Goal: Task Accomplishment & Management: Manage account settings

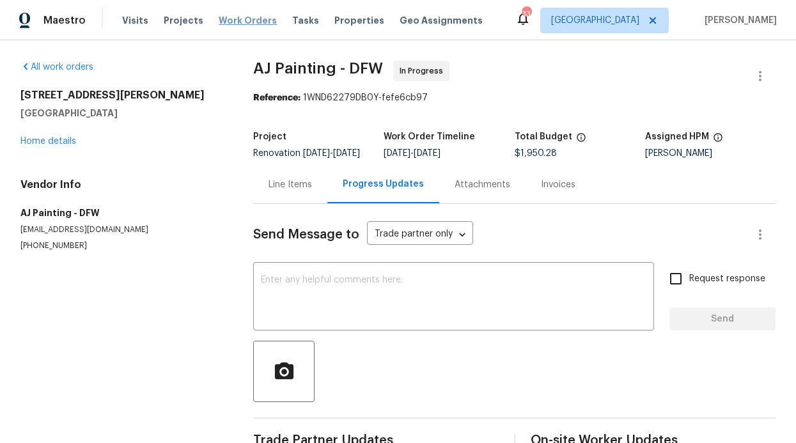
click at [226, 18] on span "Work Orders" at bounding box center [248, 20] width 58 height 13
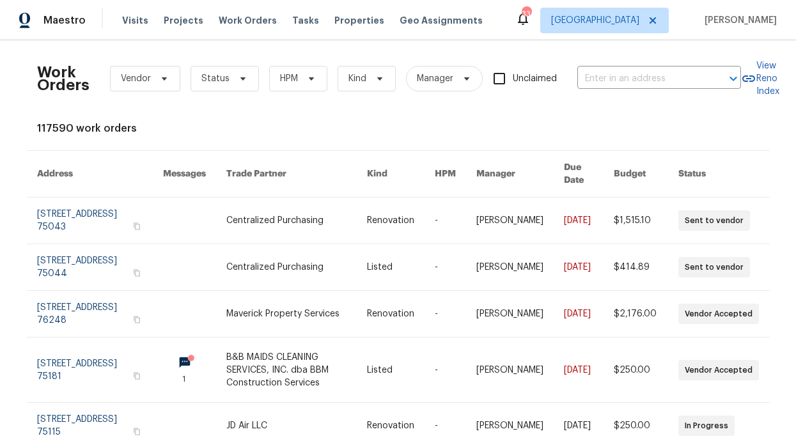
click at [291, 93] on div "Work Orders Vendor Status HPM Kind Manager Unclaimed ​" at bounding box center [389, 78] width 704 height 56
click at [293, 79] on span "HPM" at bounding box center [298, 79] width 58 height 26
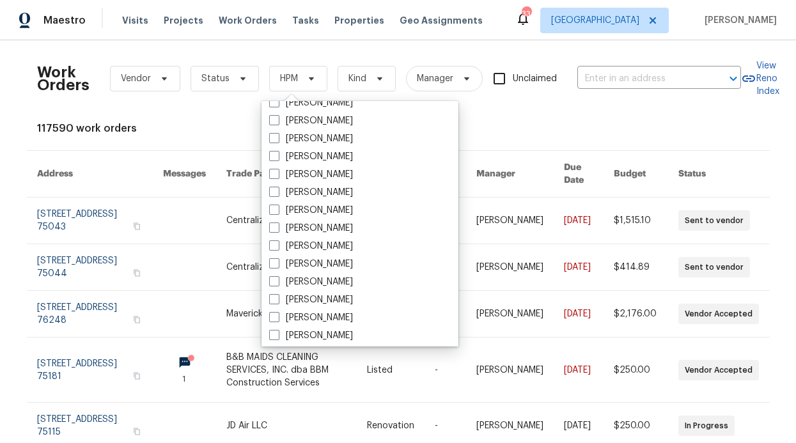
scroll to position [713, 0]
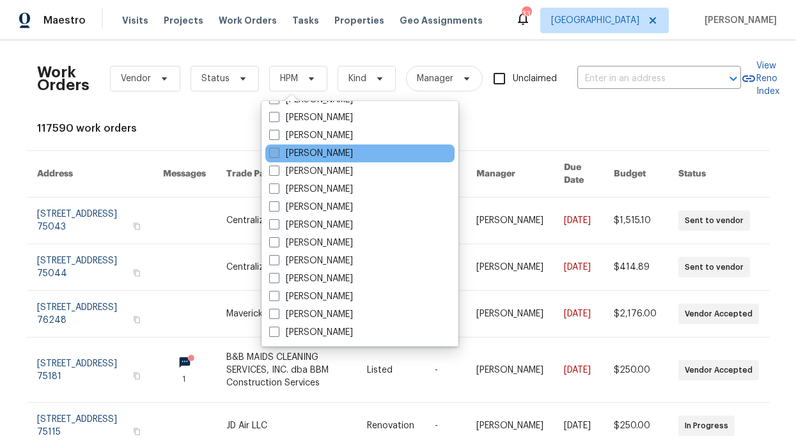
click at [312, 155] on label "[PERSON_NAME]" at bounding box center [311, 153] width 84 height 13
click at [277, 155] on input "[PERSON_NAME]" at bounding box center [273, 151] width 8 height 8
checkbox input "true"
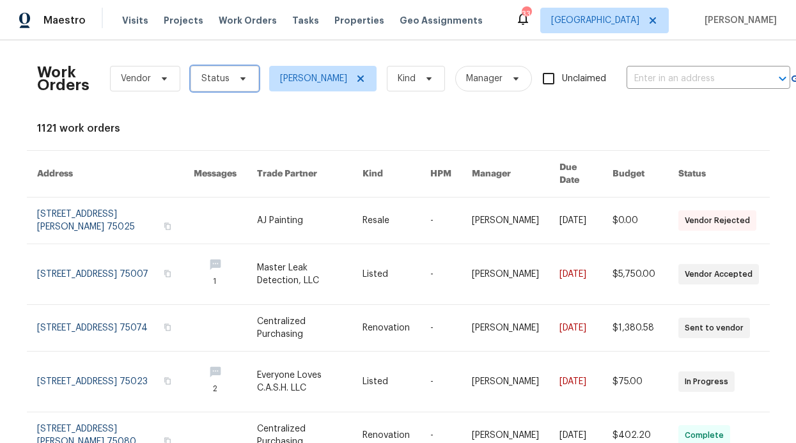
click at [220, 86] on span "Status" at bounding box center [224, 79] width 68 height 26
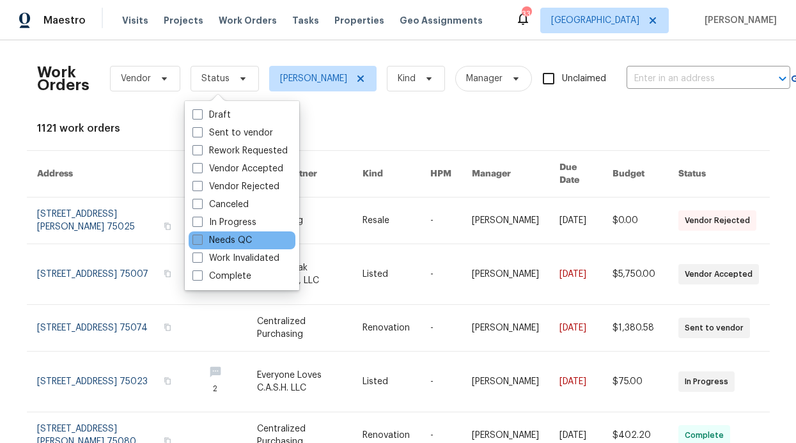
click at [230, 236] on label "Needs QC" at bounding box center [221, 240] width 59 height 13
click at [201, 236] on input "Needs QC" at bounding box center [196, 238] width 8 height 8
checkbox input "true"
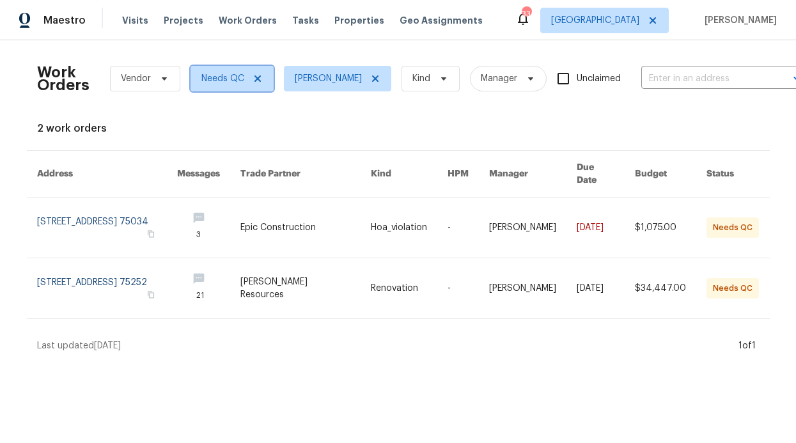
click at [256, 79] on icon at bounding box center [257, 78] width 10 height 10
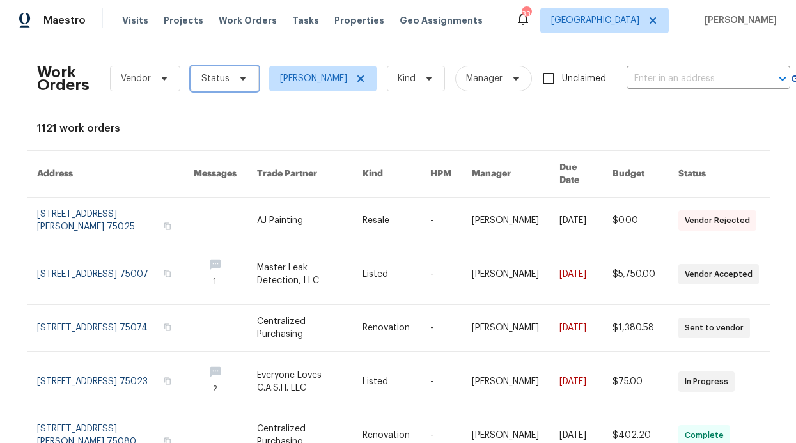
click at [243, 79] on span "Status" at bounding box center [224, 79] width 68 height 26
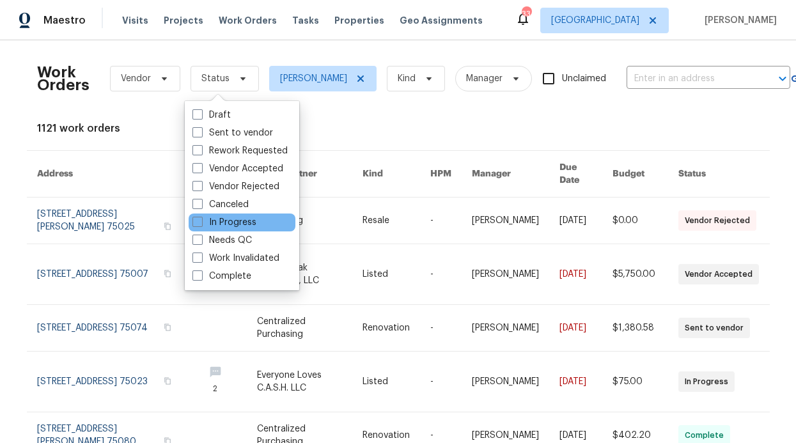
click at [220, 229] on div "In Progress" at bounding box center [242, 222] width 107 height 18
click at [217, 226] on label "In Progress" at bounding box center [224, 222] width 64 height 13
click at [201, 224] on input "In Progress" at bounding box center [196, 220] width 8 height 8
checkbox input "true"
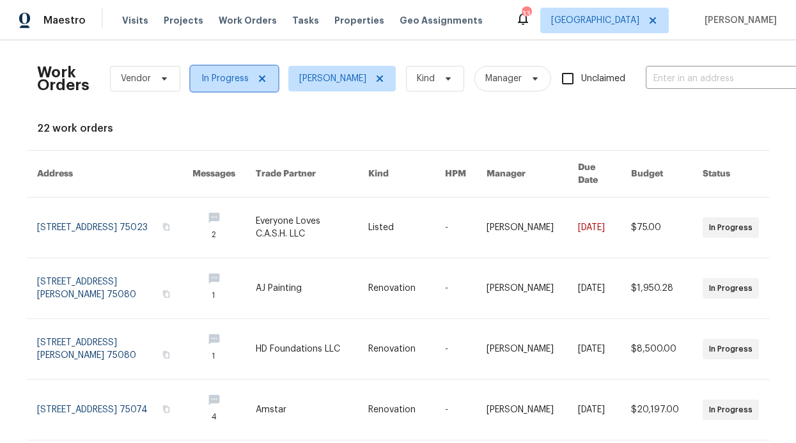
click at [258, 79] on icon at bounding box center [261, 78] width 6 height 6
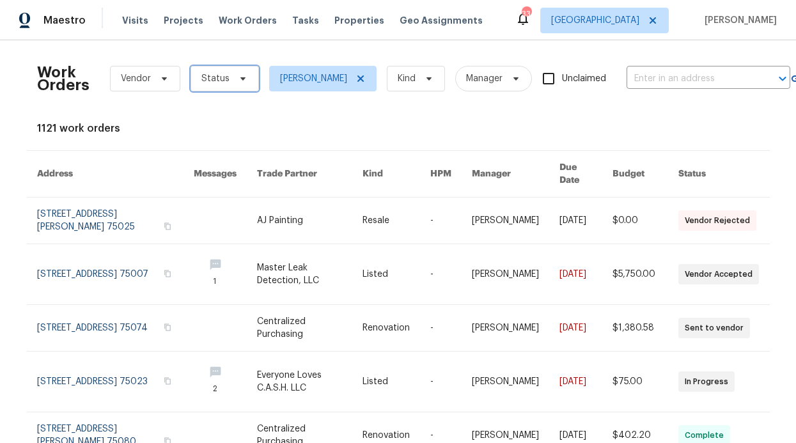
click at [240, 82] on icon at bounding box center [243, 78] width 10 height 10
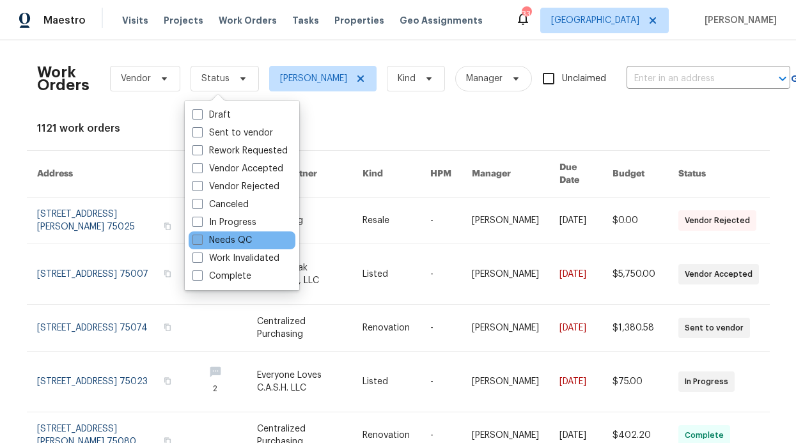
click at [243, 240] on label "Needs QC" at bounding box center [221, 240] width 59 height 13
click at [201, 240] on input "Needs QC" at bounding box center [196, 238] width 8 height 8
checkbox input "true"
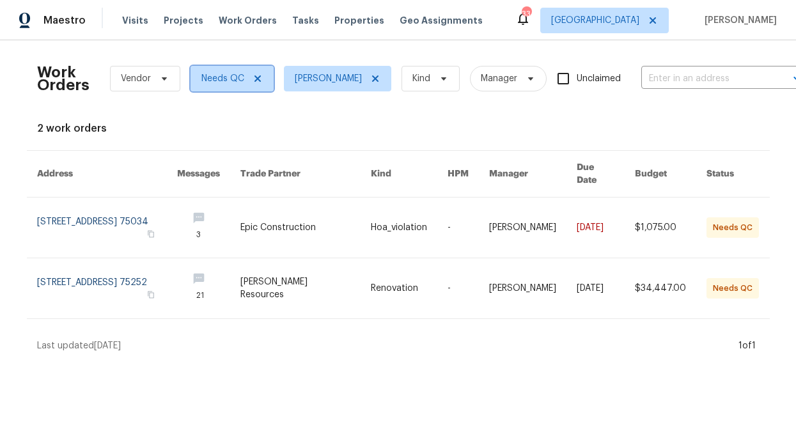
click at [253, 79] on icon at bounding box center [257, 78] width 10 height 10
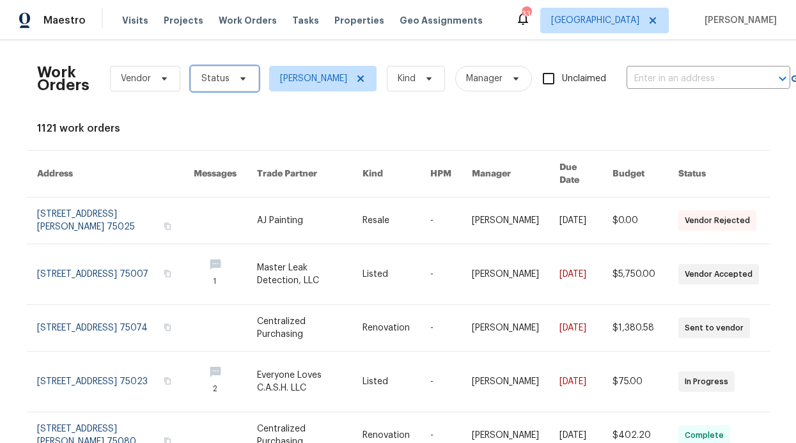
click at [241, 84] on span "Status" at bounding box center [224, 79] width 68 height 26
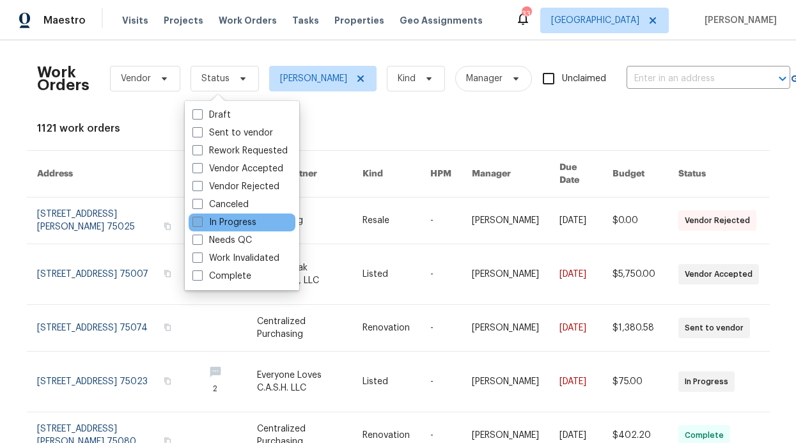
click at [241, 222] on label "In Progress" at bounding box center [224, 222] width 64 height 13
click at [201, 222] on input "In Progress" at bounding box center [196, 220] width 8 height 8
checkbox input "true"
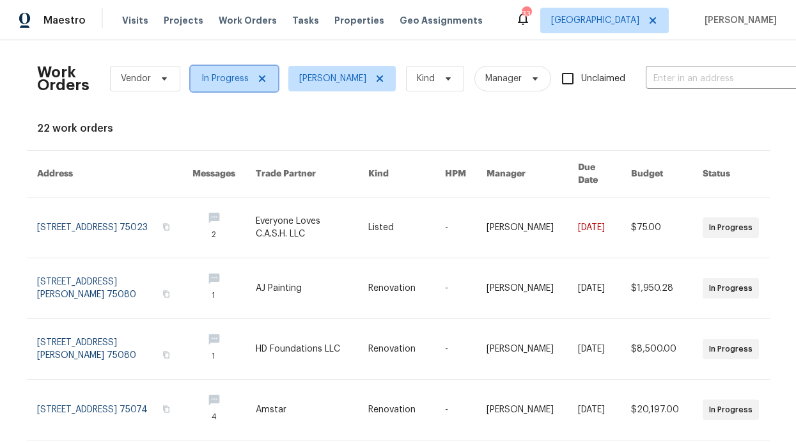
click at [257, 77] on icon at bounding box center [262, 78] width 10 height 10
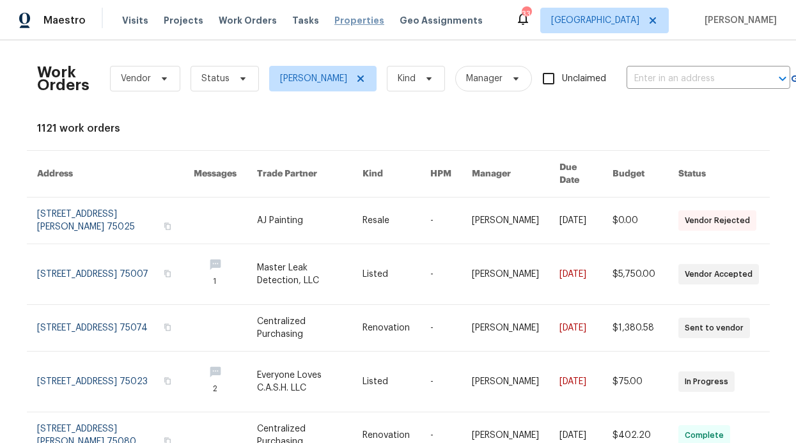
click at [337, 21] on span "Properties" at bounding box center [359, 20] width 50 height 13
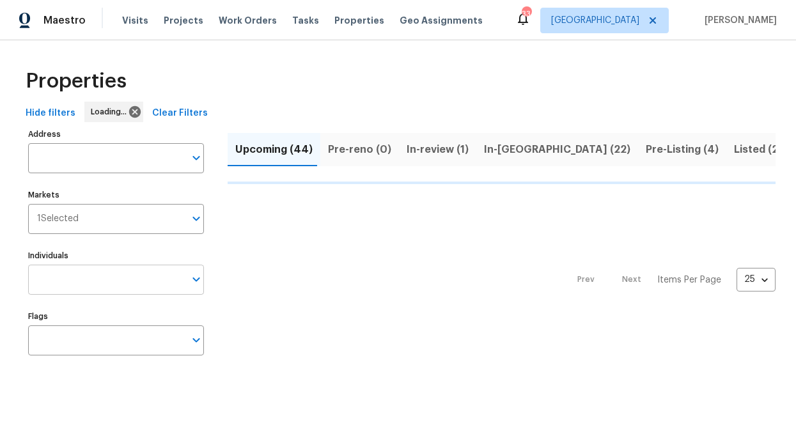
click at [103, 270] on input "Individuals" at bounding box center [106, 280] width 157 height 30
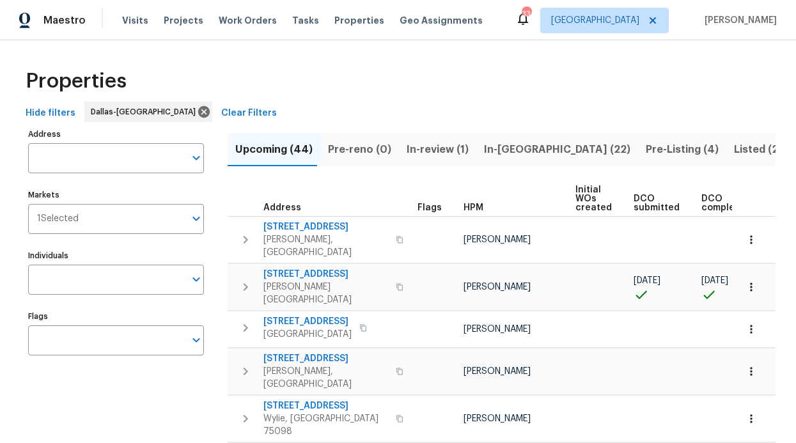
click at [99, 273] on input "Individuals" at bounding box center [106, 280] width 157 height 30
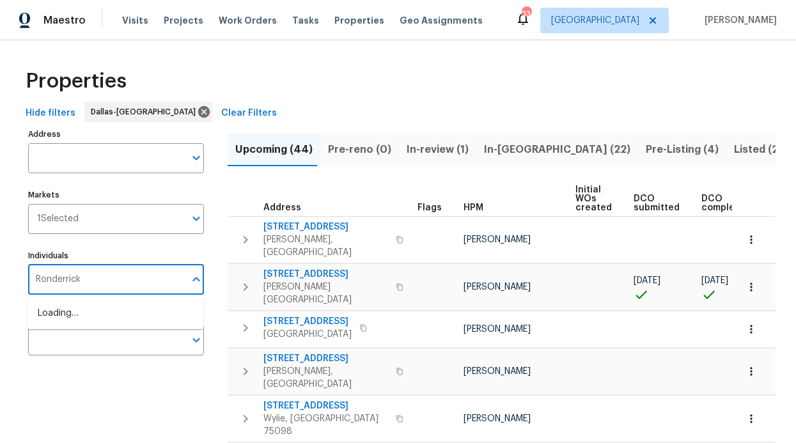
type input "Ronderrick"
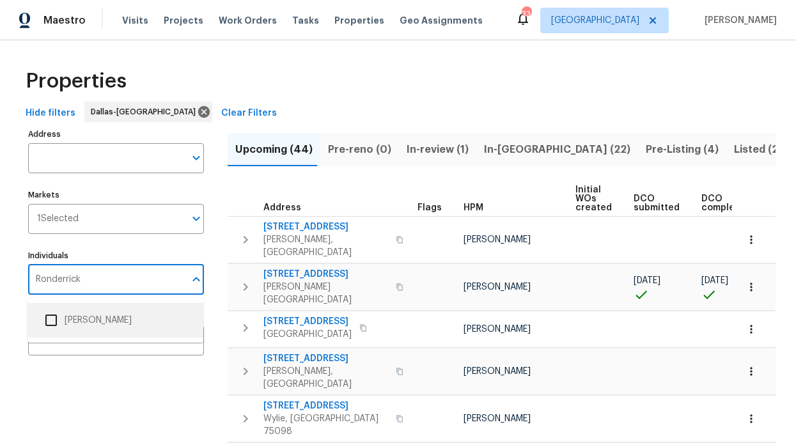
click at [81, 316] on li "[PERSON_NAME]" at bounding box center [115, 320] width 155 height 27
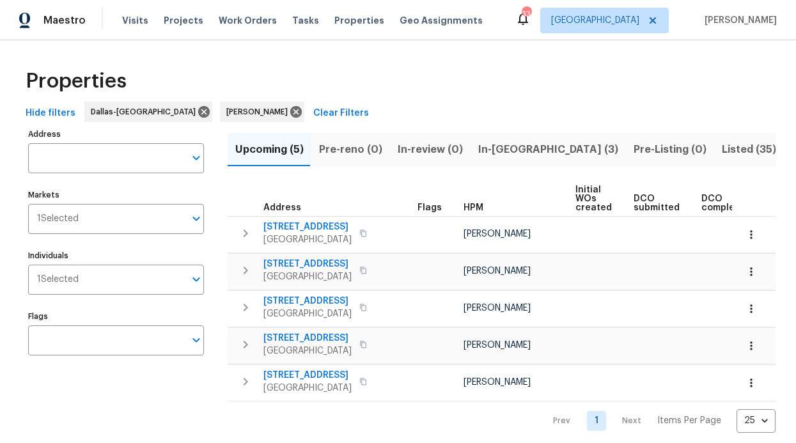
click at [470, 143] on button "In-reno (3)" at bounding box center [547, 149] width 155 height 33
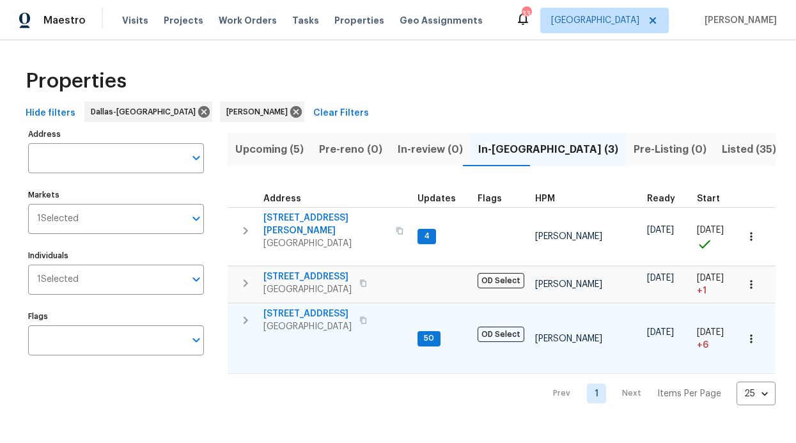
click at [316, 320] on span "Dallas, TX 75252" at bounding box center [307, 326] width 88 height 13
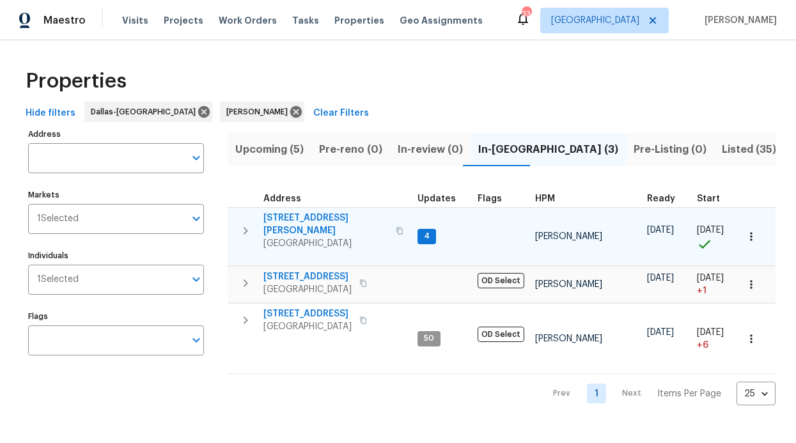
click at [293, 214] on span "435 Lynn St" at bounding box center [325, 225] width 125 height 26
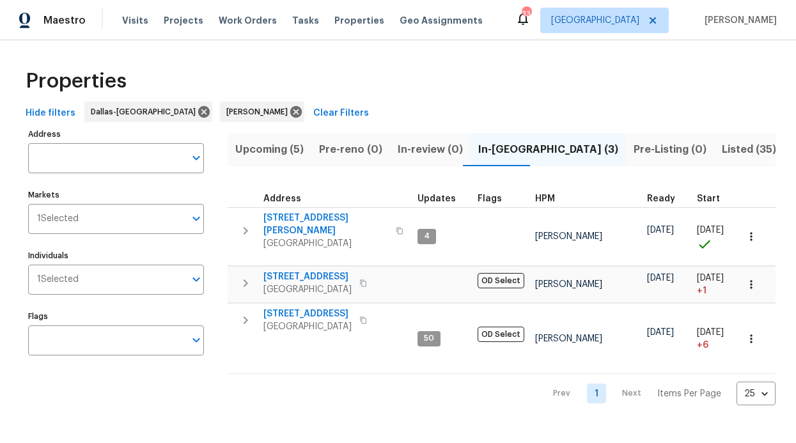
click at [144, 27] on div "Visits Projects Work Orders Tasks Properties Geo Assignments" at bounding box center [310, 21] width 376 height 26
click at [135, 24] on span "Visits" at bounding box center [135, 20] width 26 height 13
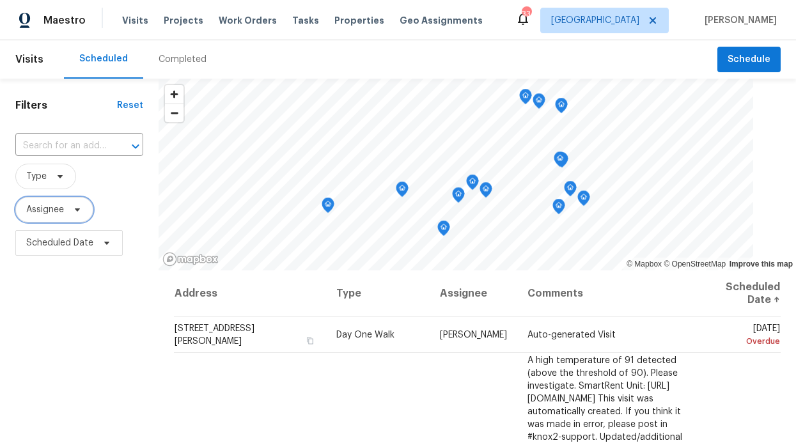
click at [40, 208] on span "Assignee" at bounding box center [45, 209] width 38 height 13
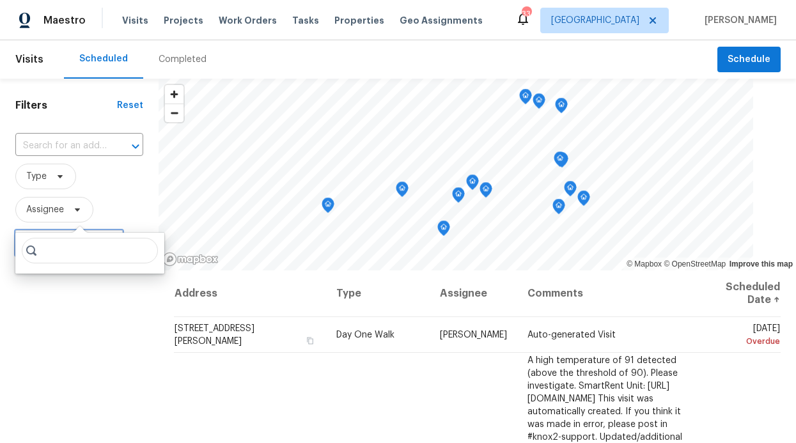
click at [65, 233] on span "Scheduled Date" at bounding box center [68, 243] width 107 height 26
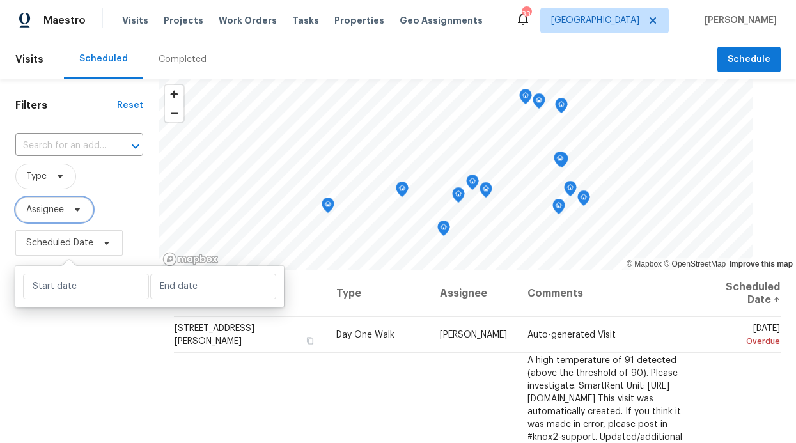
click at [64, 201] on span "Assignee" at bounding box center [54, 210] width 78 height 26
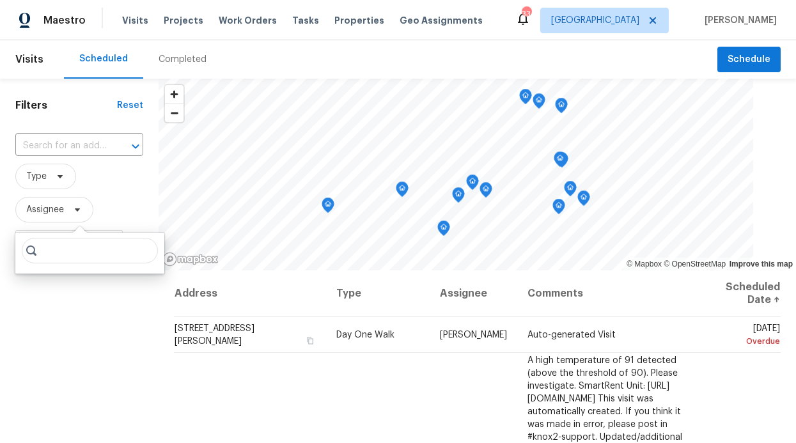
click at [65, 246] on input "search" at bounding box center [90, 251] width 136 height 26
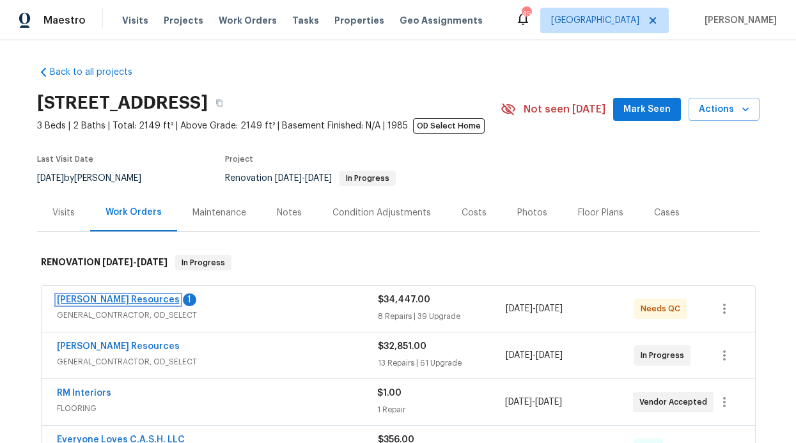
click at [109, 302] on link "[PERSON_NAME] Resources" at bounding box center [118, 299] width 123 height 9
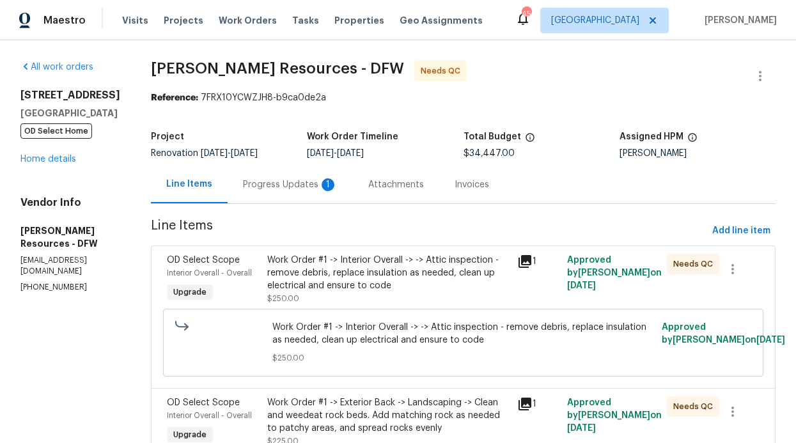
click at [307, 197] on div "Progress Updates 1" at bounding box center [289, 185] width 125 height 38
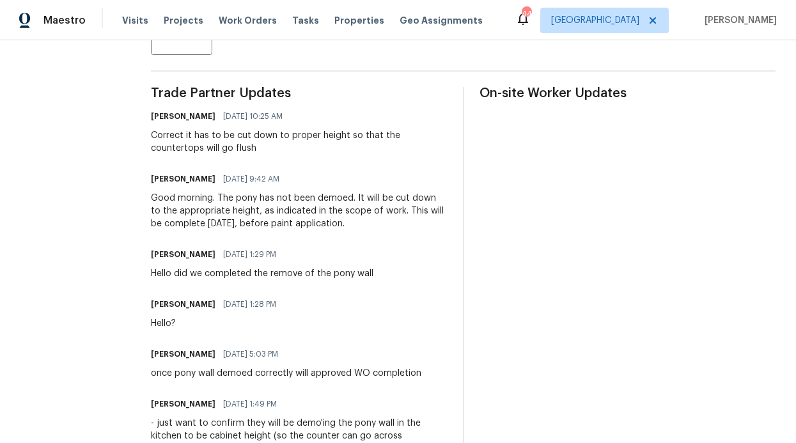
scroll to position [304, 0]
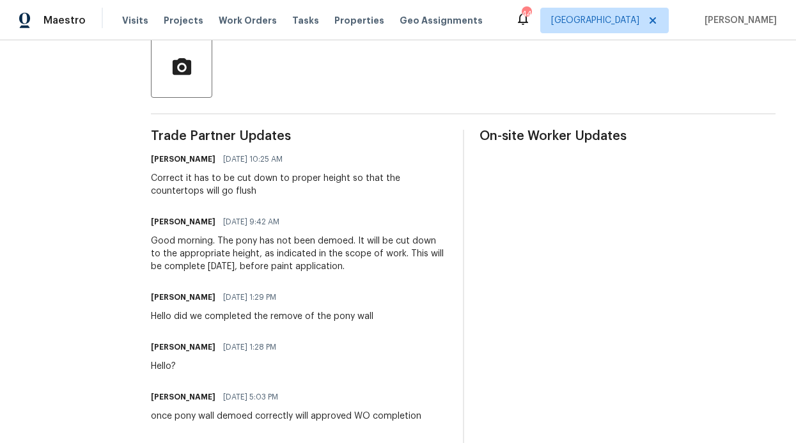
drag, startPoint x: 382, startPoint y: 241, endPoint x: 419, endPoint y: 263, distance: 43.3
click at [419, 263] on div "Good morning. The pony has not been demoed. It will be cut down to the appropri…" at bounding box center [299, 254] width 297 height 38
copy div "It will be cut down to the appropriate height, as indicated in the scope of wor…"
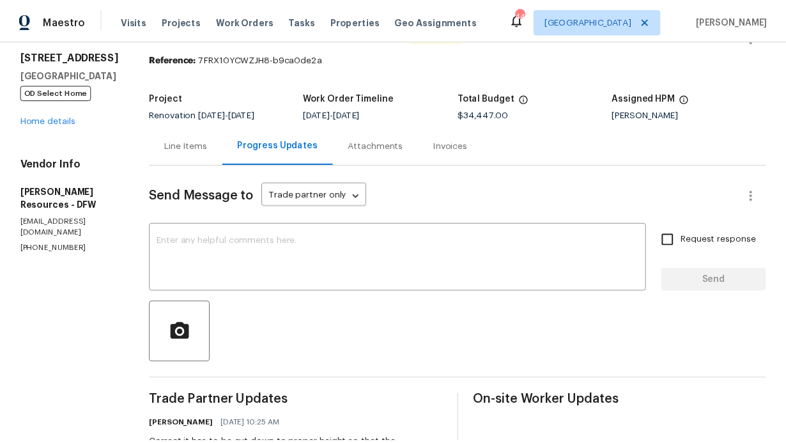
scroll to position [0, 0]
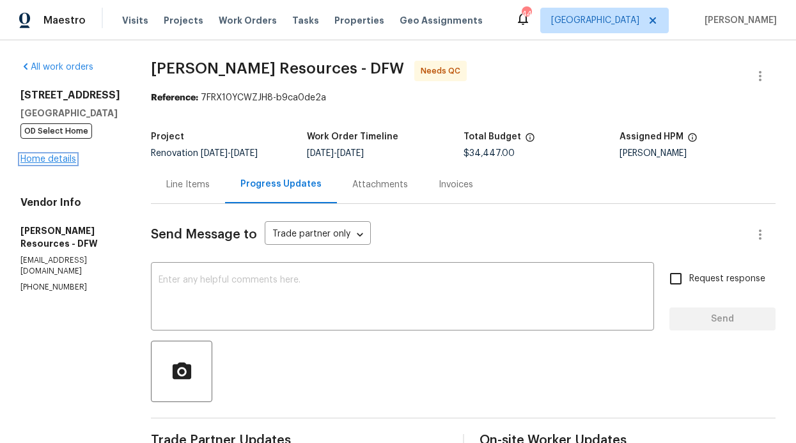
click at [56, 160] on link "Home details" at bounding box center [48, 159] width 56 height 9
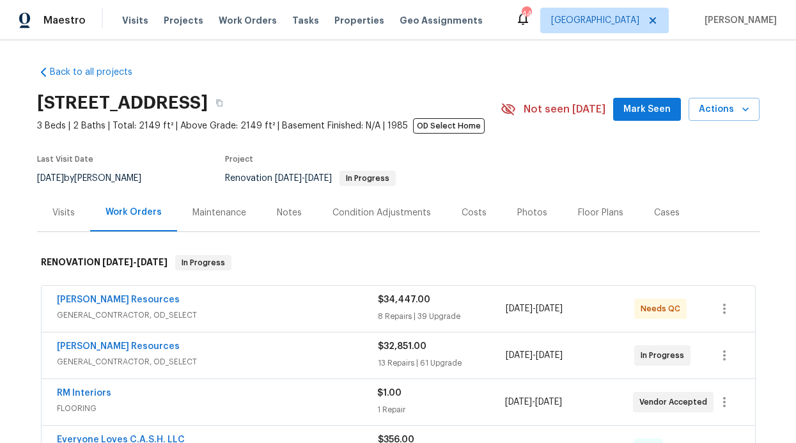
click at [282, 207] on div "Notes" at bounding box center [289, 212] width 25 height 13
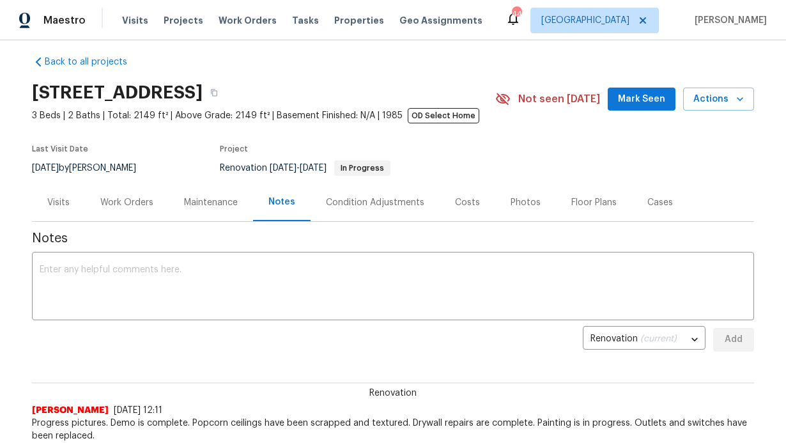
scroll to position [24, 0]
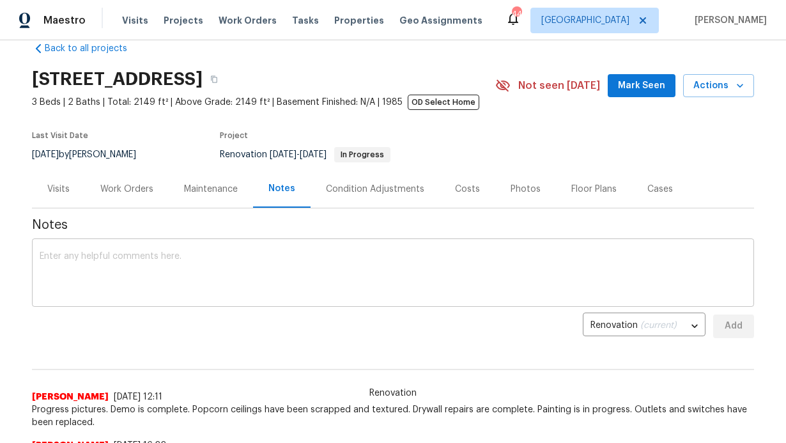
click at [222, 256] on textarea at bounding box center [393, 274] width 707 height 45
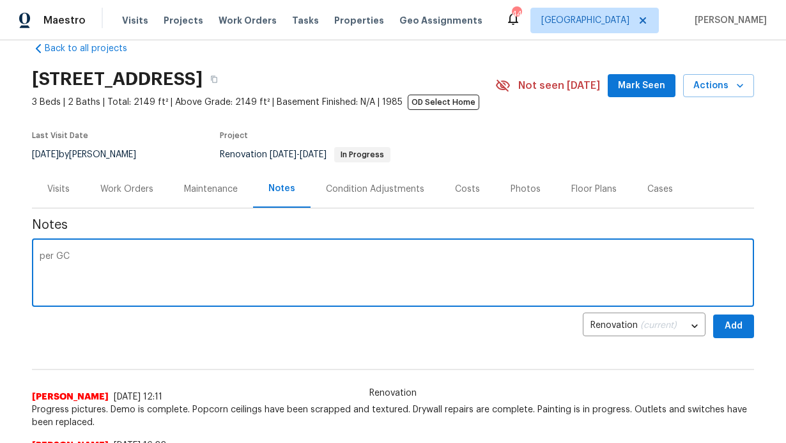
paste textarea "It will be cut down to the appropriate height, as indicated in the scope of wor…"
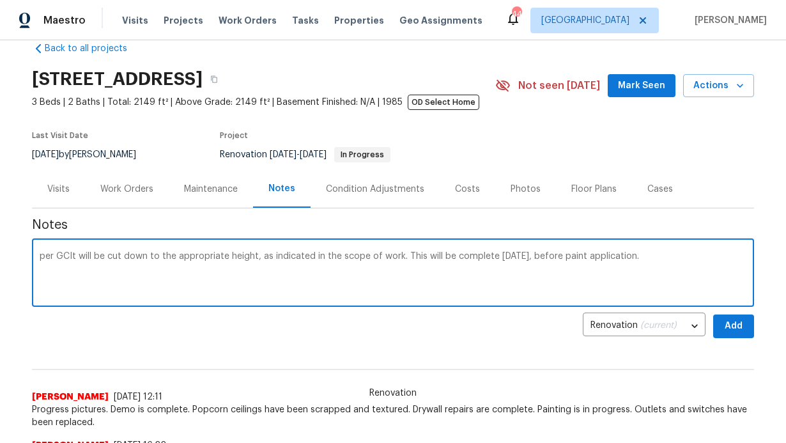
type textarea "per GCIt will be cut down to the appropriate height, as indicated in the scope …"
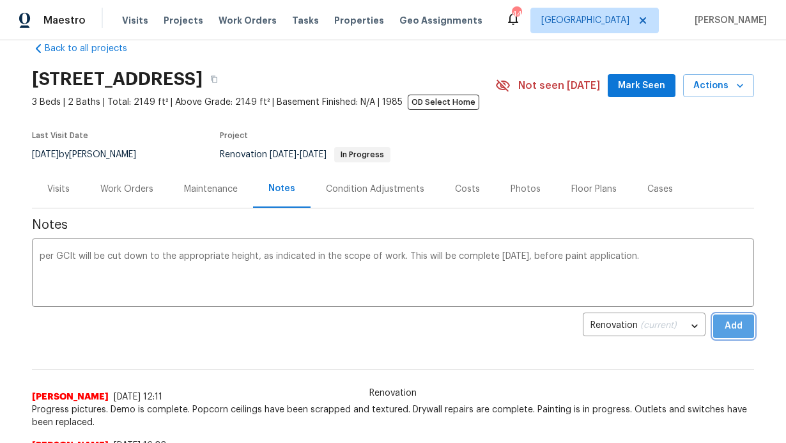
click at [731, 328] on span "Add" at bounding box center [733, 326] width 20 height 16
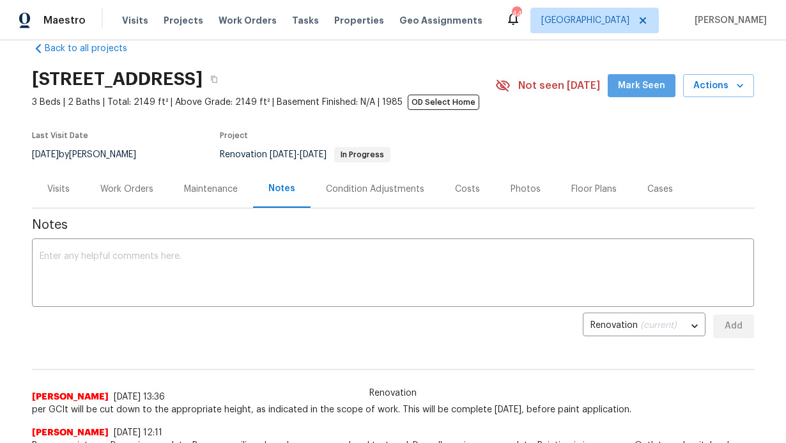
click at [642, 86] on span "Mark Seen" at bounding box center [641, 86] width 47 height 16
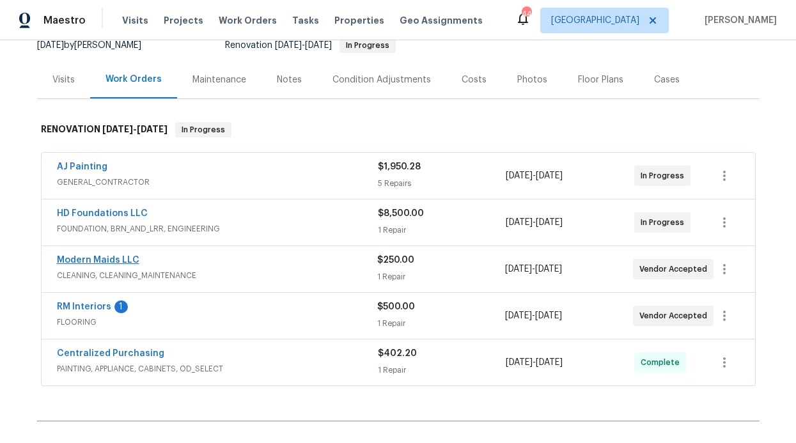
scroll to position [134, 0]
click at [102, 304] on link "RM Interiors" at bounding box center [84, 306] width 54 height 9
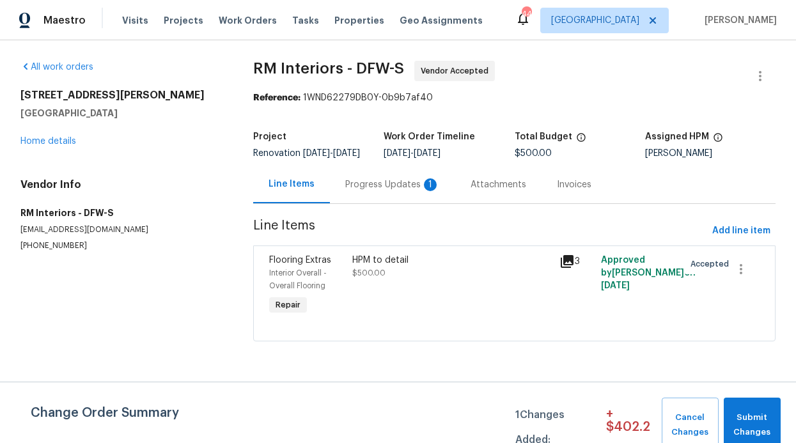
click at [379, 191] on div "Progress Updates 1" at bounding box center [392, 184] width 95 height 13
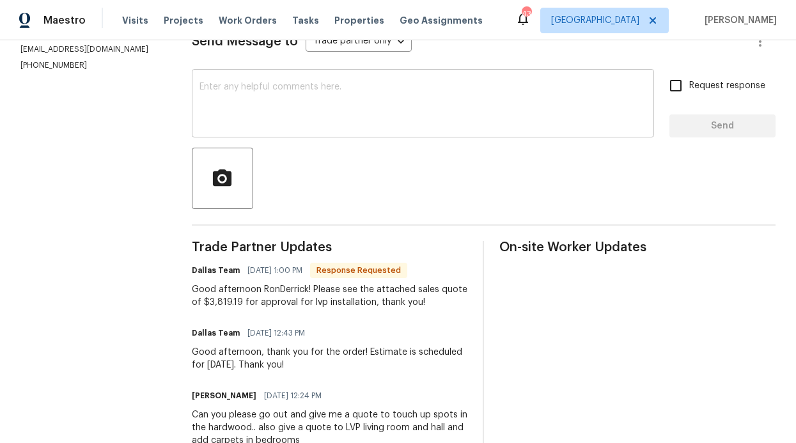
scroll to position [120, 0]
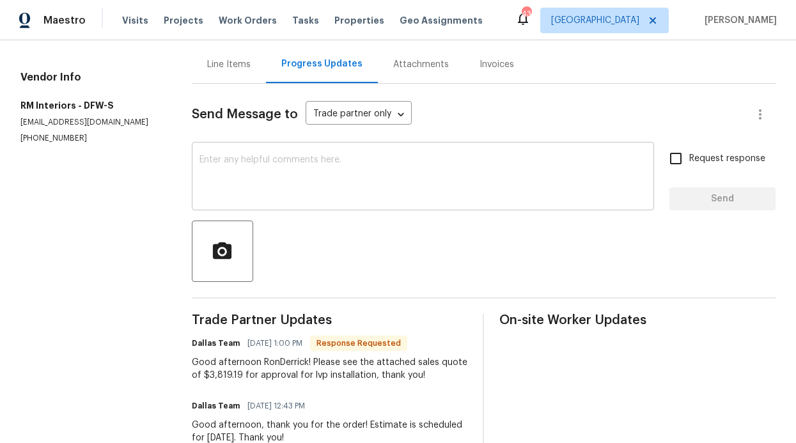
click at [295, 160] on textarea at bounding box center [422, 177] width 447 height 45
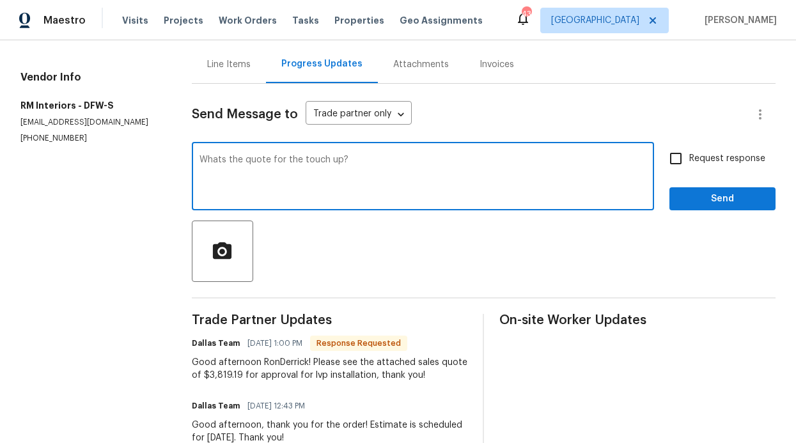
type textarea "Whats the quote for the touch up?"
click at [691, 191] on span "Send" at bounding box center [722, 199] width 86 height 16
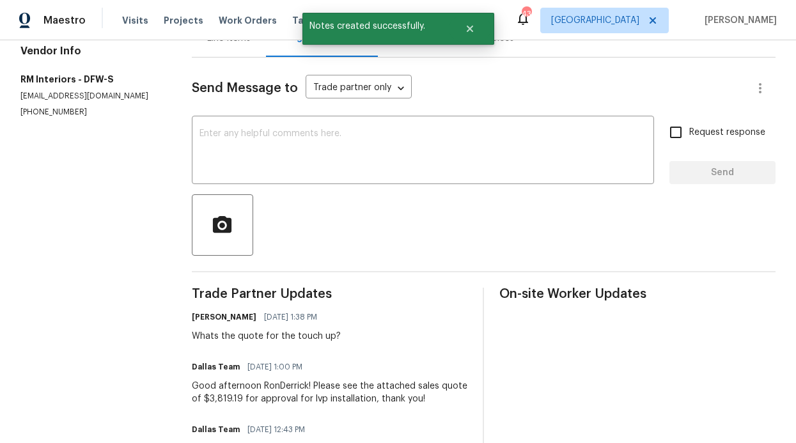
scroll to position [148, 0]
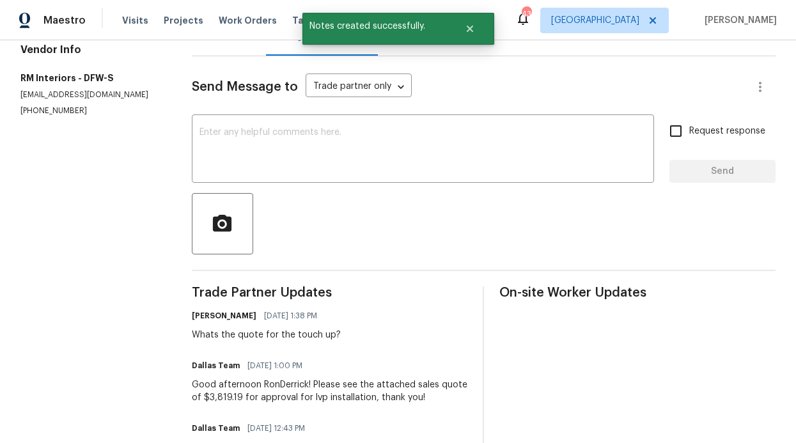
click at [668, 131] on input "Request response" at bounding box center [675, 131] width 27 height 27
checkbox input "true"
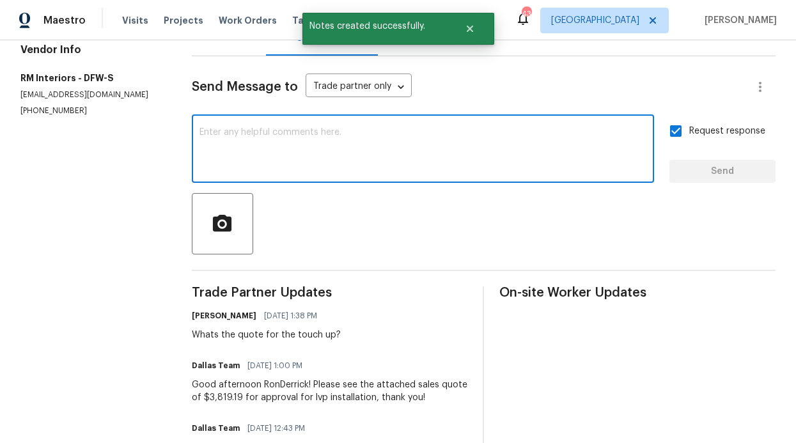
click at [509, 169] on textarea at bounding box center [422, 150] width 447 height 45
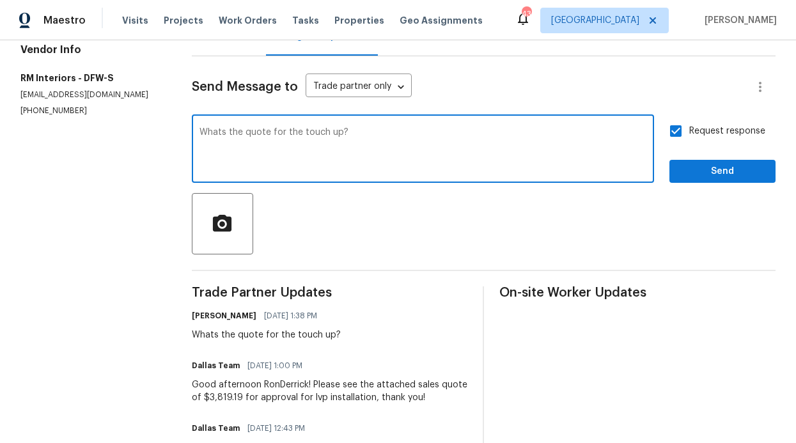
type textarea "Whats the quote for the touch up?"
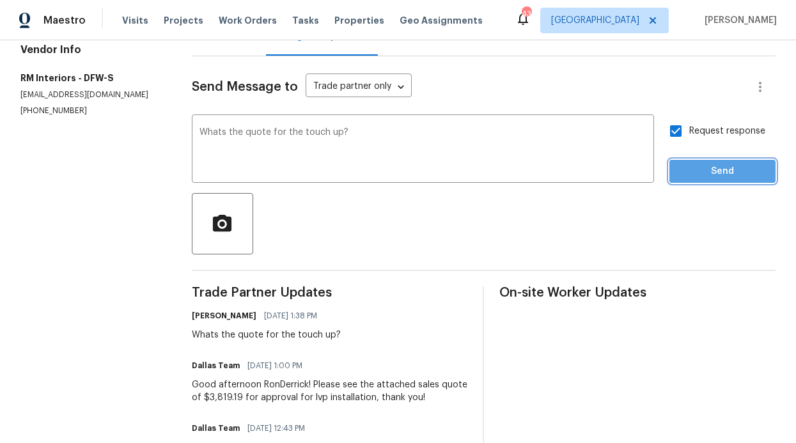
click at [756, 174] on button "Send" at bounding box center [722, 172] width 106 height 24
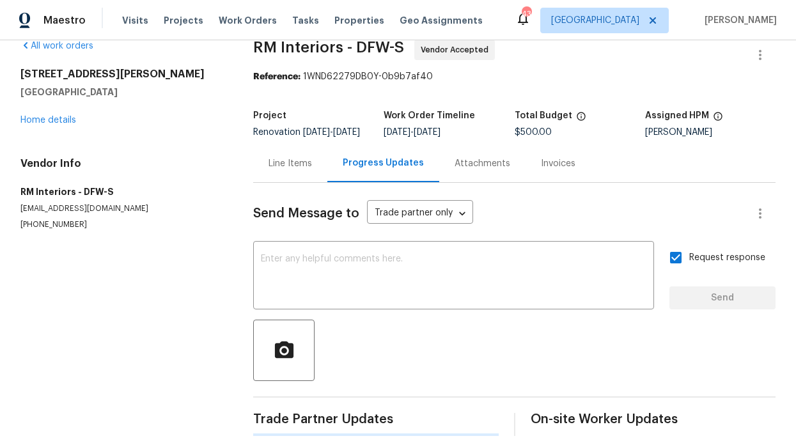
scroll to position [0, 0]
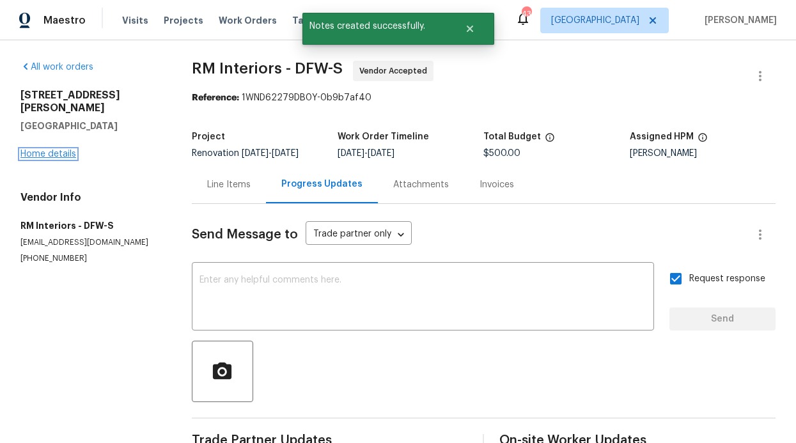
click at [57, 150] on link "Home details" at bounding box center [48, 154] width 56 height 9
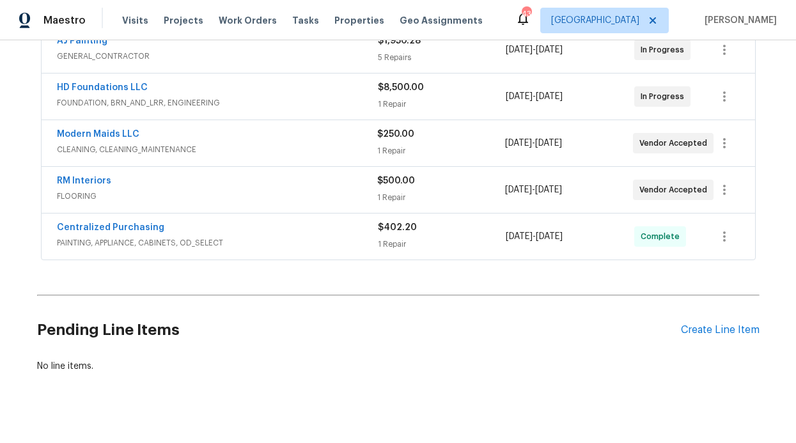
scroll to position [259, 0]
click at [82, 181] on link "RM Interiors" at bounding box center [84, 180] width 54 height 9
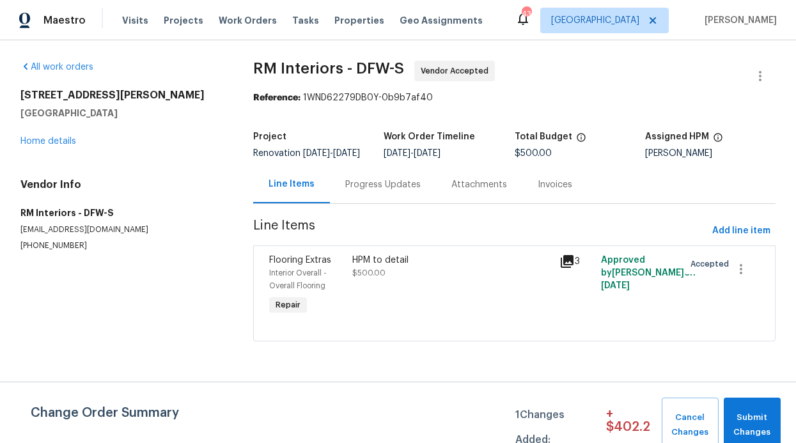
click at [357, 191] on div "Progress Updates" at bounding box center [382, 184] width 75 height 13
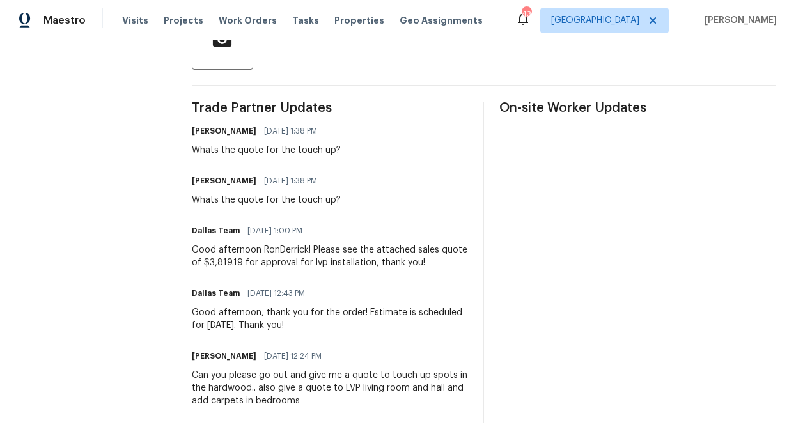
scroll to position [342, 0]
drag, startPoint x: 311, startPoint y: 240, endPoint x: 239, endPoint y: 252, distance: 73.1
click at [239, 252] on div "Good afternoon RonDerrick! Please see the attached sales quote of $3,819.19 for…" at bounding box center [330, 256] width 276 height 26
click at [236, 250] on div "Good afternoon RonDerrick! Please see the attached sales quote of $3,819.19 for…" at bounding box center [330, 256] width 276 height 26
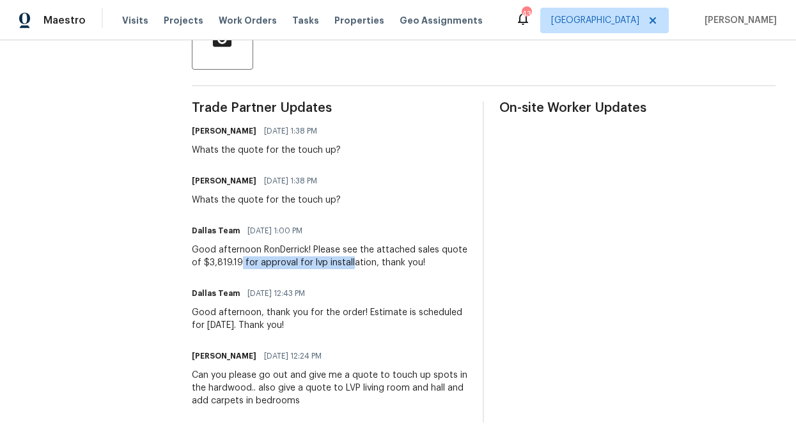
drag, startPoint x: 240, startPoint y: 252, endPoint x: 350, endPoint y: 251, distance: 109.9
click at [350, 251] on div "Good afternoon RonDerrick! Please see the attached sales quote of $3,819.19 for…" at bounding box center [330, 256] width 276 height 26
click at [221, 252] on div "Good afternoon RonDerrick! Please see the attached sales quote of $3,819.19 for…" at bounding box center [330, 256] width 276 height 26
drag, startPoint x: 204, startPoint y: 252, endPoint x: 369, endPoint y: 253, distance: 165.5
click at [370, 253] on div "Good afternoon RonDerrick! Please see the attached sales quote of $3,819.19 for…" at bounding box center [330, 256] width 276 height 26
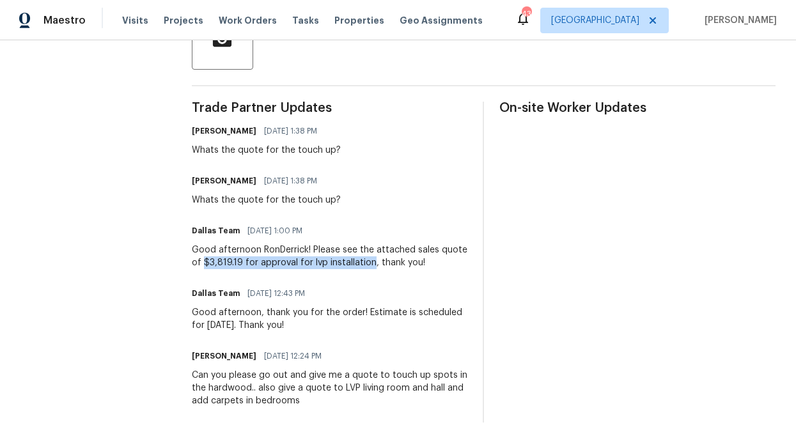
copy div "$3,819.19 for approval for lvp installation"
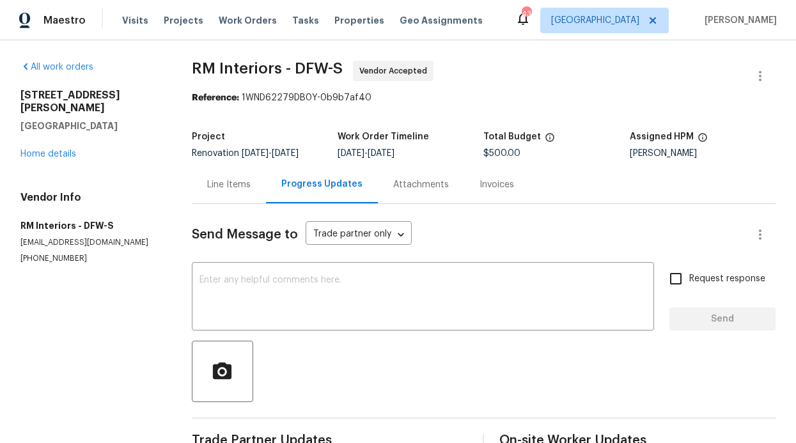
click at [251, 189] on div "Line Items" at bounding box center [229, 185] width 74 height 38
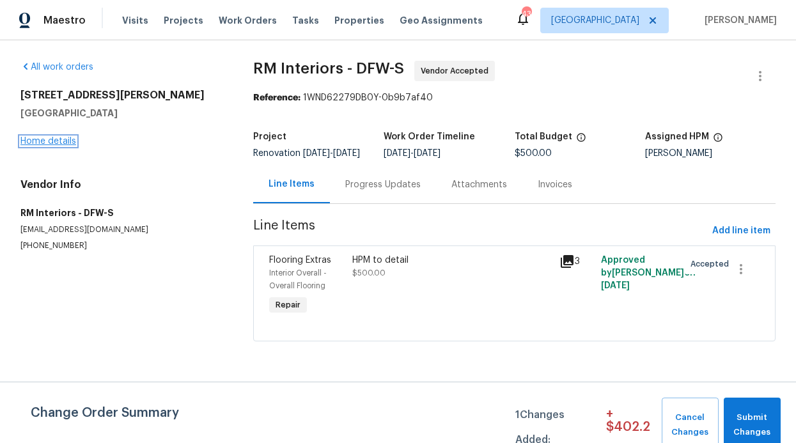
click at [67, 141] on link "Home details" at bounding box center [48, 141] width 56 height 9
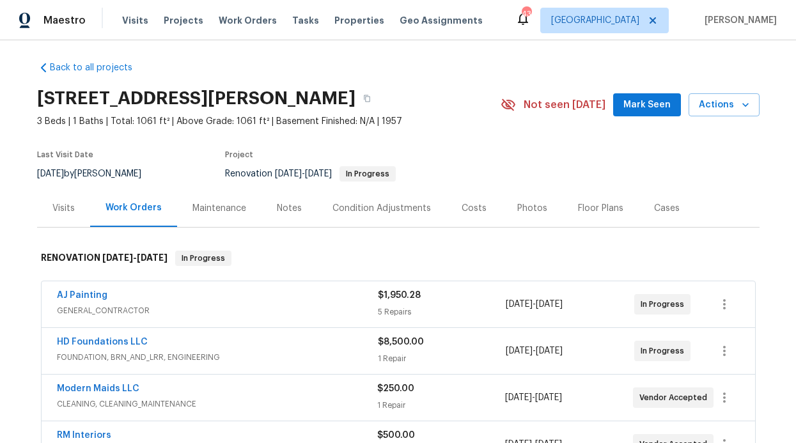
scroll to position [5, 0]
click at [250, 203] on div "Maintenance" at bounding box center [219, 208] width 84 height 38
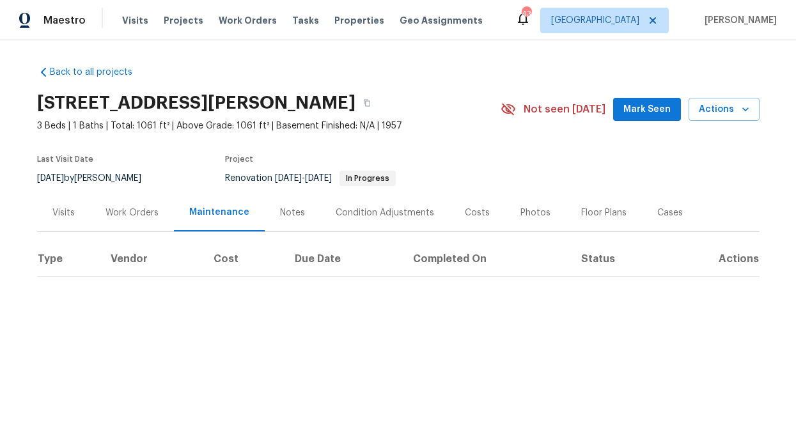
click at [265, 208] on div "Notes" at bounding box center [293, 213] width 56 height 38
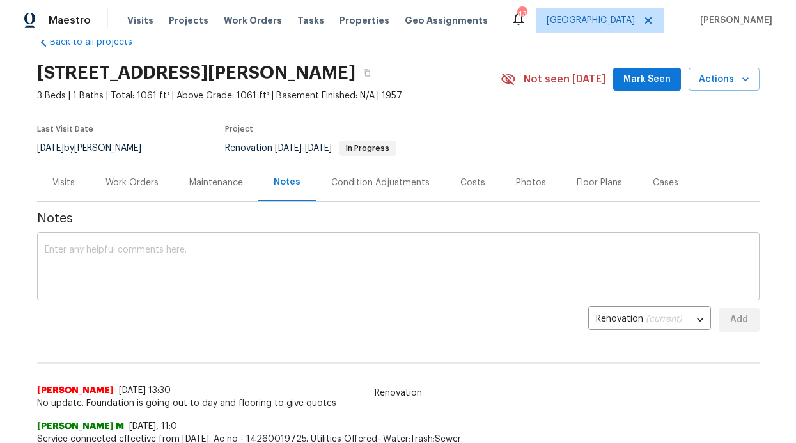
scroll to position [93, 0]
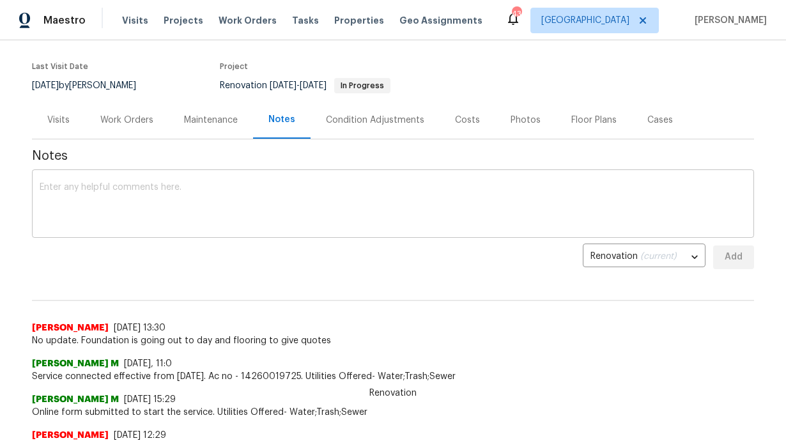
click at [247, 215] on textarea at bounding box center [393, 205] width 707 height 45
click at [209, 122] on div "Maintenance" at bounding box center [211, 120] width 54 height 13
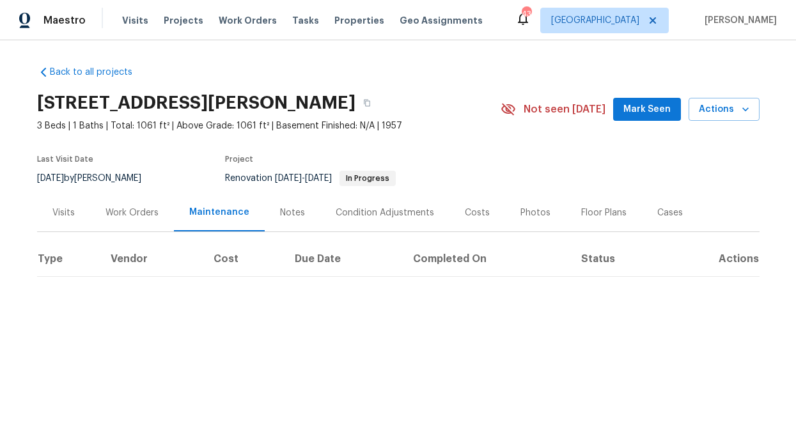
click at [669, 112] on button "Mark Seen" at bounding box center [647, 110] width 68 height 24
click at [238, 22] on span "Work Orders" at bounding box center [248, 20] width 58 height 13
click at [286, 219] on div "Notes" at bounding box center [292, 212] width 25 height 13
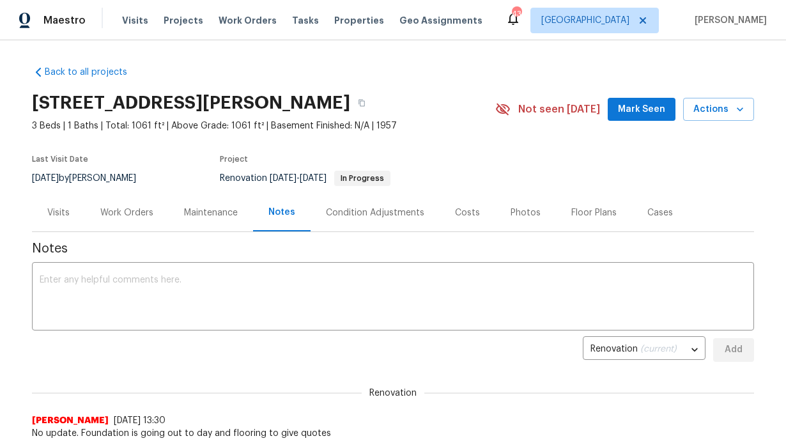
click at [128, 210] on div "Work Orders" at bounding box center [126, 212] width 53 height 13
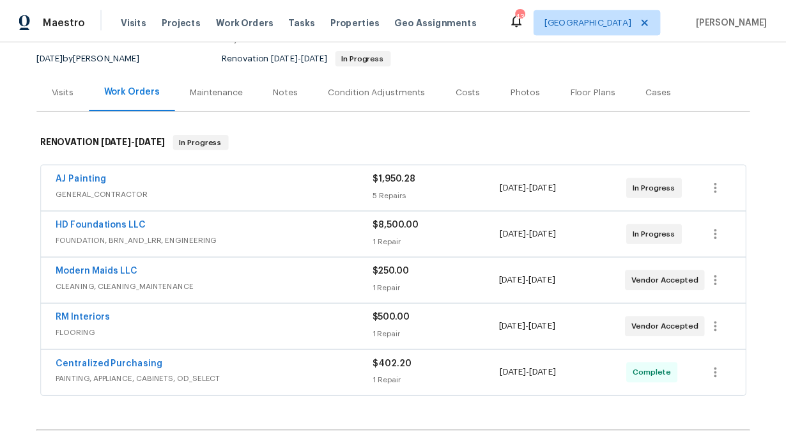
scroll to position [127, 0]
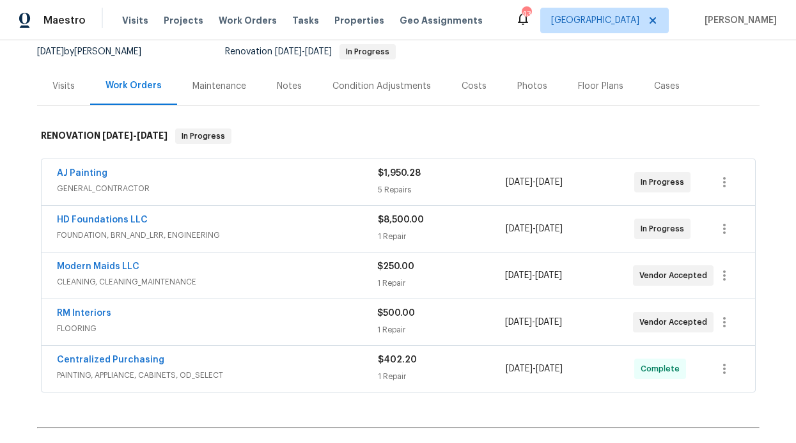
click at [286, 90] on div "Notes" at bounding box center [289, 86] width 25 height 13
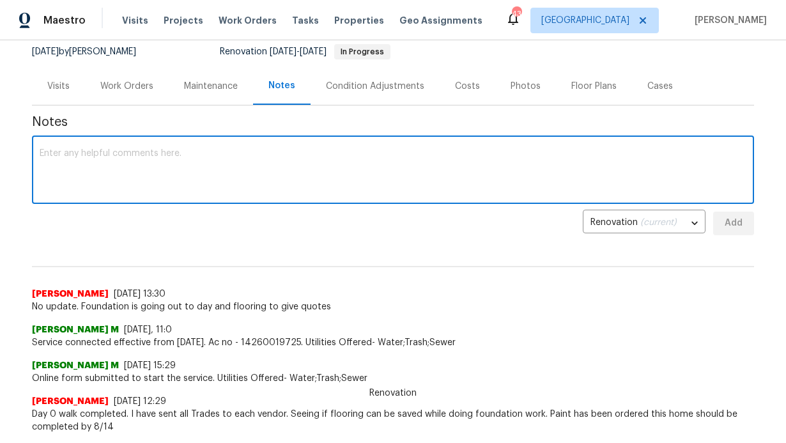
click at [158, 181] on textarea at bounding box center [393, 171] width 707 height 45
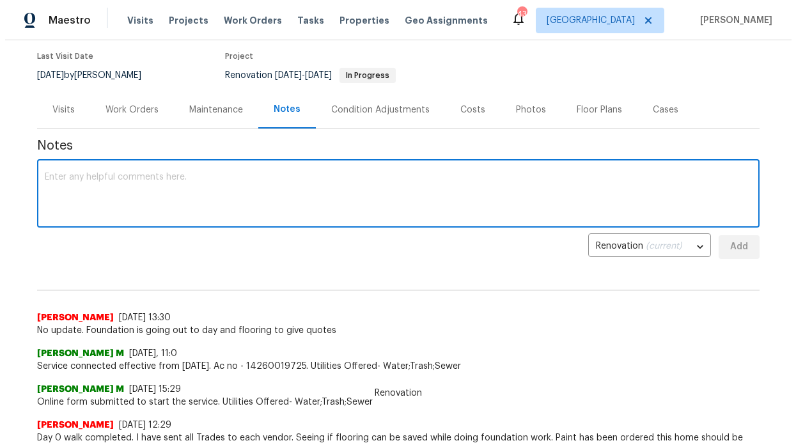
scroll to position [77, 0]
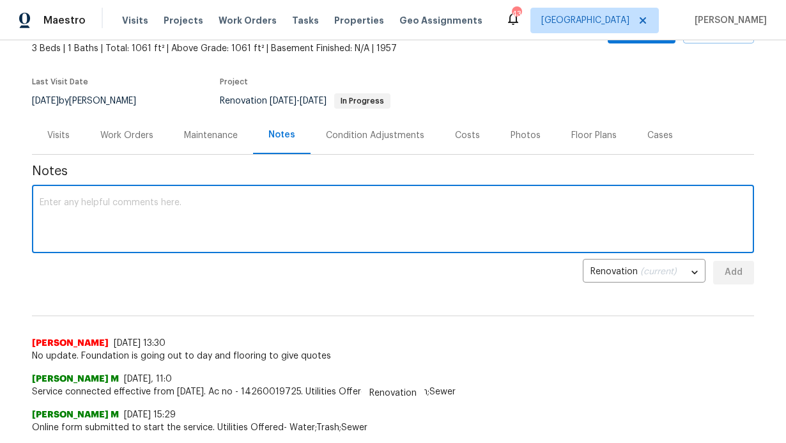
click at [125, 146] on div "Work Orders" at bounding box center [127, 135] width 84 height 38
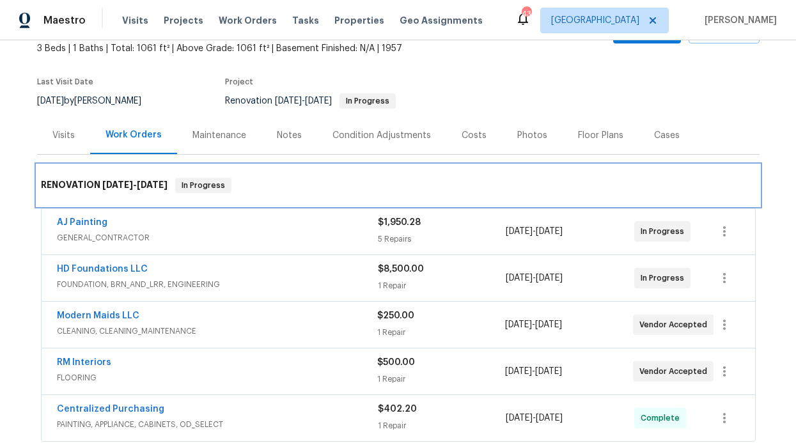
drag, startPoint x: 743, startPoint y: 171, endPoint x: 636, endPoint y: 161, distance: 107.2
click at [743, 171] on div "RENOVATION 8/7/25 - 8/14/25 In Progress" at bounding box center [398, 185] width 722 height 41
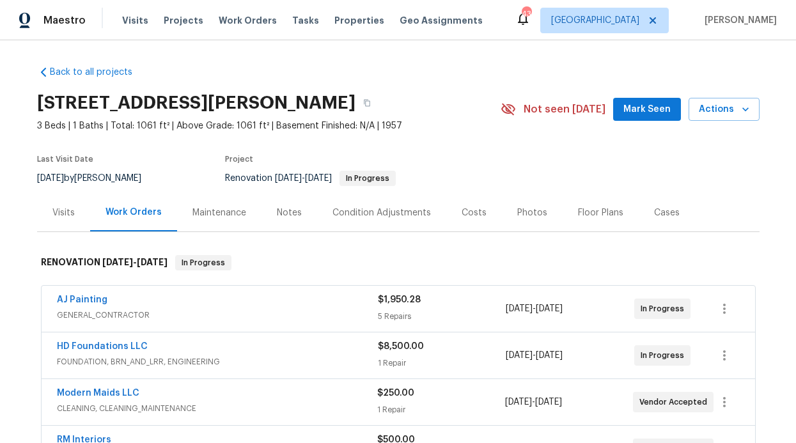
click at [625, 115] on span "Mark Seen" at bounding box center [646, 110] width 47 height 16
click at [302, 223] on div "Notes" at bounding box center [289, 213] width 56 height 38
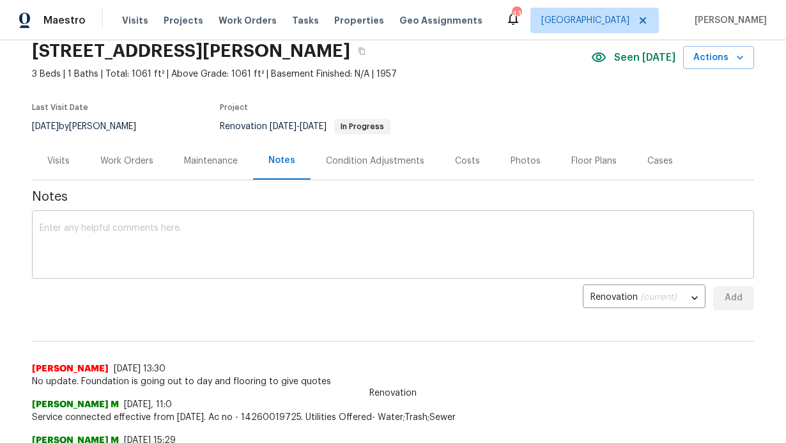
scroll to position [64, 0]
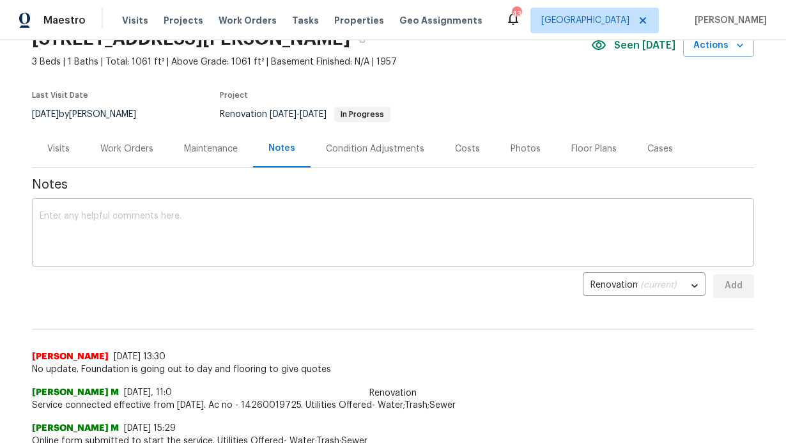
drag, startPoint x: 220, startPoint y: 250, endPoint x: 256, endPoint y: 249, distance: 35.8
click at [221, 248] on textarea at bounding box center [393, 234] width 707 height 45
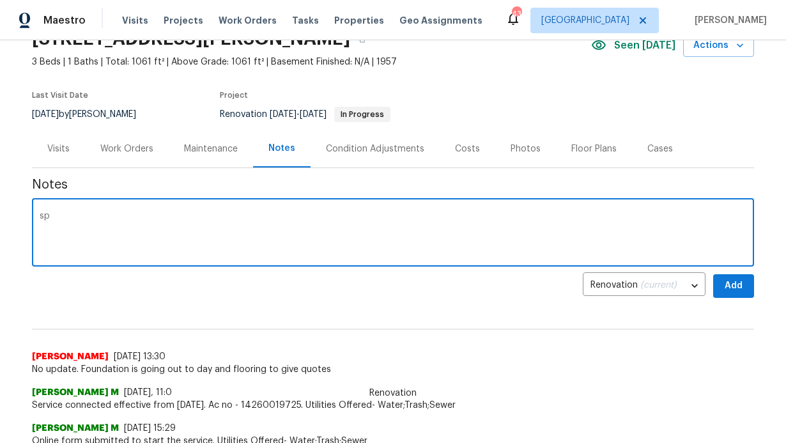
type textarea "s"
click at [160, 207] on div "awaiting documents form x ​" at bounding box center [393, 233] width 722 height 65
click at [157, 213] on textarea "awaiting documents form" at bounding box center [393, 234] width 707 height 45
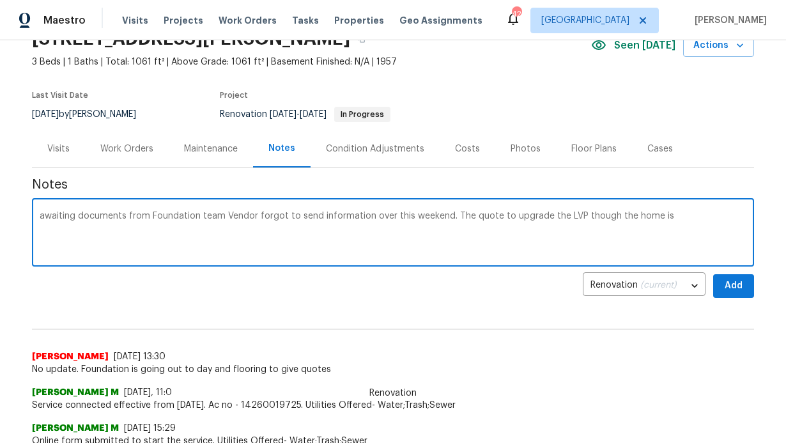
paste textarea "$3,819.19 for approval for lvp installation"
drag, startPoint x: 72, startPoint y: 225, endPoint x: 27, endPoint y: 222, distance: 44.8
click at [32, 222] on div "awaiting documents from Foundation team Vendor forgot to send information over …" at bounding box center [393, 233] width 722 height 65
click at [653, 216] on textarea "awaiting documents from Foundation team Vendor forgot to send information over …" at bounding box center [393, 234] width 707 height 45
click at [739, 220] on textarea "awaiting documents from Foundation team Vendor forgot to send information over …" at bounding box center [393, 234] width 707 height 45
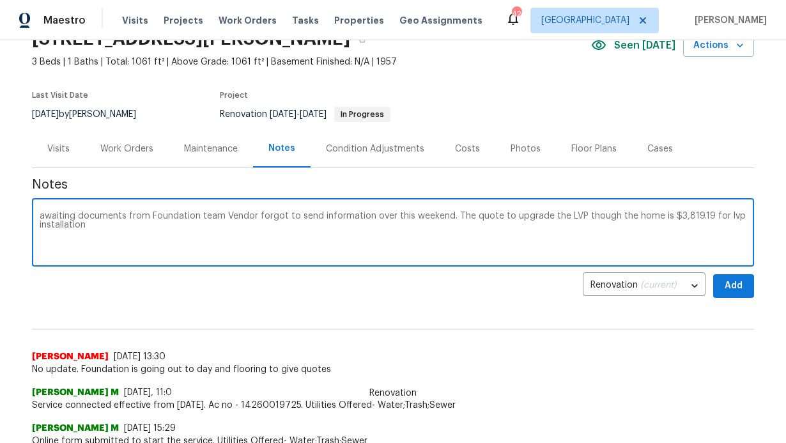
click at [737, 219] on textarea "awaiting documents from Foundation team Vendor forgot to send information over …" at bounding box center [393, 234] width 707 height 45
click at [126, 235] on textarea "awaiting documents from Foundation team Vendor forgot to send information over …" at bounding box center [393, 234] width 707 height 45
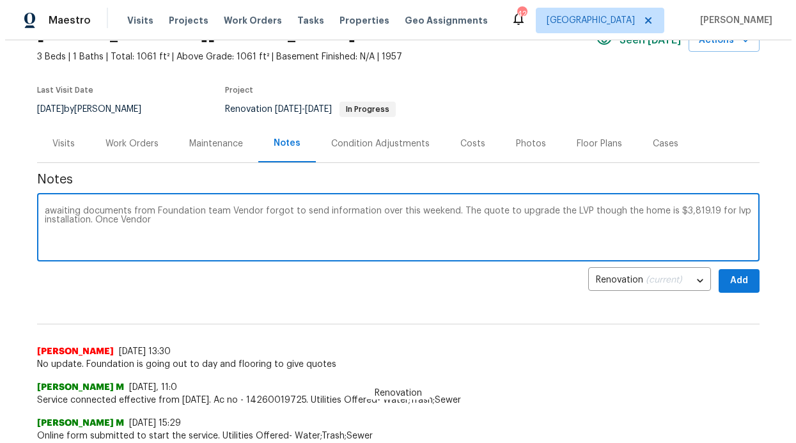
scroll to position [69, 0]
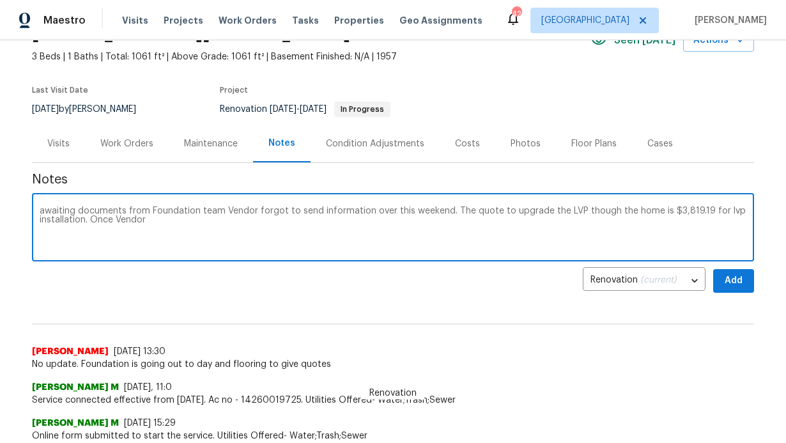
click at [724, 208] on textarea "awaiting documents from Foundation team Vendor forgot to send information over …" at bounding box center [393, 228] width 707 height 45
click at [259, 217] on textarea "awaiting documents from Foundation team Vendor forgot to send information over …" at bounding box center [393, 228] width 707 height 45
click at [345, 220] on textarea "awaiting documents from Foundation team Vendor forgot to send information over …" at bounding box center [393, 228] width 707 height 45
click at [378, 245] on textarea "awaiting documents from Foundation team Vendor forgot to send information over …" at bounding box center [393, 228] width 707 height 45
drag, startPoint x: 218, startPoint y: 220, endPoint x: 235, endPoint y: 221, distance: 16.7
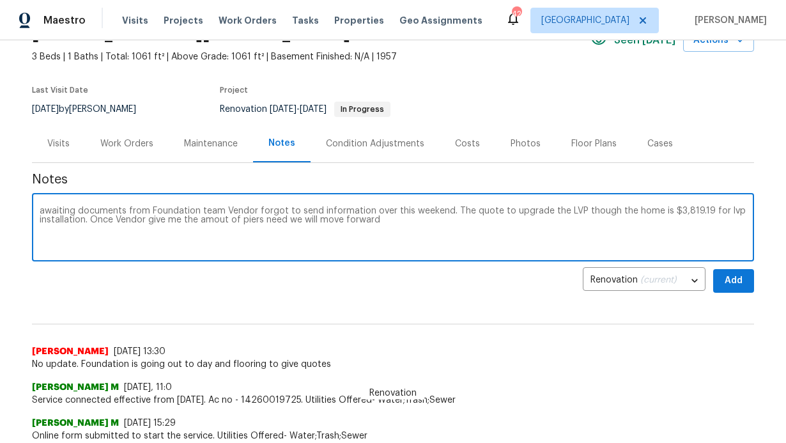
click at [218, 220] on textarea "awaiting documents from Foundation team Vendor forgot to send information over …" at bounding box center [393, 228] width 707 height 45
click at [284, 222] on textarea "awaiting documents from Foundation team Vendor forgot to send information over …" at bounding box center [393, 228] width 707 height 45
type textarea "awaiting documents from Foundation team Vendor forgot to send information over …"
click at [725, 278] on span "Add" at bounding box center [733, 281] width 20 height 16
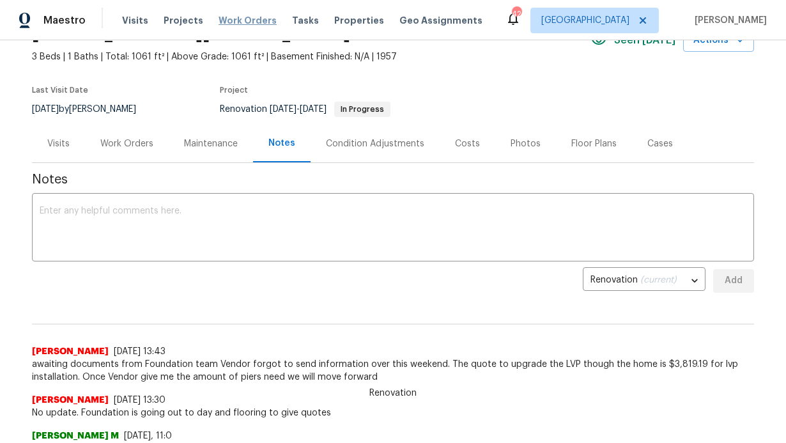
click at [237, 20] on span "Work Orders" at bounding box center [248, 20] width 58 height 13
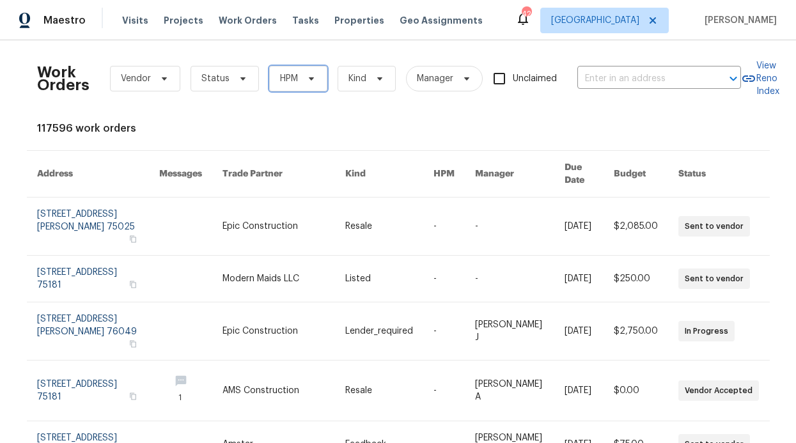
click at [302, 83] on span at bounding box center [309, 78] width 14 height 10
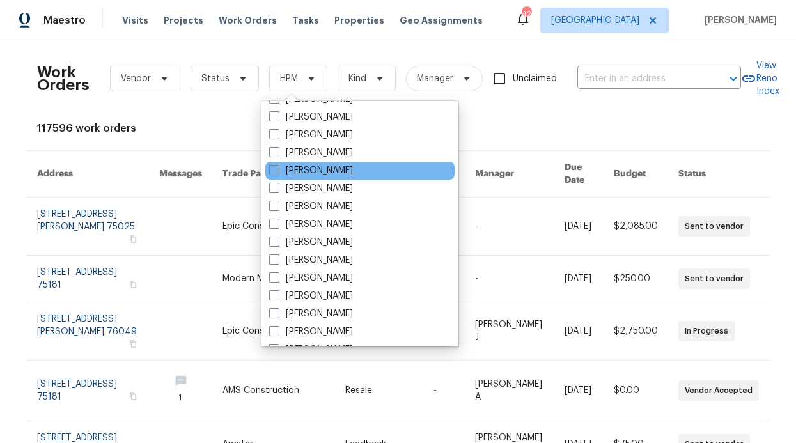
scroll to position [641, 0]
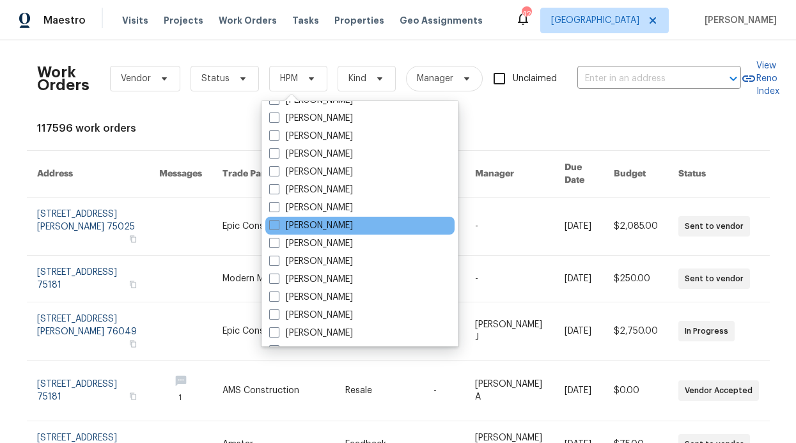
click at [341, 218] on div "[PERSON_NAME]" at bounding box center [359, 226] width 189 height 18
click at [339, 222] on label "[PERSON_NAME]" at bounding box center [311, 225] width 84 height 13
click at [277, 222] on input "[PERSON_NAME]" at bounding box center [273, 223] width 8 height 8
checkbox input "true"
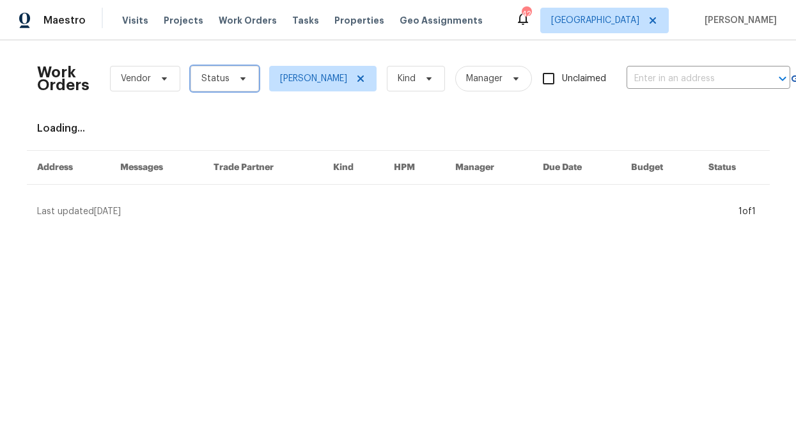
click at [229, 83] on span "Status" at bounding box center [224, 79] width 68 height 26
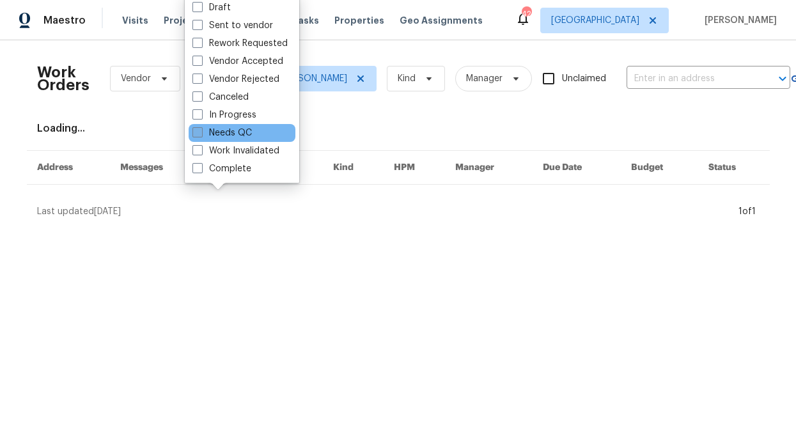
click at [245, 135] on label "Needs QC" at bounding box center [221, 133] width 59 height 13
click at [201, 135] on input "Needs QC" at bounding box center [196, 131] width 8 height 8
checkbox input "true"
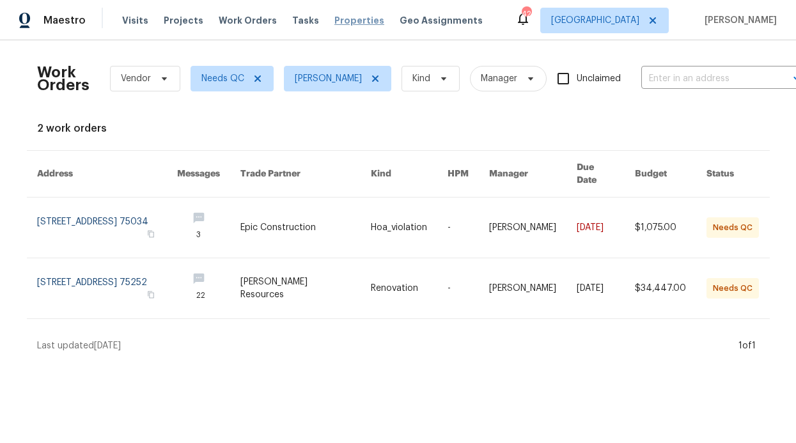
click at [343, 25] on span "Properties" at bounding box center [359, 20] width 50 height 13
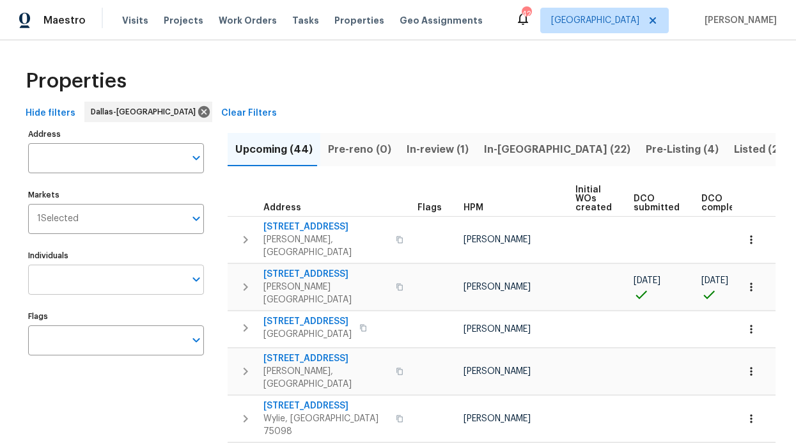
scroll to position [3, 0]
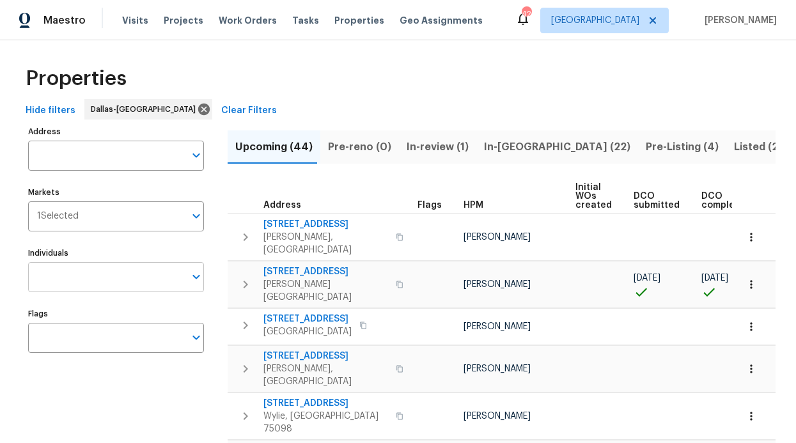
click at [74, 281] on input "Individuals" at bounding box center [106, 277] width 157 height 30
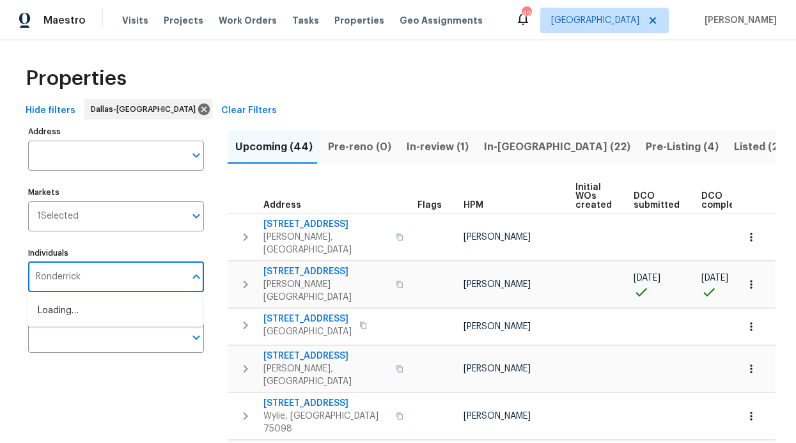
type input "Ronderrick"
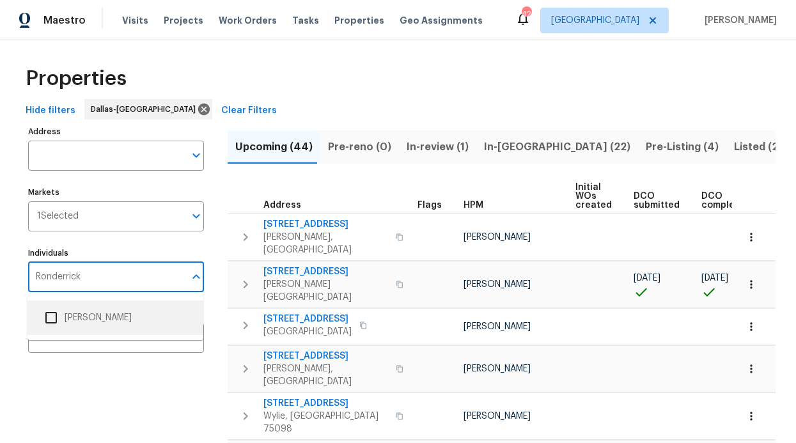
click at [77, 323] on li "[PERSON_NAME]" at bounding box center [115, 317] width 155 height 27
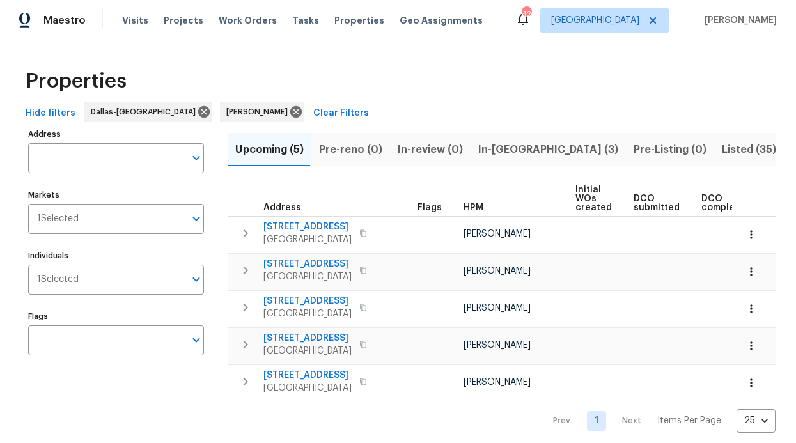
click at [513, 155] on span "In-[GEOGRAPHIC_DATA] (3)" at bounding box center [548, 150] width 140 height 18
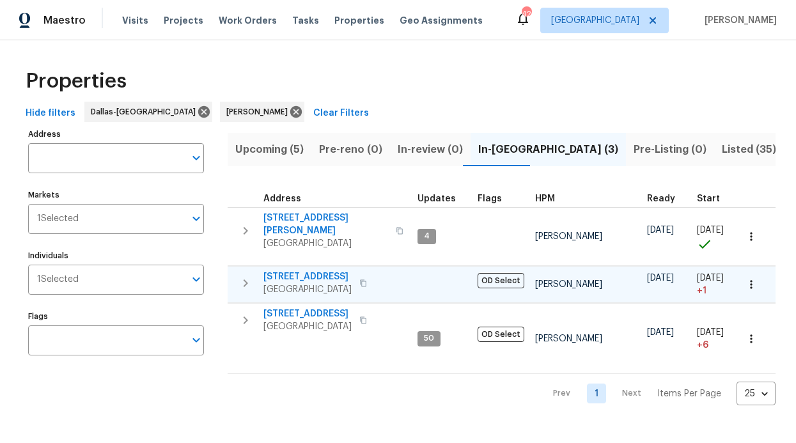
click at [309, 270] on span "2813 E 15th St" at bounding box center [307, 276] width 88 height 13
click at [291, 274] on span "2813 E 15th St" at bounding box center [307, 276] width 88 height 13
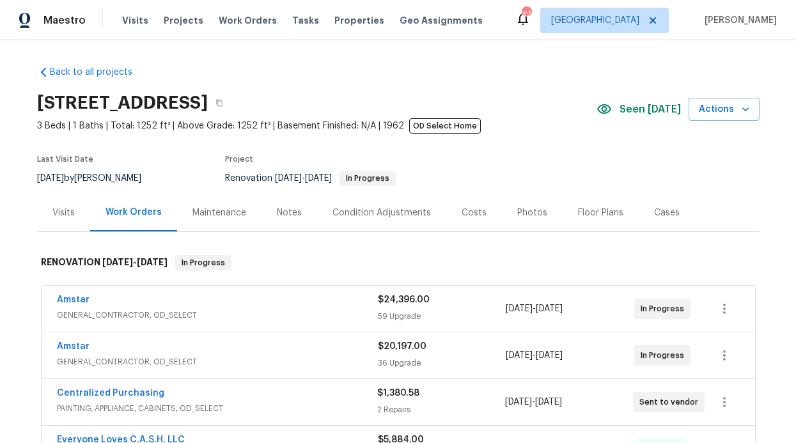
click at [279, 219] on div "Notes" at bounding box center [289, 212] width 25 height 13
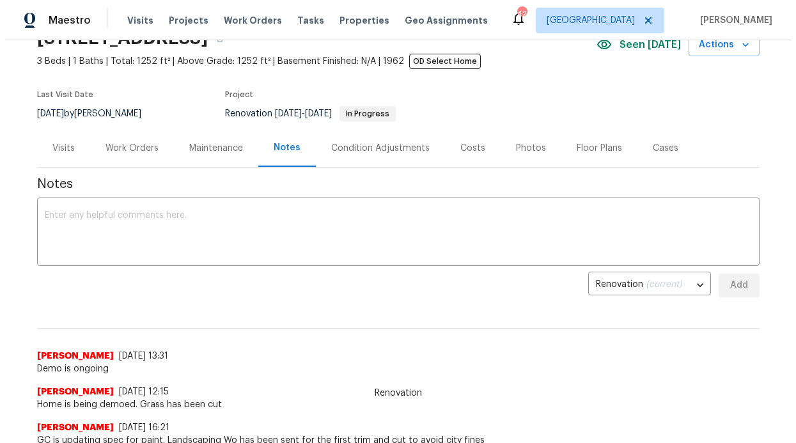
scroll to position [64, 0]
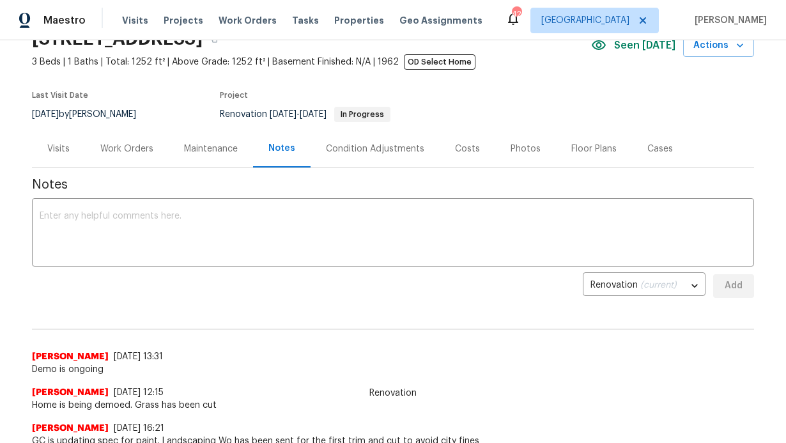
click at [47, 144] on div "Visits" at bounding box center [58, 149] width 22 height 13
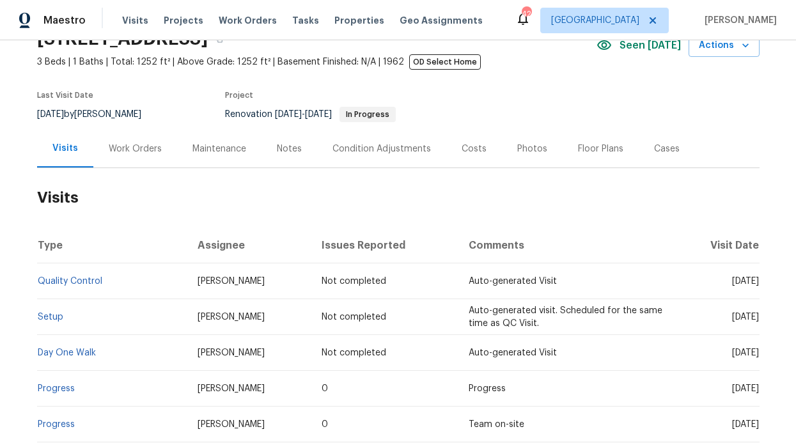
click at [123, 156] on div "Work Orders" at bounding box center [135, 149] width 84 height 38
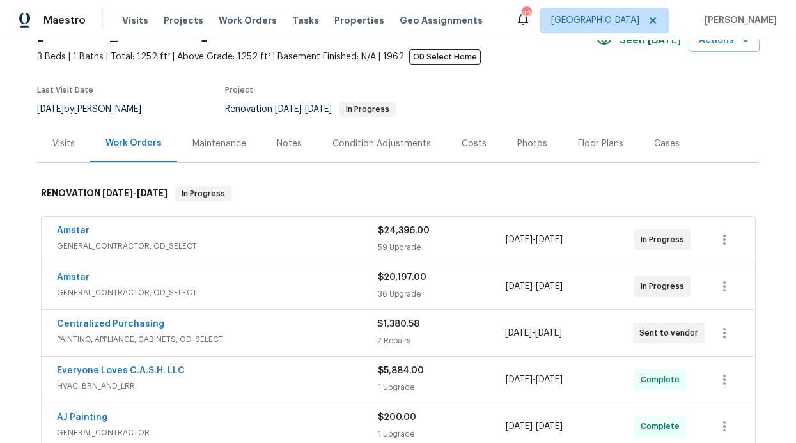
scroll to position [69, 0]
click at [70, 228] on link "Amstar" at bounding box center [73, 230] width 33 height 9
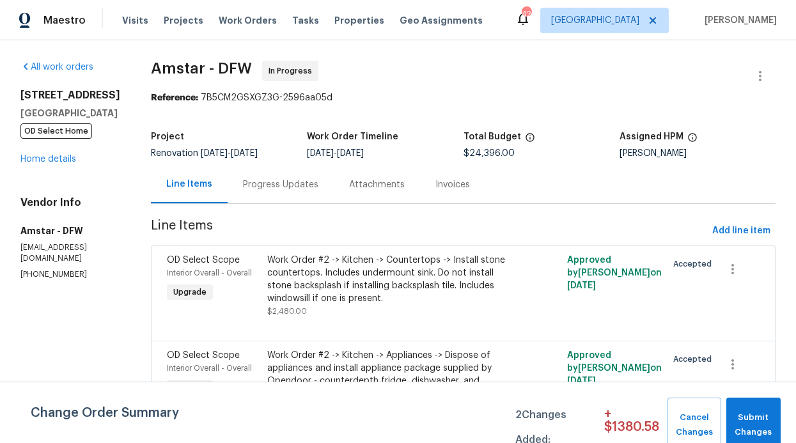
click at [297, 189] on div "Progress Updates" at bounding box center [280, 184] width 75 height 13
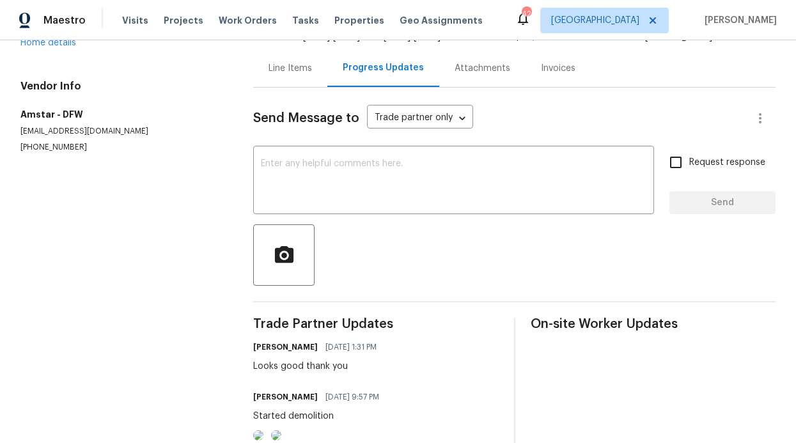
scroll to position [150, 0]
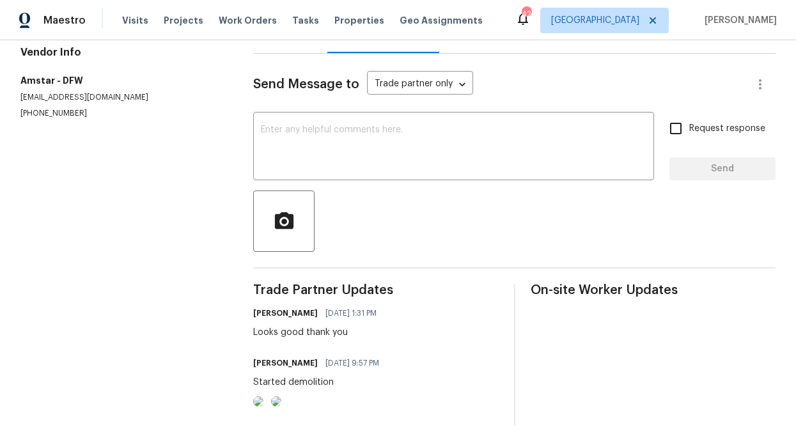
click at [689, 135] on span "Request response" at bounding box center [727, 128] width 76 height 13
click at [682, 135] on input "Request response" at bounding box center [675, 128] width 27 height 27
checkbox input "true"
click at [460, 170] on textarea at bounding box center [453, 147] width 385 height 45
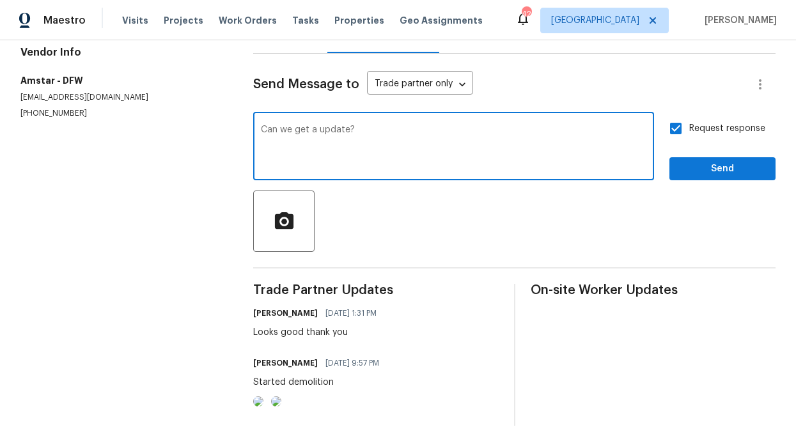
type textarea "Can we get a update?"
click at [737, 189] on div "Send Message to Trade partner only Trade partner only ​ Can we get a update? x …" at bounding box center [514, 240] width 522 height 372
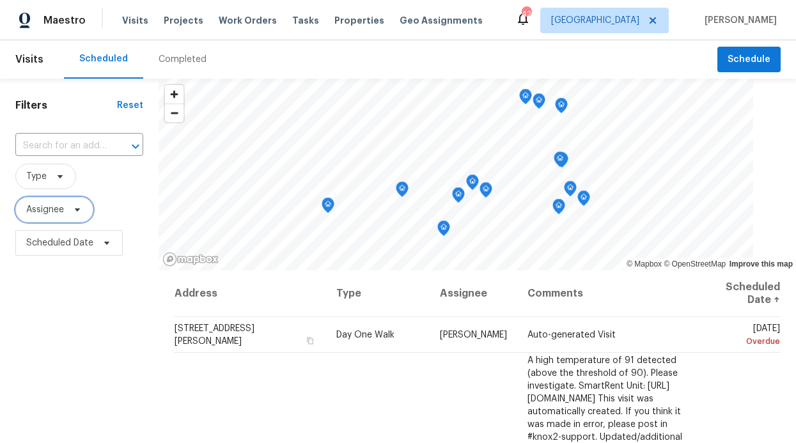
click at [42, 220] on span "Assignee" at bounding box center [54, 210] width 78 height 26
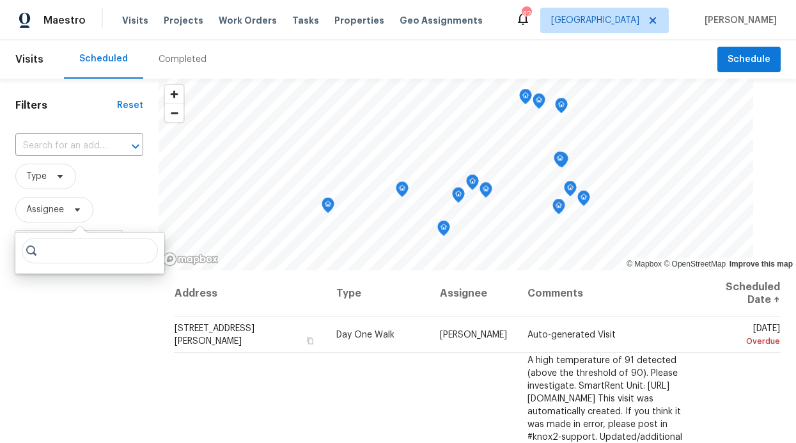
click at [58, 258] on input "search" at bounding box center [90, 251] width 136 height 26
type input "Ronderrick"
click at [98, 253] on icon at bounding box center [89, 252] width 29 height 29
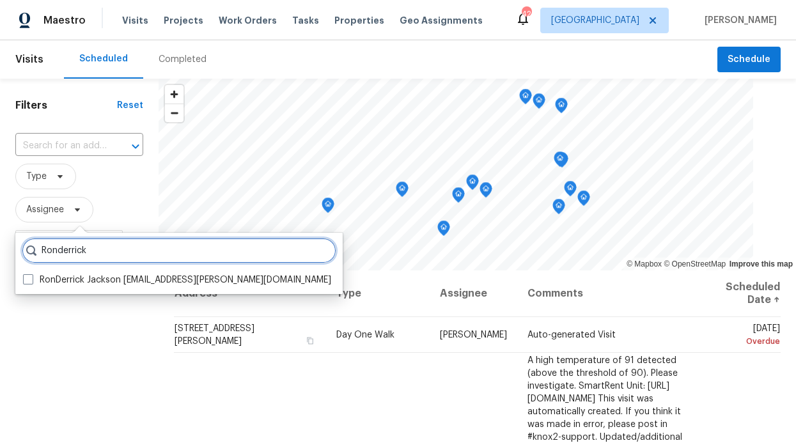
click at [98, 253] on input "Ronderrick" at bounding box center [179, 251] width 314 height 26
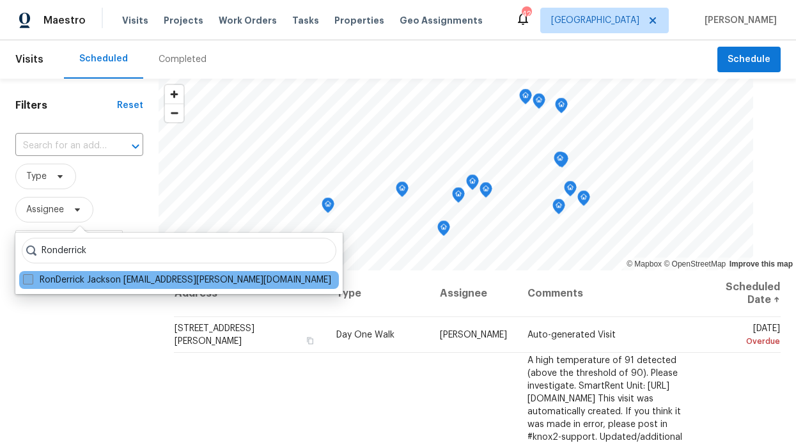
click at [95, 273] on div "RonDerrick Jackson [EMAIL_ADDRESS][PERSON_NAME][DOMAIN_NAME]" at bounding box center [179, 280] width 320 height 18
click at [96, 275] on label "RonDerrick Jackson [EMAIL_ADDRESS][PERSON_NAME][DOMAIN_NAME]" at bounding box center [177, 280] width 308 height 13
click at [31, 275] on input "RonDerrick Jackson [EMAIL_ADDRESS][PERSON_NAME][DOMAIN_NAME]" at bounding box center [27, 278] width 8 height 8
checkbox input "true"
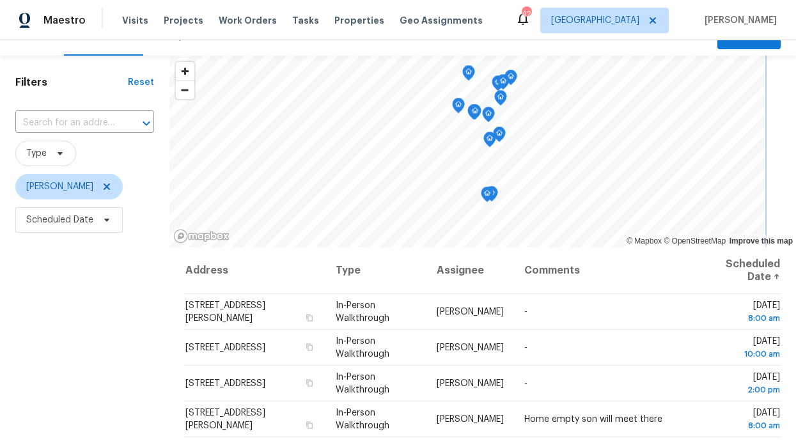
scroll to position [26, 0]
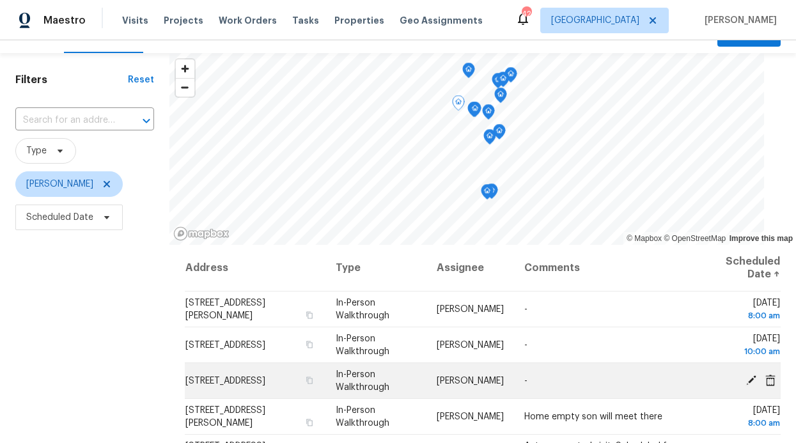
click at [222, 378] on td "1412 Huntington Dr, Richardson, TX 75080" at bounding box center [255, 381] width 141 height 36
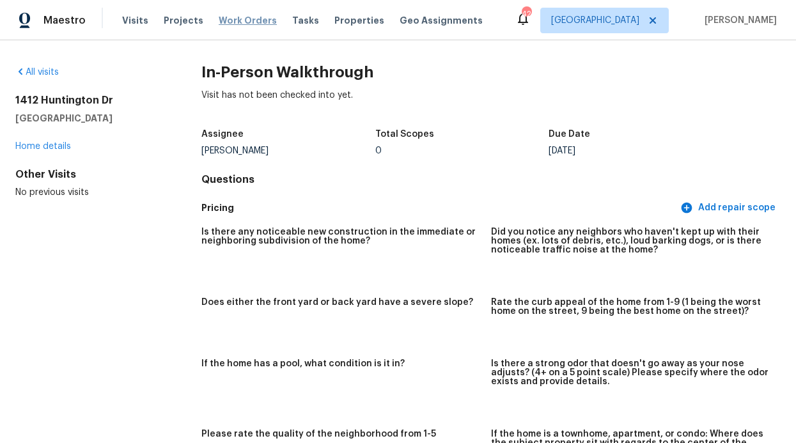
click at [244, 20] on span "Work Orders" at bounding box center [248, 20] width 58 height 13
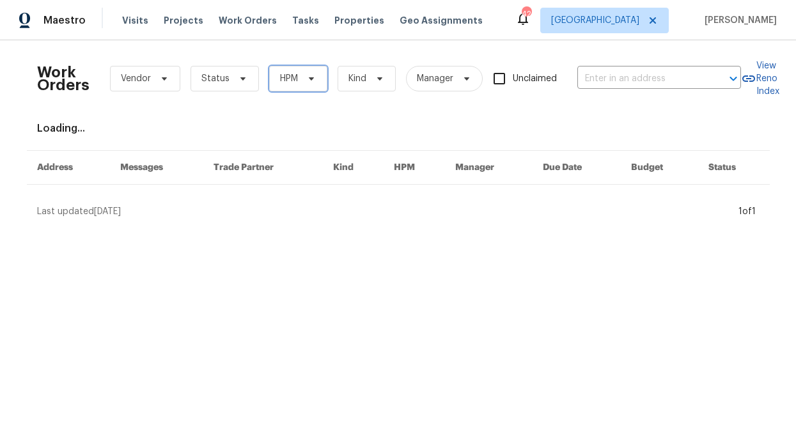
click at [280, 73] on span "HPM" at bounding box center [289, 78] width 18 height 13
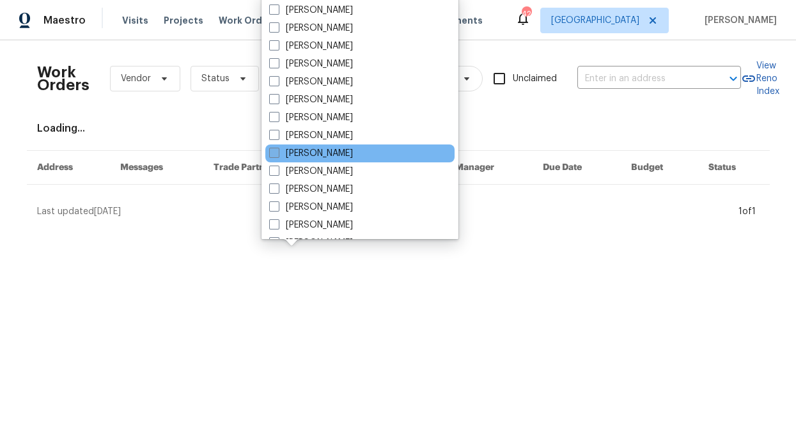
scroll to position [713, 0]
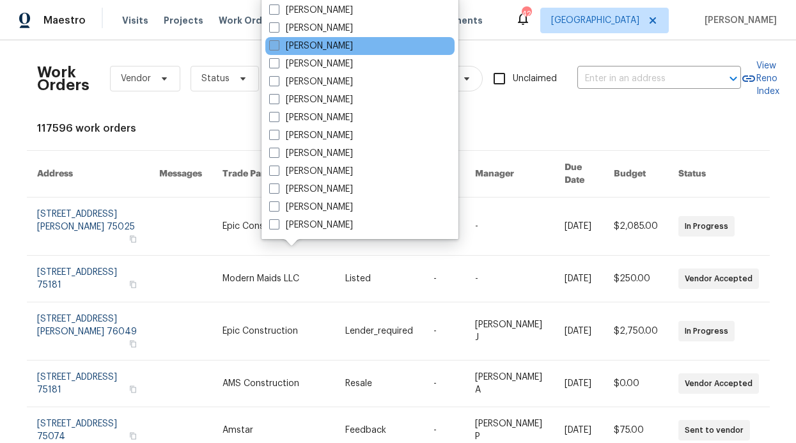
click at [295, 47] on label "[PERSON_NAME]" at bounding box center [311, 46] width 84 height 13
click at [277, 47] on input "[PERSON_NAME]" at bounding box center [273, 44] width 8 height 8
checkbox input "true"
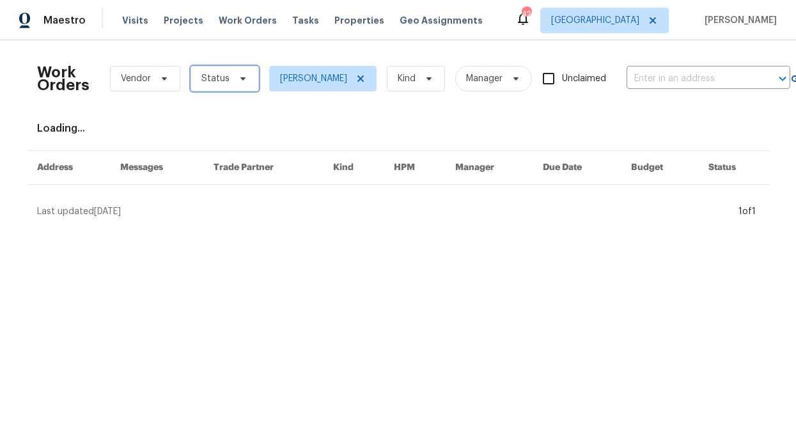
click at [229, 71] on span "Status" at bounding box center [224, 79] width 68 height 26
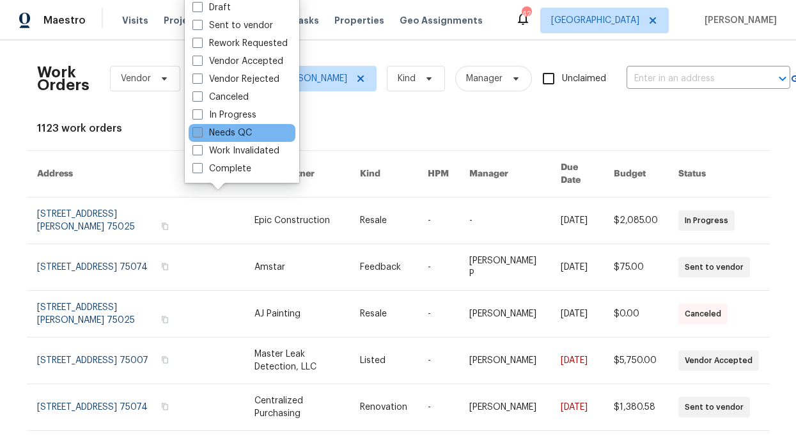
click at [229, 134] on label "Needs QC" at bounding box center [221, 133] width 59 height 13
click at [201, 134] on input "Needs QC" at bounding box center [196, 131] width 8 height 8
checkbox input "true"
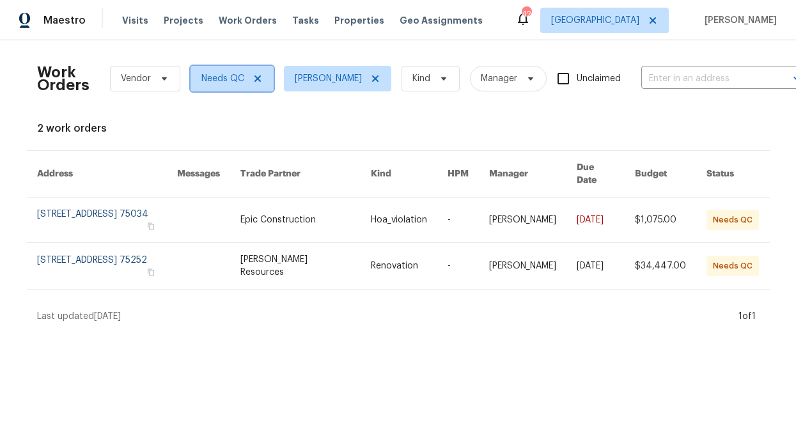
click at [254, 80] on icon at bounding box center [257, 78] width 6 height 6
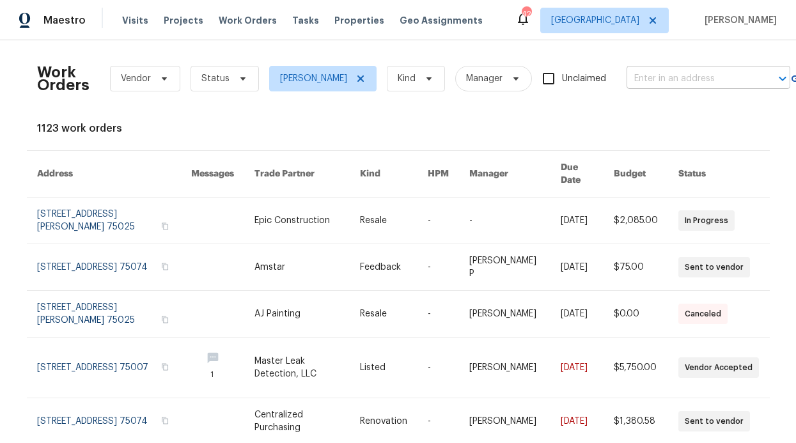
click at [675, 77] on input "text" at bounding box center [690, 79] width 128 height 20
click at [334, 19] on span "Properties" at bounding box center [359, 20] width 50 height 13
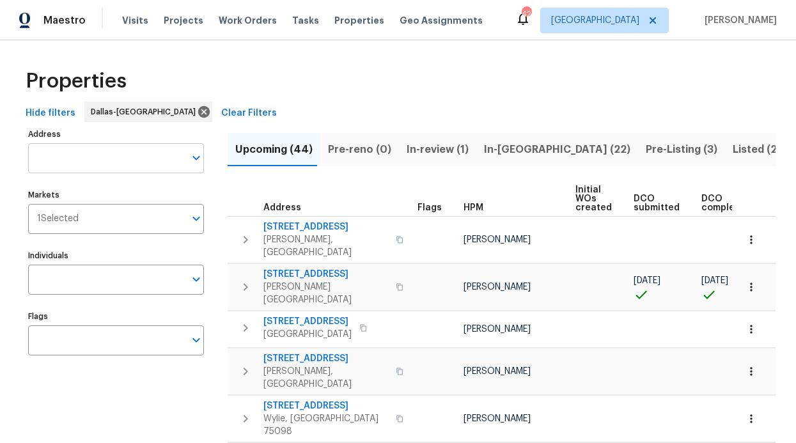
click at [102, 161] on input "Address" at bounding box center [106, 158] width 157 height 30
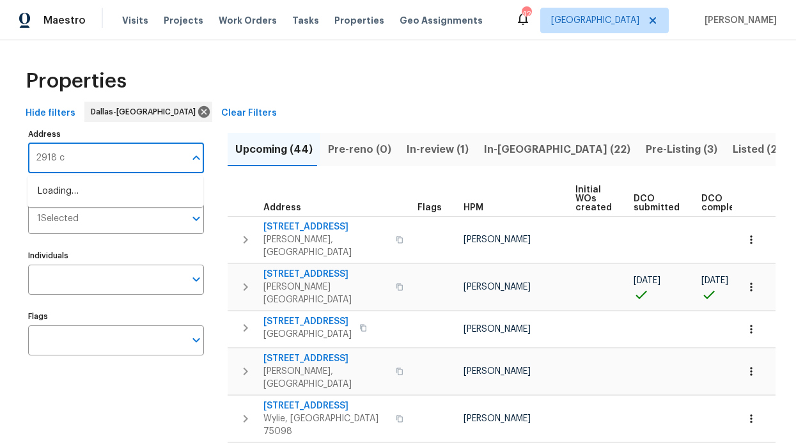
type input "2918"
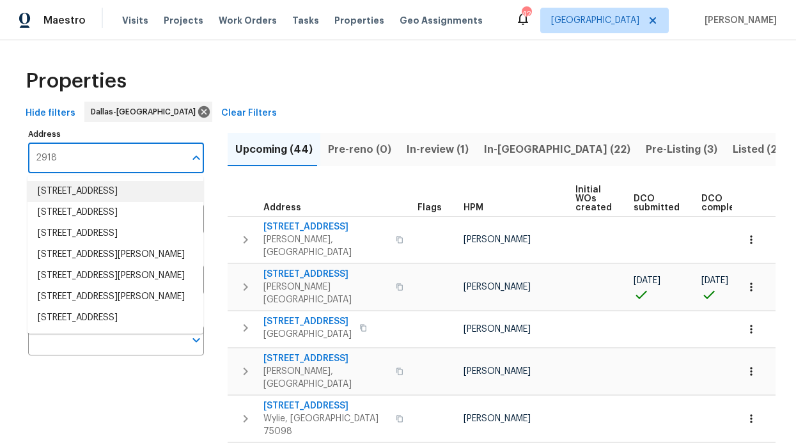
click at [116, 194] on li "2918 Centennial Dr Garland TX 75042" at bounding box center [115, 191] width 176 height 21
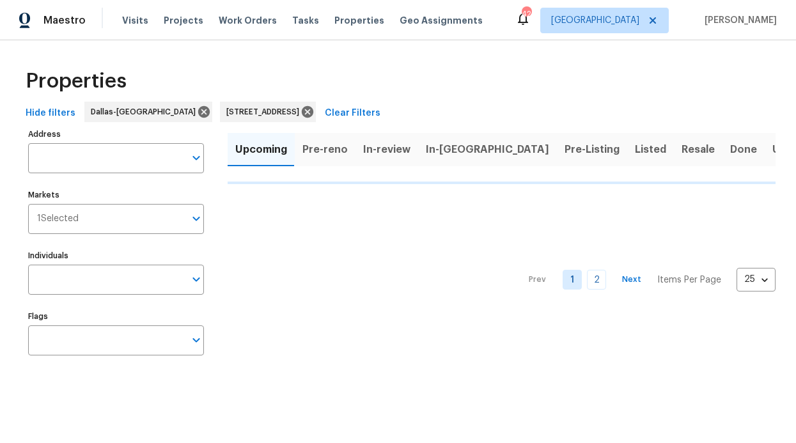
type input "2918 Centennial Dr Garland TX 75042"
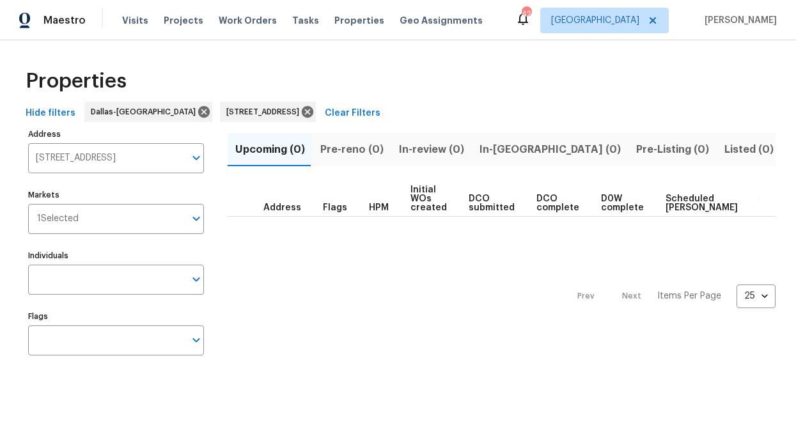
click at [700, 167] on div "Upcoming (0) Pre-reno (0) In-review (0) In-reno (0) Pre-Listing (0) Listed (0) …" at bounding box center [501, 246] width 548 height 243
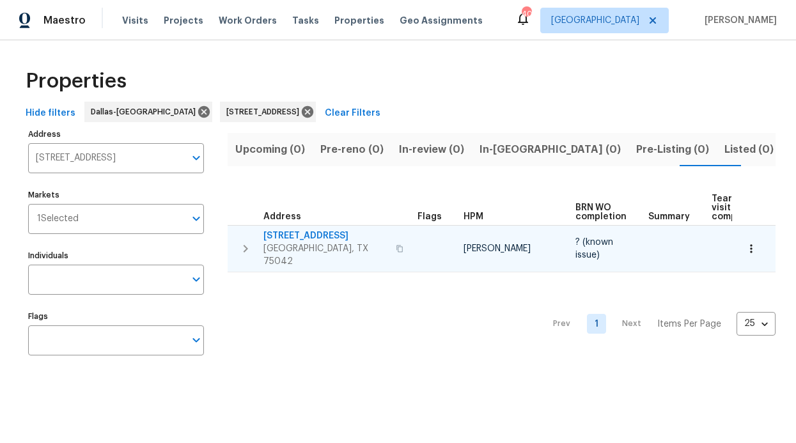
click at [316, 235] on span "[STREET_ADDRESS]" at bounding box center [325, 235] width 125 height 13
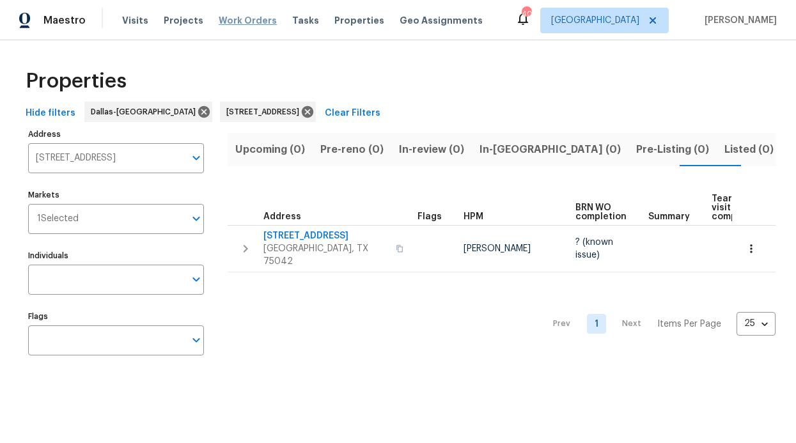
click at [247, 26] on span "Work Orders" at bounding box center [248, 20] width 58 height 13
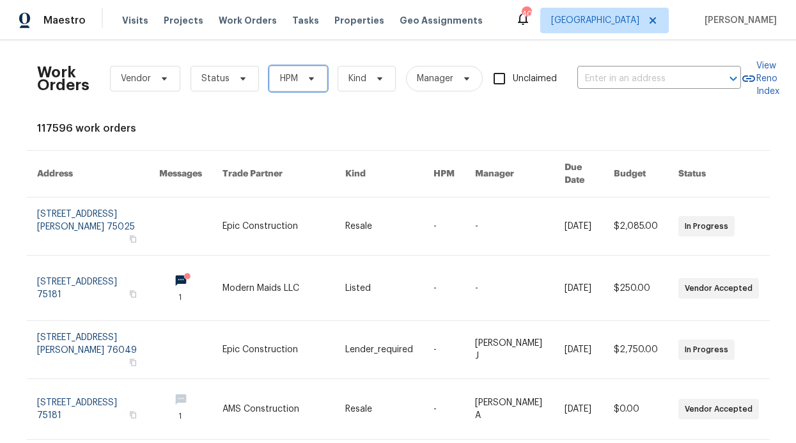
click at [269, 87] on span "HPM" at bounding box center [298, 79] width 58 height 26
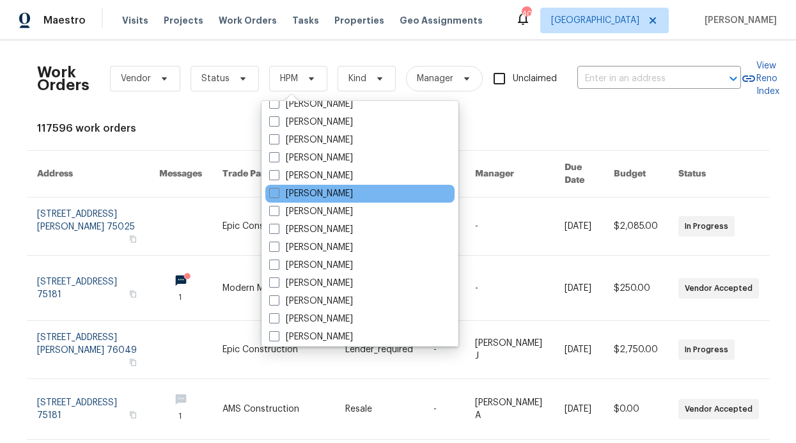
scroll to position [713, 0]
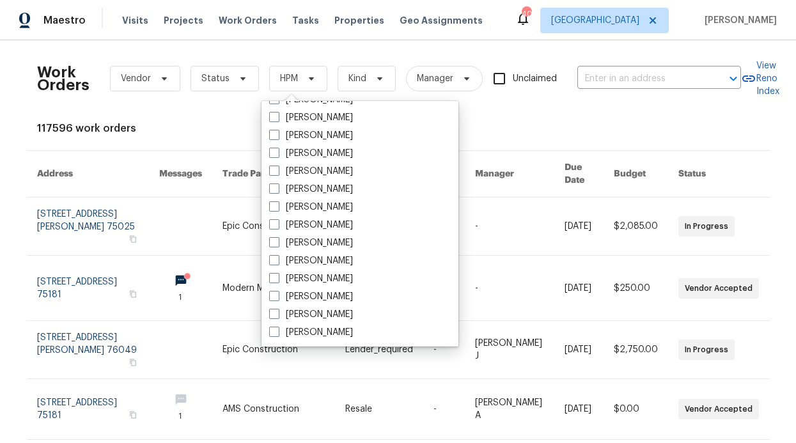
click at [318, 155] on label "[PERSON_NAME]" at bounding box center [311, 153] width 84 height 13
click at [277, 155] on input "[PERSON_NAME]" at bounding box center [273, 151] width 8 height 8
checkbox input "true"
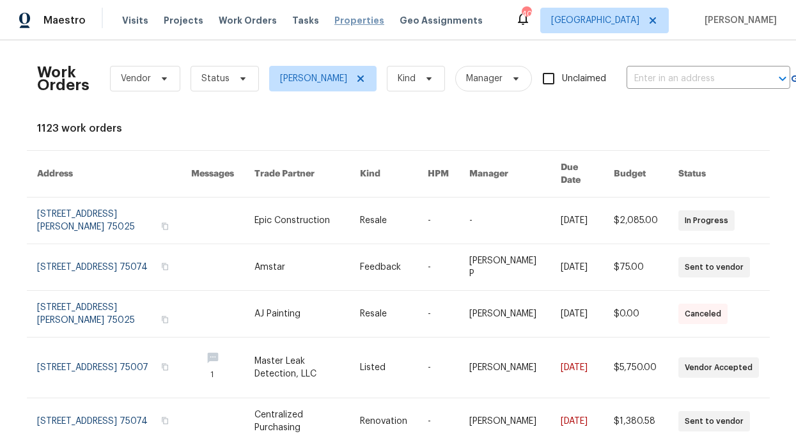
click at [338, 14] on div "Visits Projects Work Orders Tasks Properties Geo Assignments" at bounding box center [310, 21] width 376 height 26
click at [337, 17] on span "Properties" at bounding box center [359, 20] width 50 height 13
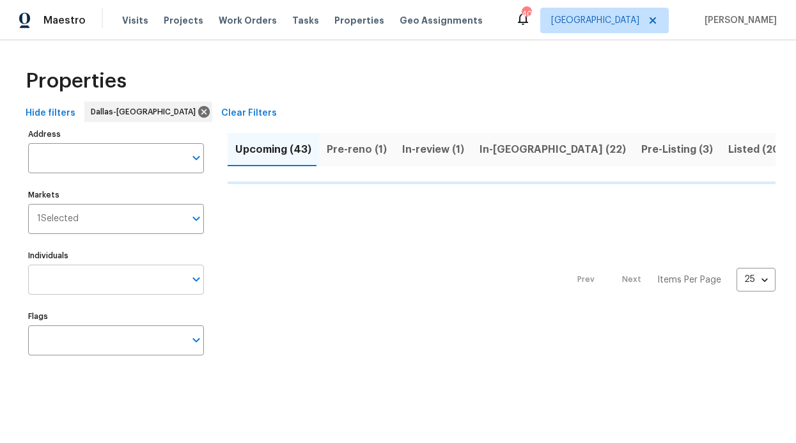
click at [103, 274] on input "Individuals" at bounding box center [106, 280] width 157 height 30
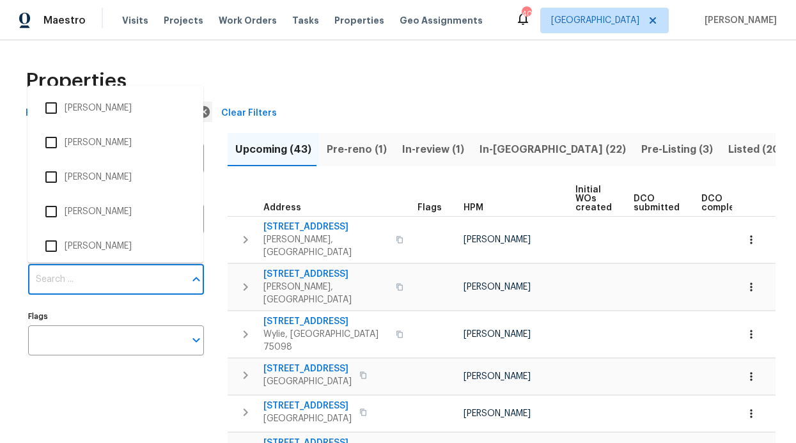
click at [101, 273] on input "Individuals" at bounding box center [106, 280] width 157 height 30
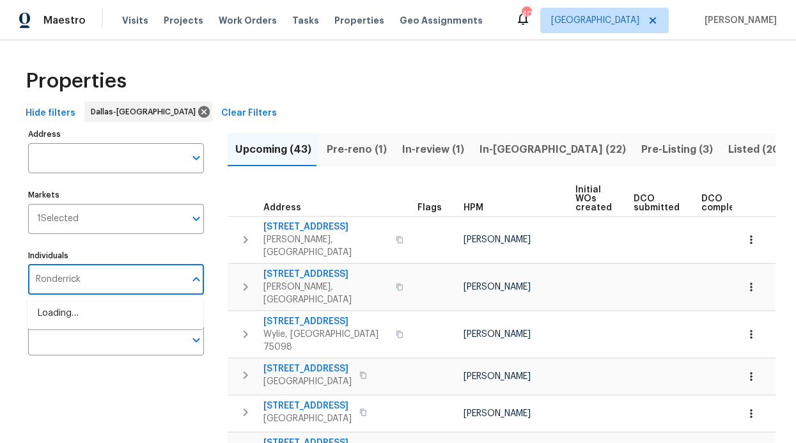
type input "Ronderrick"
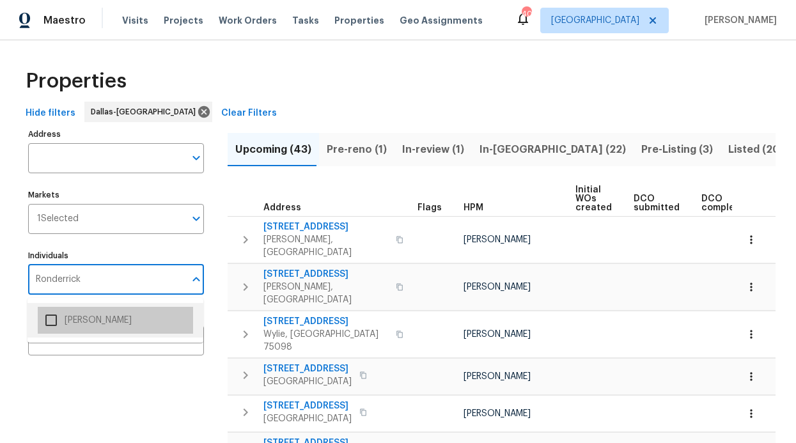
click at [121, 324] on li "[PERSON_NAME]" at bounding box center [115, 320] width 155 height 27
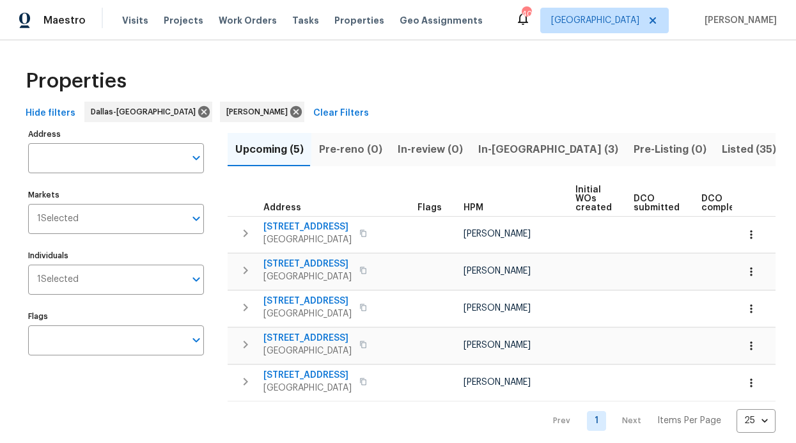
click at [478, 144] on span "In-reno (3)" at bounding box center [548, 150] width 140 height 18
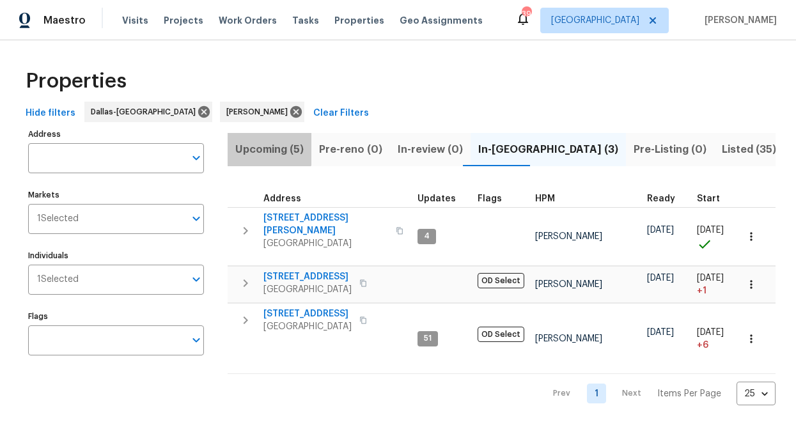
click at [265, 144] on span "Upcoming (5)" at bounding box center [269, 150] width 68 height 18
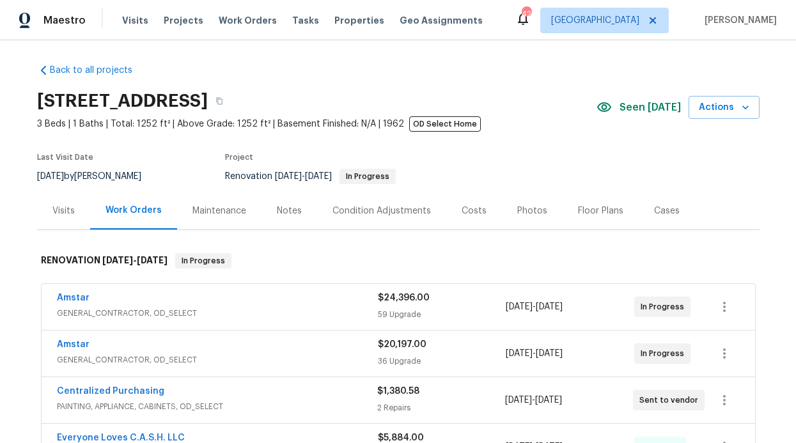
scroll to position [3, 0]
click at [302, 208] on div "Notes" at bounding box center [289, 210] width 56 height 38
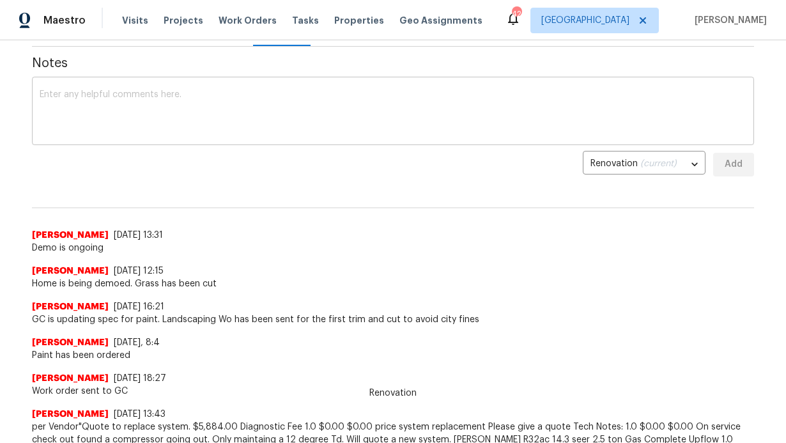
scroll to position [170, 0]
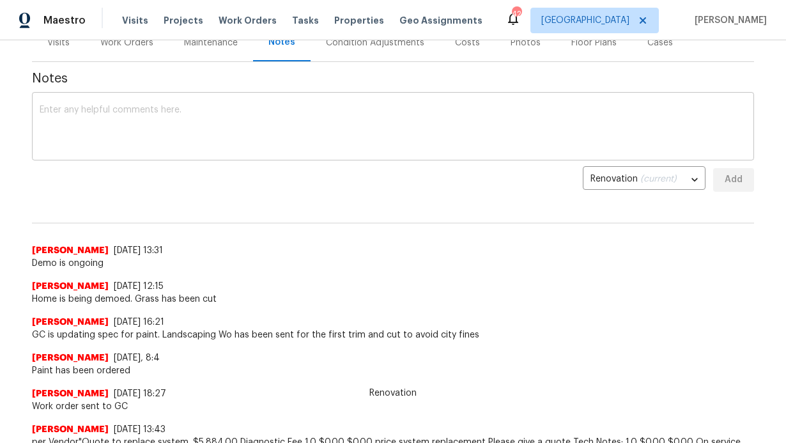
click at [292, 121] on textarea at bounding box center [393, 127] width 707 height 45
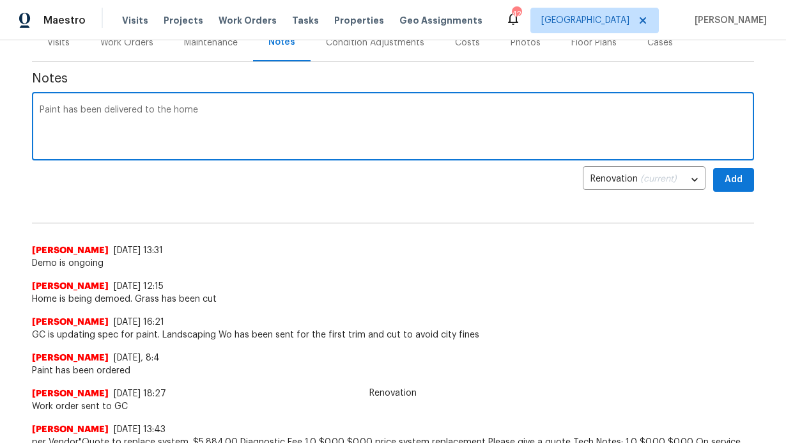
type textarea "Paint has been delivered to the home"
click at [512, 104] on div "Paint has been delivered to the home x ​" at bounding box center [393, 127] width 722 height 65
click at [717, 169] on button "Add" at bounding box center [733, 180] width 41 height 24
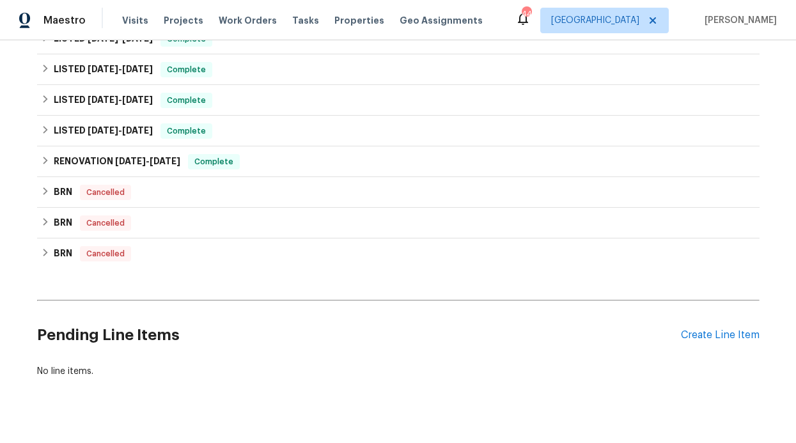
scroll to position [493, 0]
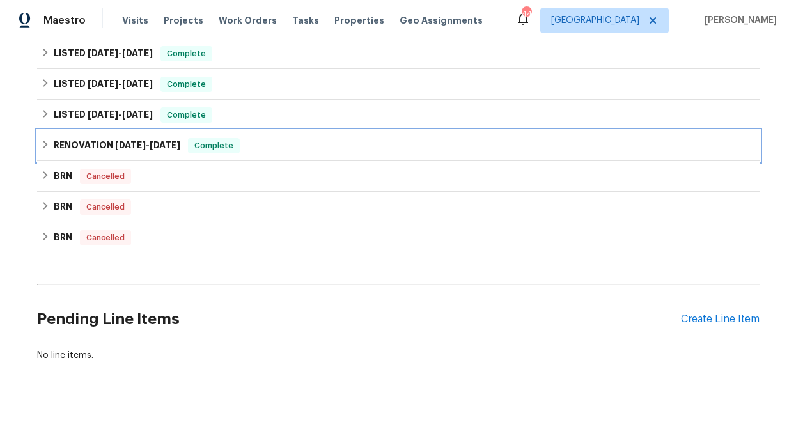
click at [115, 142] on span "[DATE]" at bounding box center [130, 145] width 31 height 9
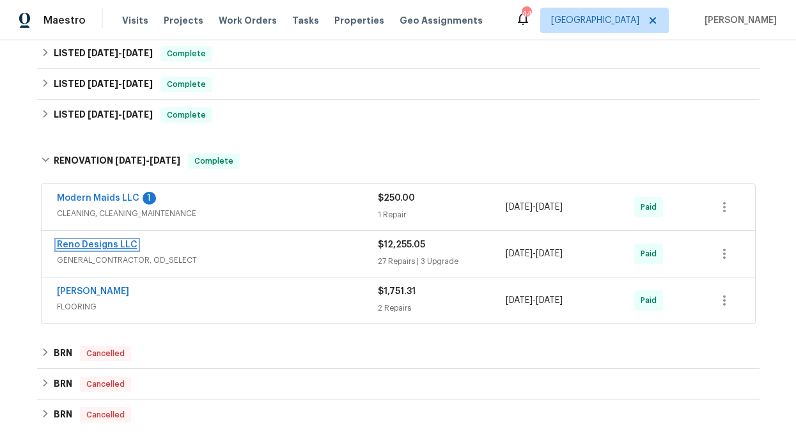
click at [98, 247] on link "Reno Designs LLC" at bounding box center [97, 244] width 81 height 9
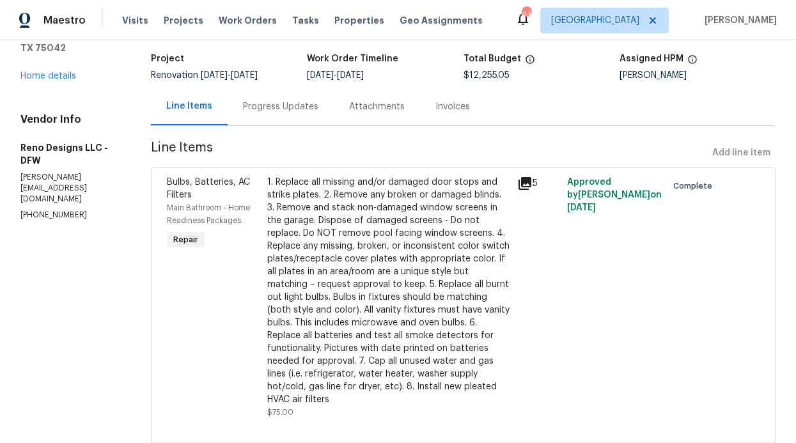
click at [293, 95] on div "Progress Updates" at bounding box center [280, 107] width 106 height 38
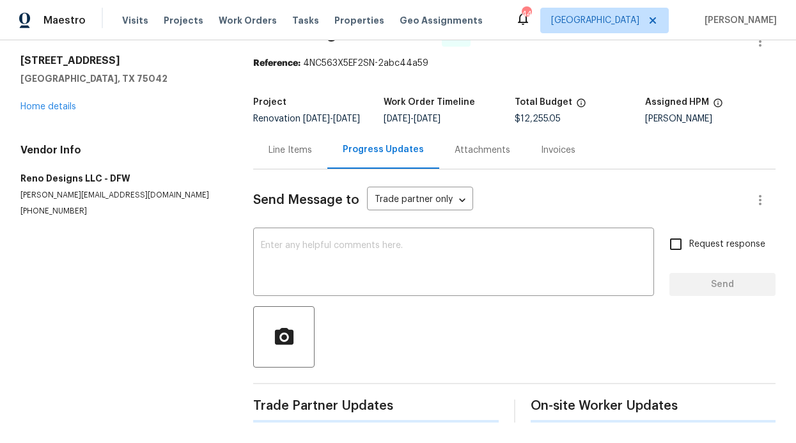
scroll to position [50, 0]
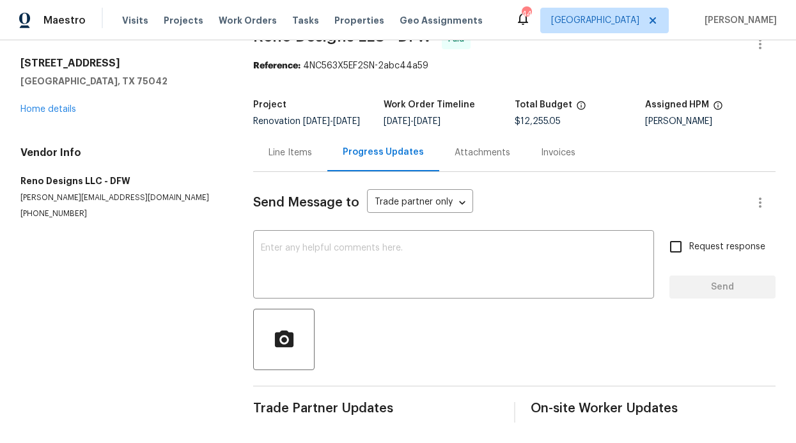
click at [288, 146] on div "Line Items" at bounding box center [289, 152] width 43 height 13
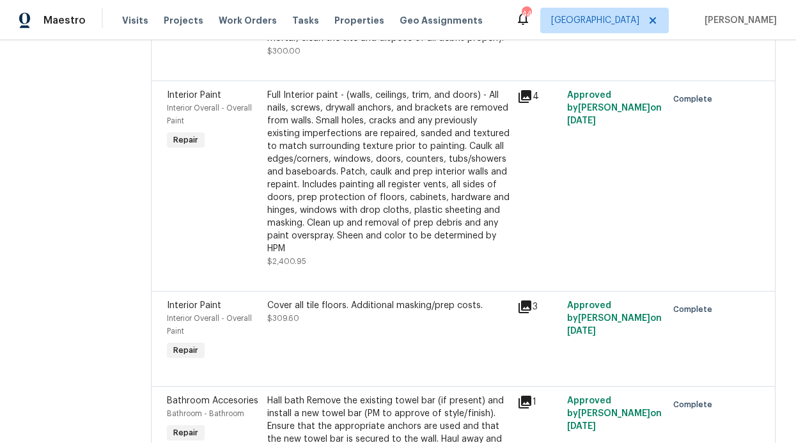
scroll to position [1507, 0]
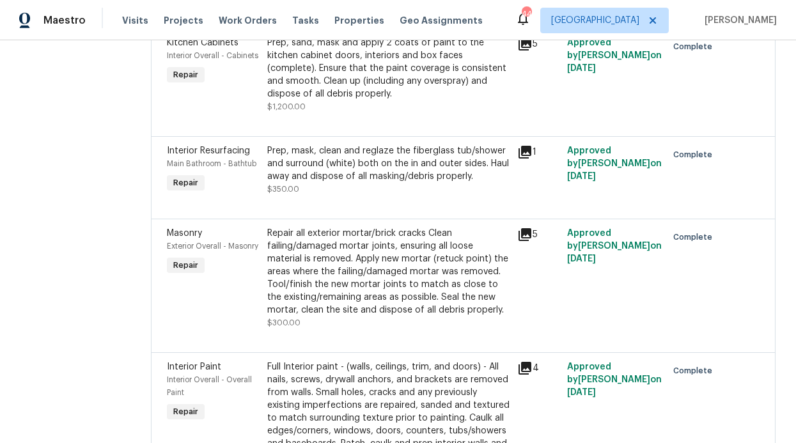
click at [516, 249] on div "5" at bounding box center [538, 278] width 50 height 110
click at [518, 241] on icon at bounding box center [524, 234] width 13 height 13
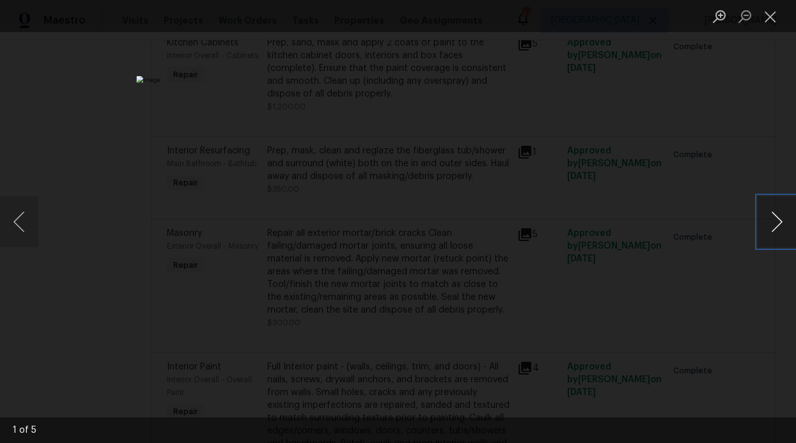
click at [773, 226] on button "Next image" at bounding box center [776, 221] width 38 height 51
click at [770, 224] on button "Next image" at bounding box center [776, 221] width 38 height 51
click at [769, 26] on button "Close lightbox" at bounding box center [770, 16] width 26 height 22
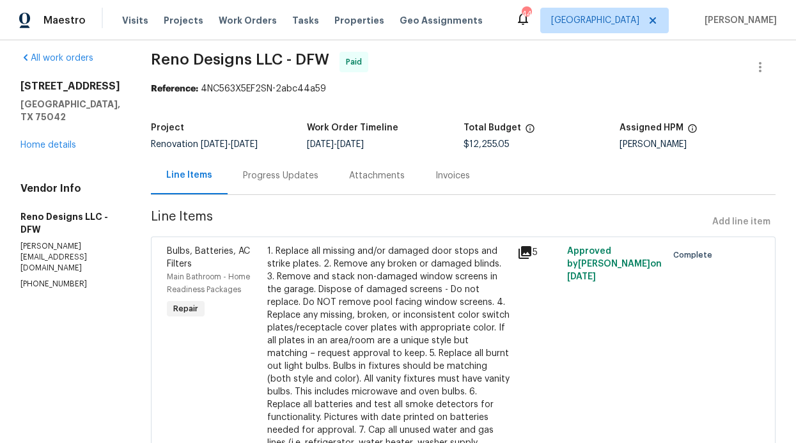
scroll to position [0, 0]
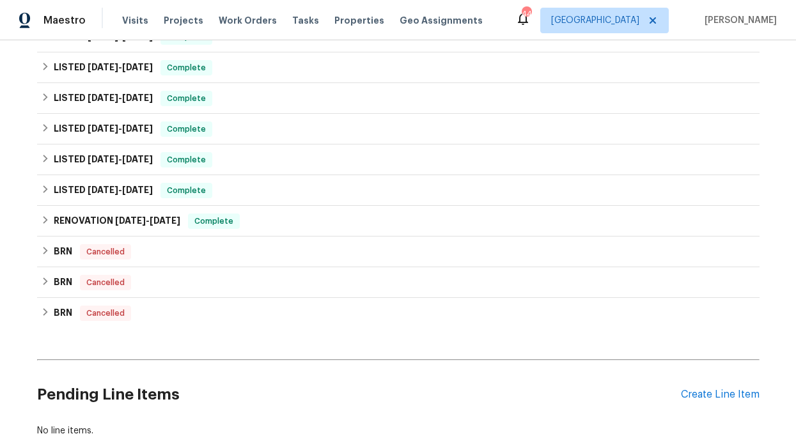
scroll to position [423, 0]
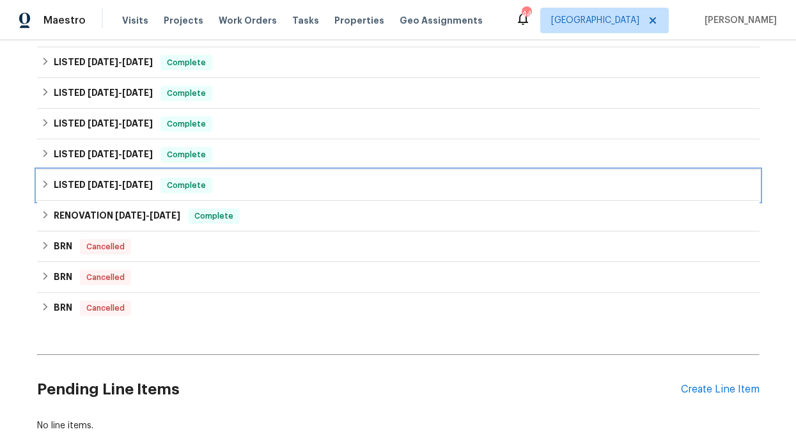
click at [89, 187] on span "[DATE]" at bounding box center [103, 184] width 31 height 9
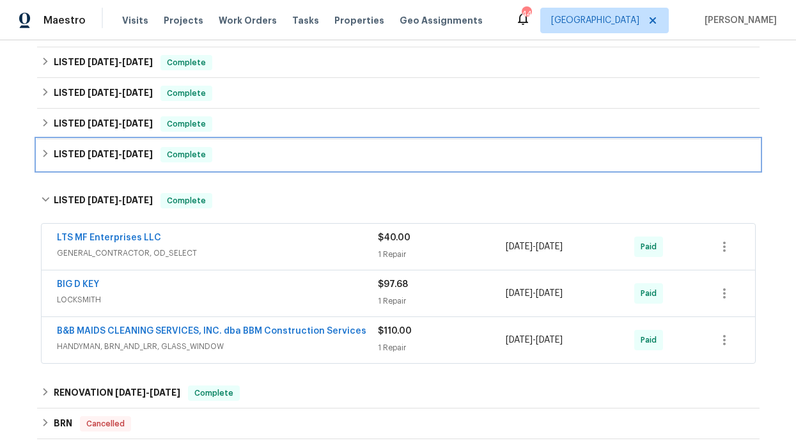
click at [86, 165] on div "LISTED [DATE] - [DATE] Complete" at bounding box center [398, 154] width 722 height 31
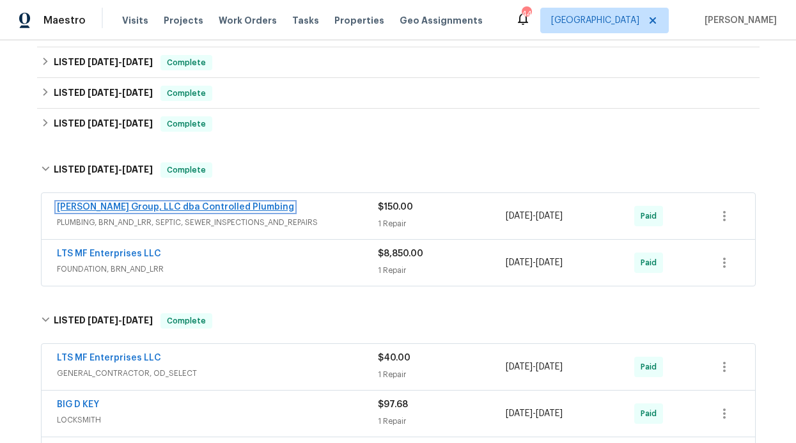
click at [112, 209] on link "[PERSON_NAME] Group, LLC dba Controlled Plumbing" at bounding box center [175, 207] width 237 height 9
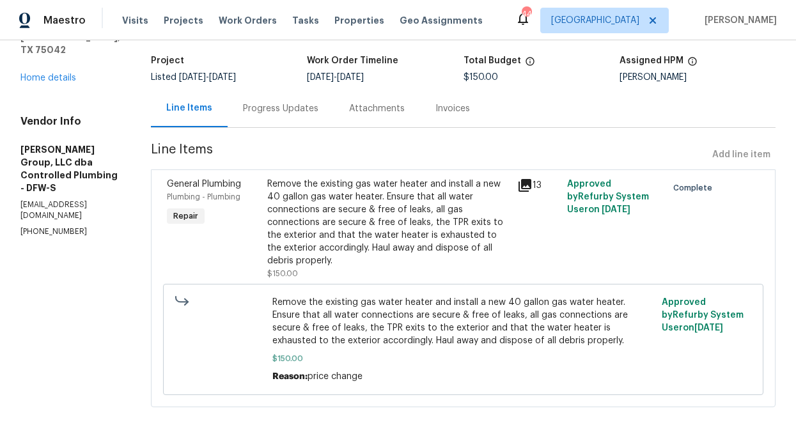
scroll to position [86, 0]
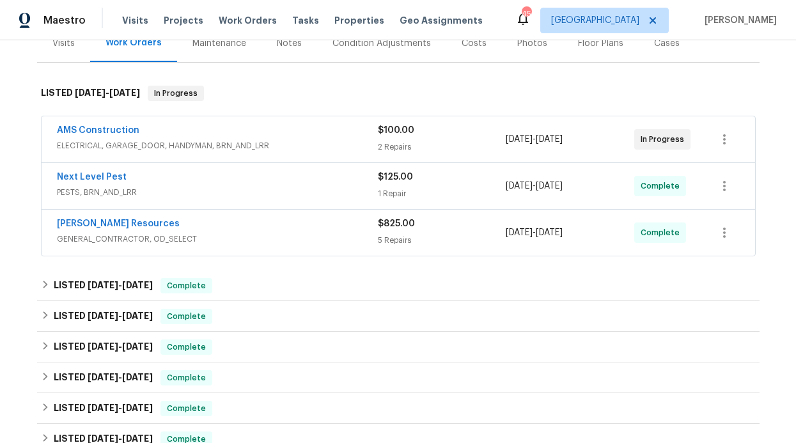
scroll to position [209, 0]
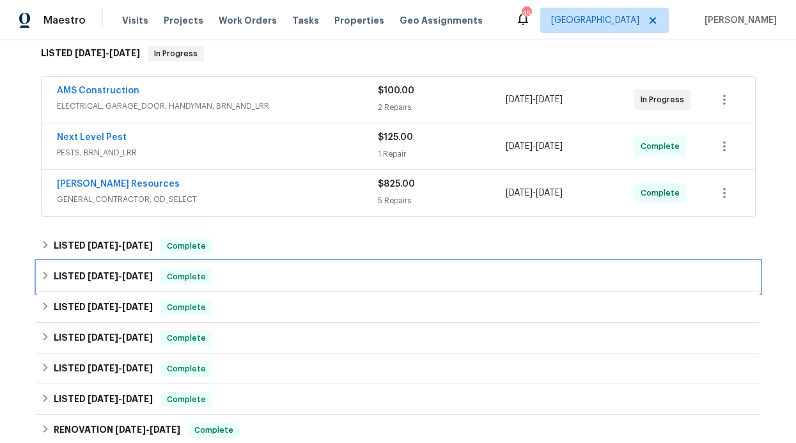
click at [73, 282] on h6 "LISTED [DATE] - [DATE]" at bounding box center [103, 276] width 99 height 15
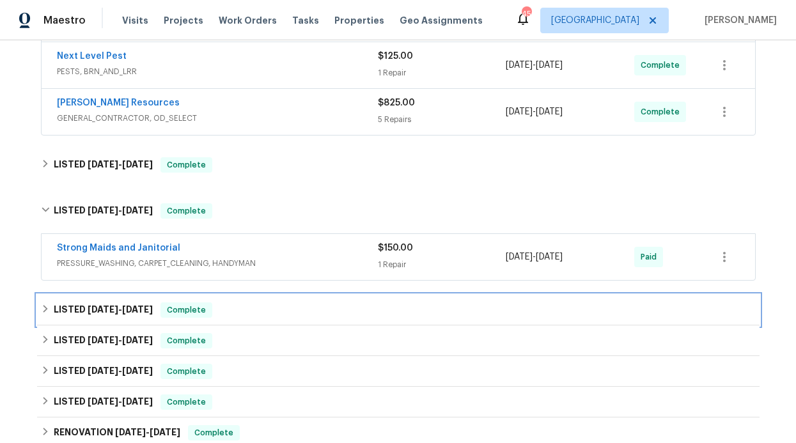
click at [65, 304] on h6 "LISTED [DATE] - [DATE]" at bounding box center [103, 309] width 99 height 15
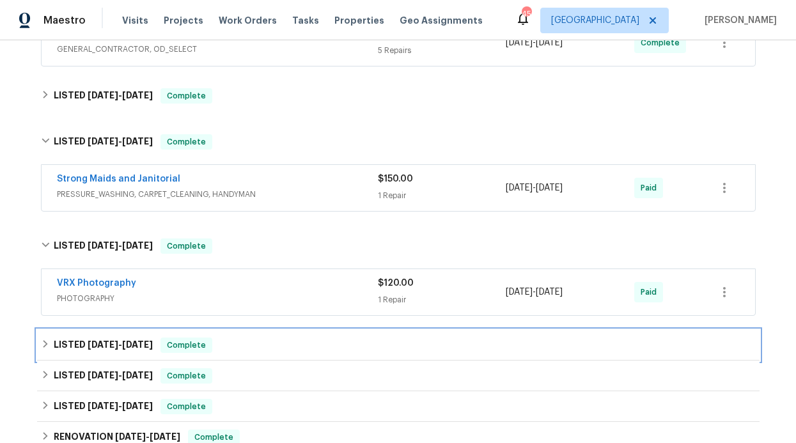
click at [69, 334] on div "LISTED [DATE] - [DATE] Complete" at bounding box center [398, 345] width 722 height 31
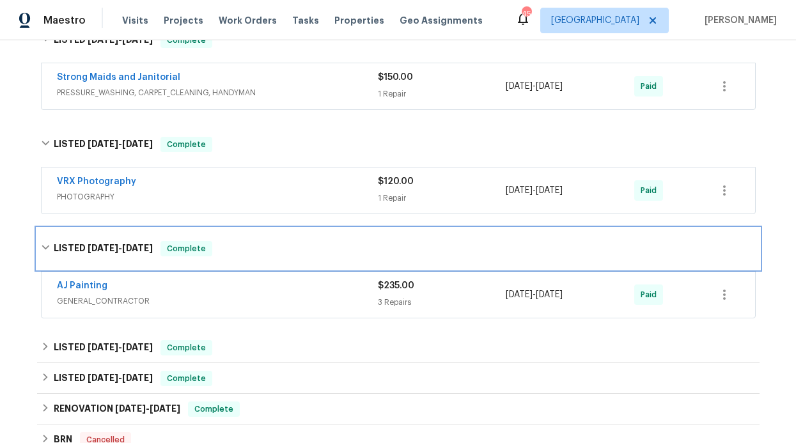
scroll to position [473, 0]
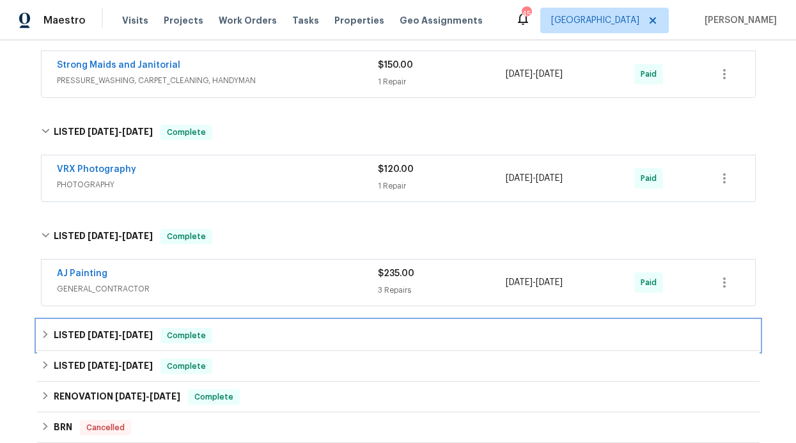
click at [88, 334] on span "[DATE]" at bounding box center [103, 334] width 31 height 9
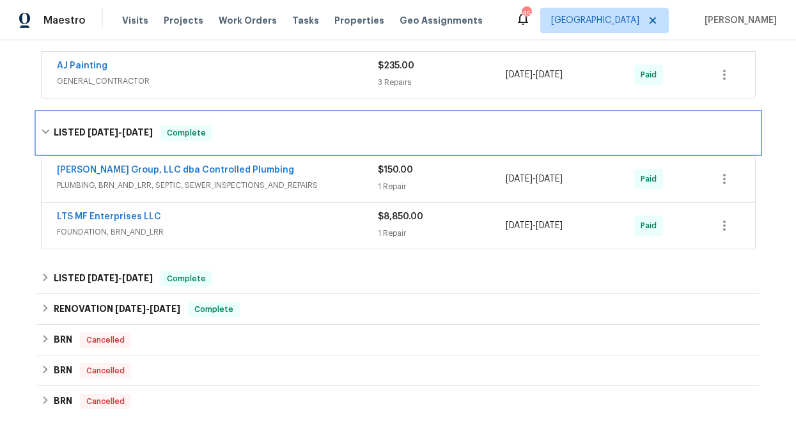
scroll to position [736, 0]
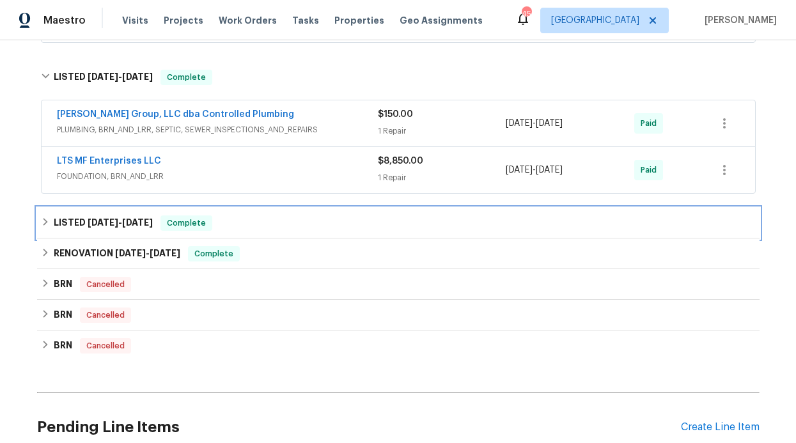
click at [80, 230] on div "LISTED [DATE] - [DATE] Complete" at bounding box center [398, 223] width 722 height 31
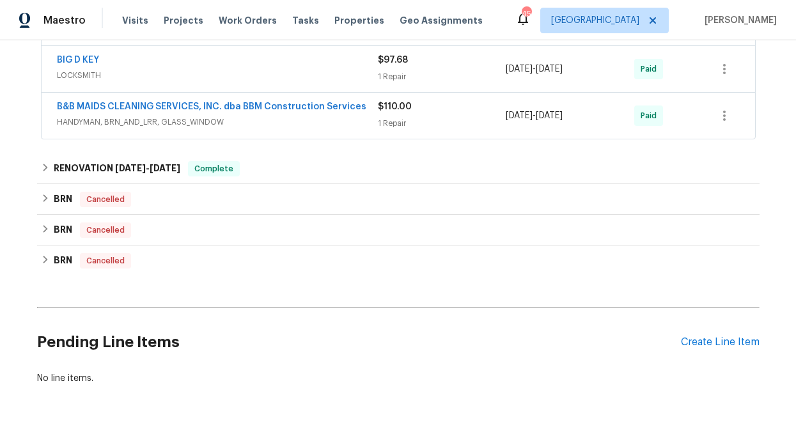
scroll to position [874, 0]
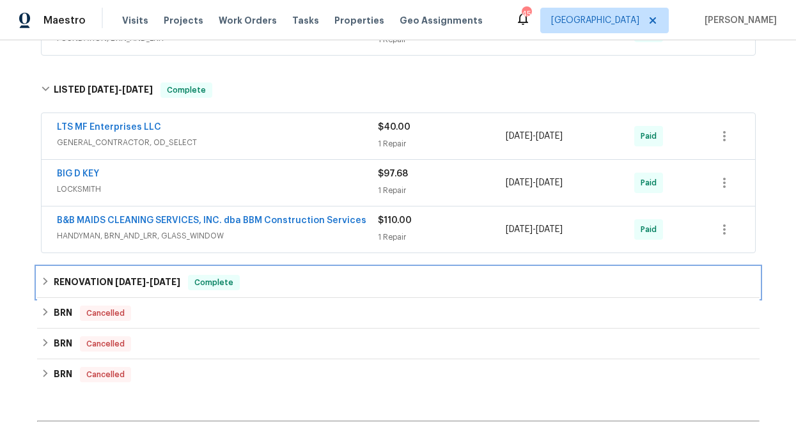
click at [73, 280] on h6 "RENOVATION [DATE] - [DATE]" at bounding box center [117, 282] width 127 height 15
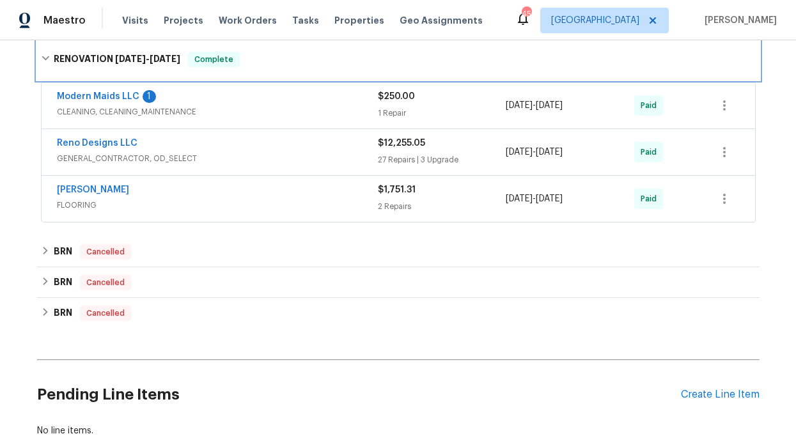
scroll to position [1100, 0]
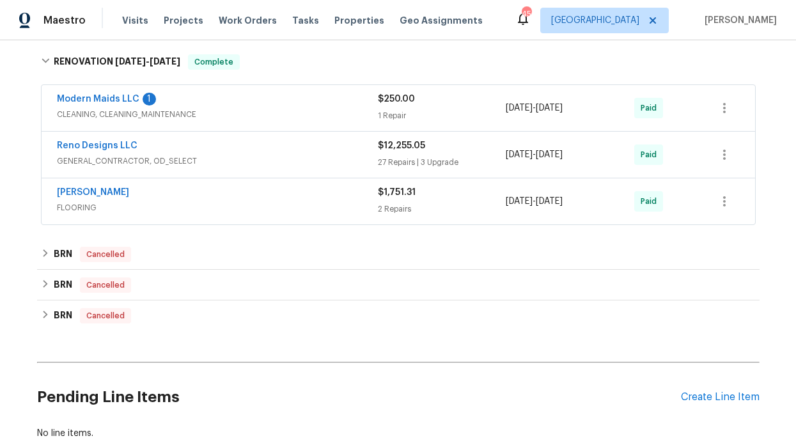
click at [98, 141] on span "Reno Designs LLC" at bounding box center [97, 145] width 81 height 13
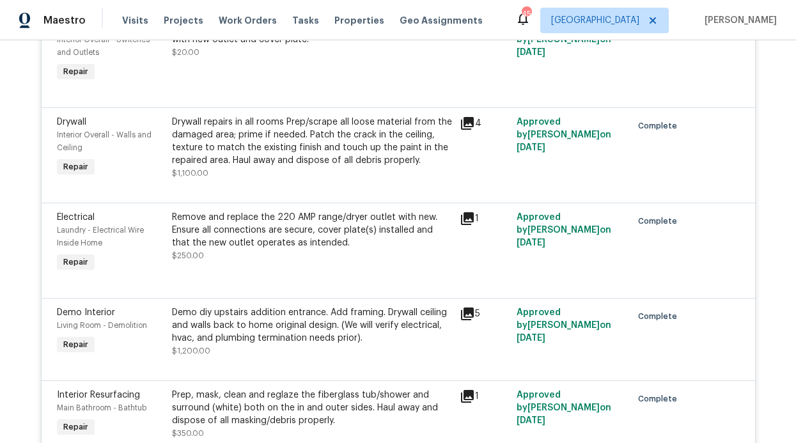
scroll to position [3568, 0]
click at [462, 212] on icon at bounding box center [467, 218] width 13 height 13
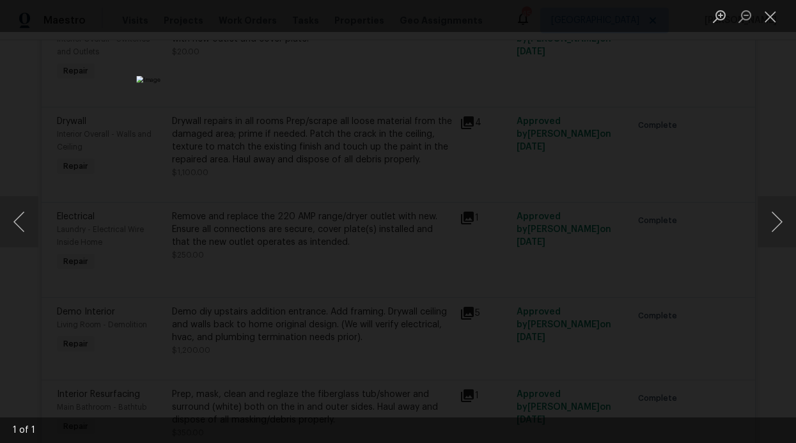
click at [764, 33] on div "Lightbox" at bounding box center [398, 221] width 796 height 443
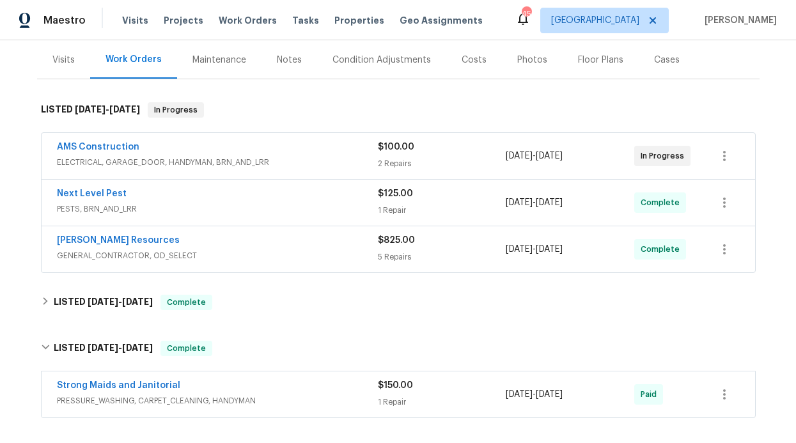
scroll to position [3, 0]
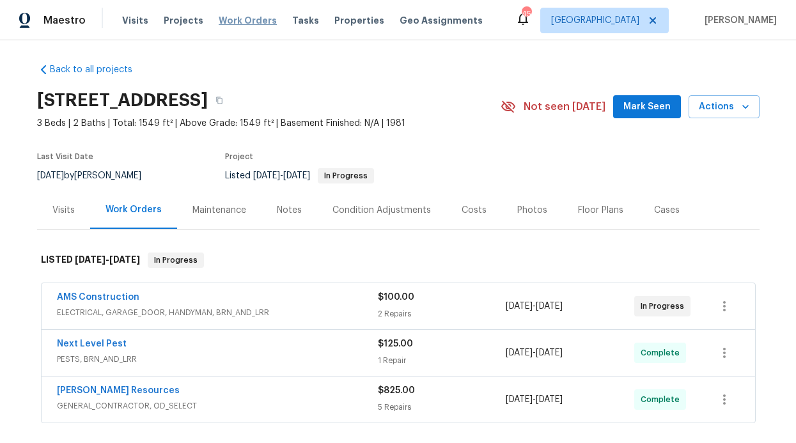
click at [234, 20] on span "Work Orders" at bounding box center [248, 20] width 58 height 13
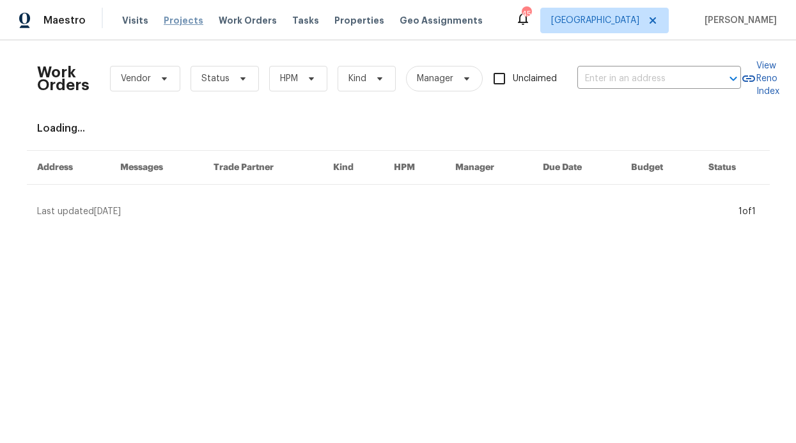
click at [187, 14] on span "Projects" at bounding box center [184, 20] width 40 height 13
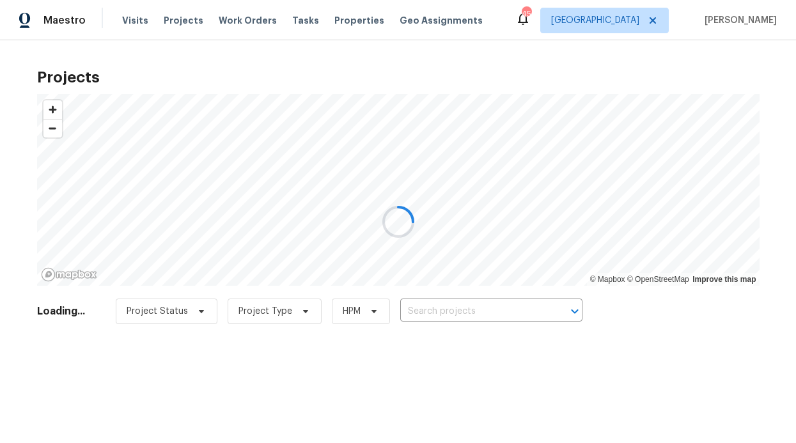
click at [302, 26] on div at bounding box center [398, 221] width 796 height 443
click at [332, 19] on div at bounding box center [398, 221] width 796 height 443
click at [333, 19] on div at bounding box center [398, 221] width 796 height 443
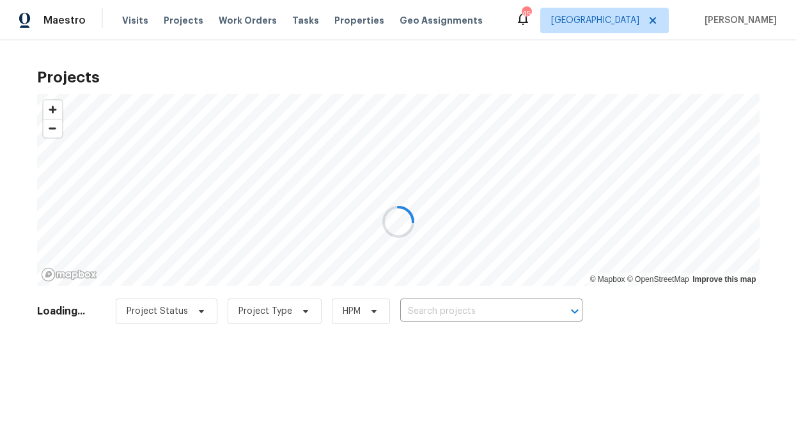
click at [333, 19] on div at bounding box center [398, 221] width 796 height 443
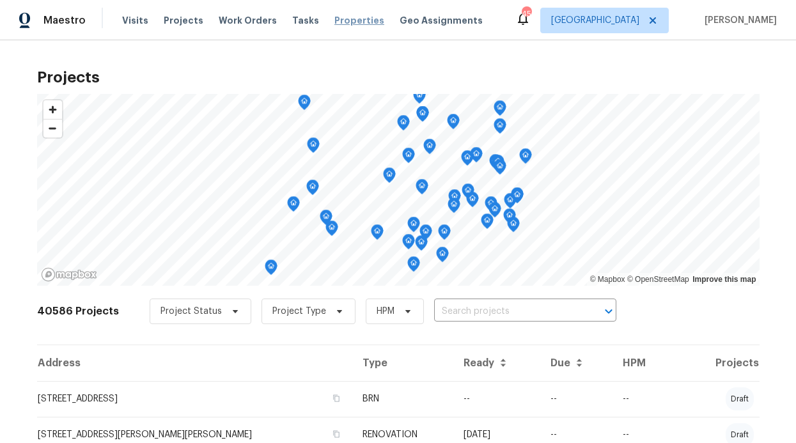
click at [334, 20] on span "Properties" at bounding box center [359, 20] width 50 height 13
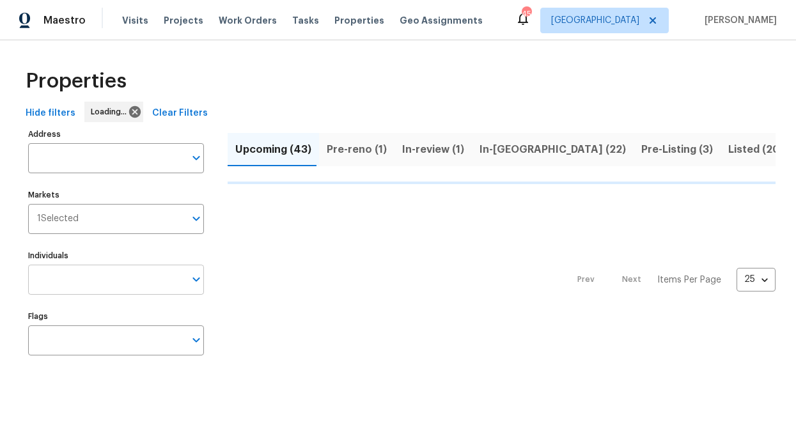
click at [100, 288] on input "Individuals" at bounding box center [106, 280] width 157 height 30
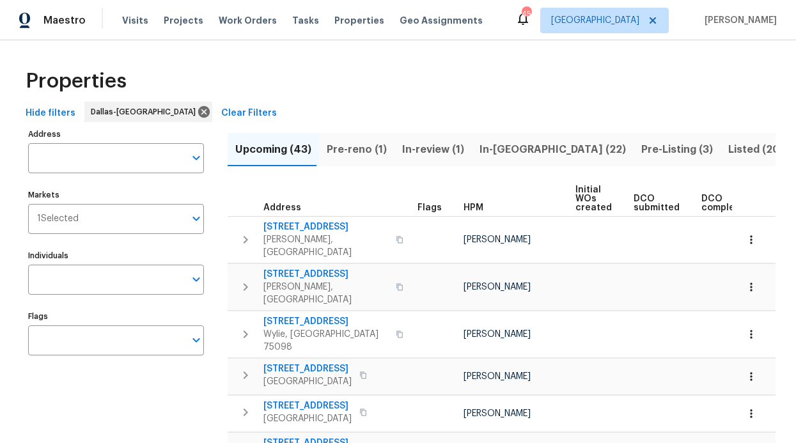
click at [112, 270] on input "Individuals" at bounding box center [106, 280] width 157 height 30
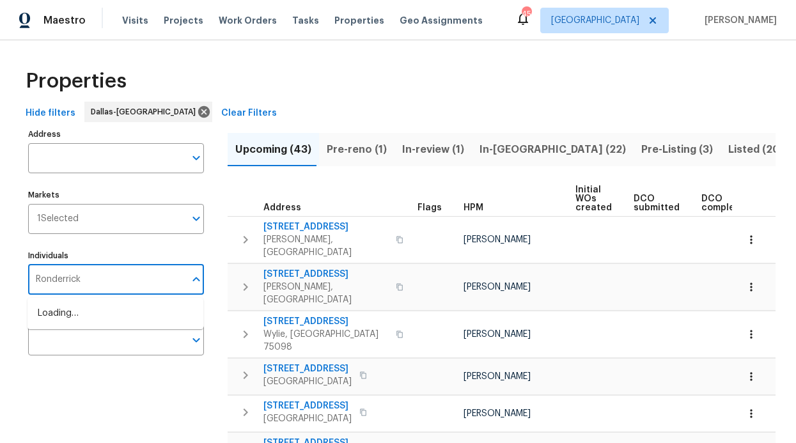
type input "Ronderrick"
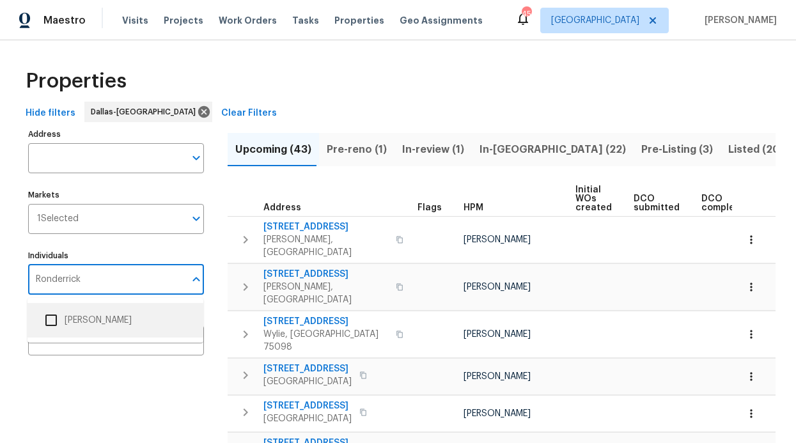
click at [70, 324] on li "[PERSON_NAME]" at bounding box center [115, 320] width 155 height 27
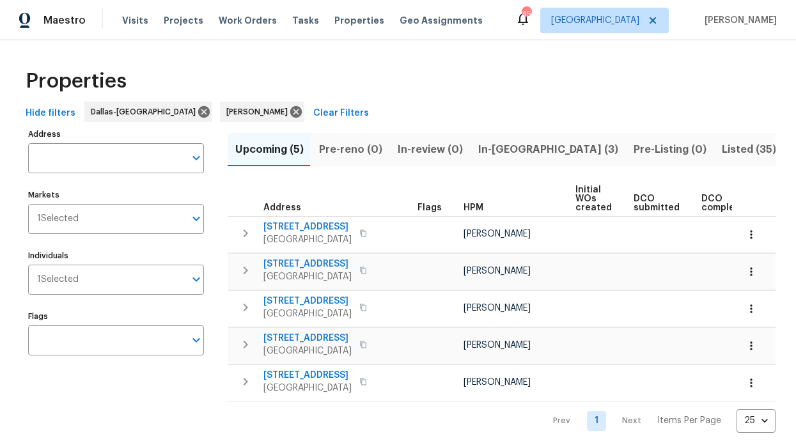
click at [479, 158] on button "In-[GEOGRAPHIC_DATA] (3)" at bounding box center [547, 149] width 155 height 33
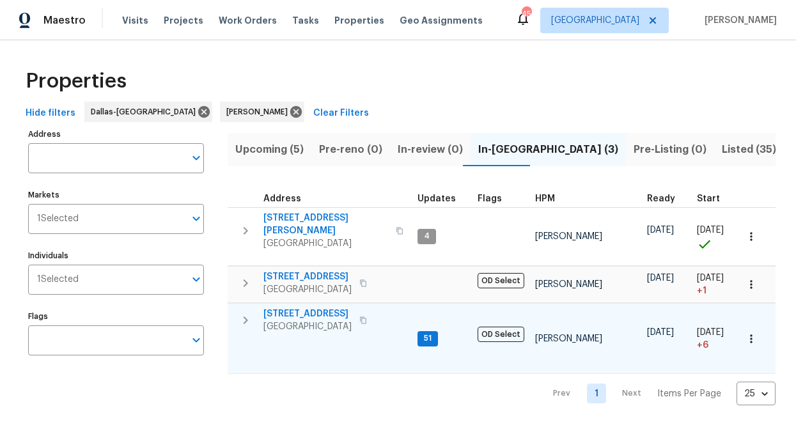
click at [420, 339] on div "51" at bounding box center [427, 338] width 20 height 15
click at [419, 333] on span "51" at bounding box center [428, 338] width 18 height 11
click at [349, 312] on span "[STREET_ADDRESS]" at bounding box center [307, 313] width 88 height 13
click at [323, 307] on span "[STREET_ADDRESS]" at bounding box center [307, 313] width 88 height 13
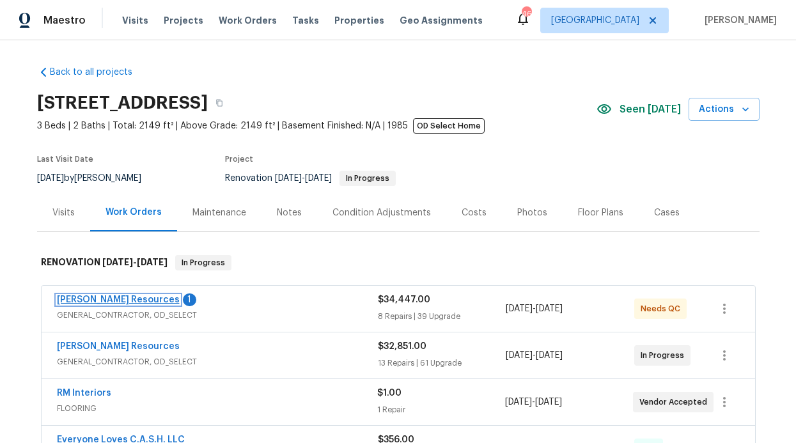
click at [128, 300] on link "[PERSON_NAME] Resources" at bounding box center [118, 299] width 123 height 9
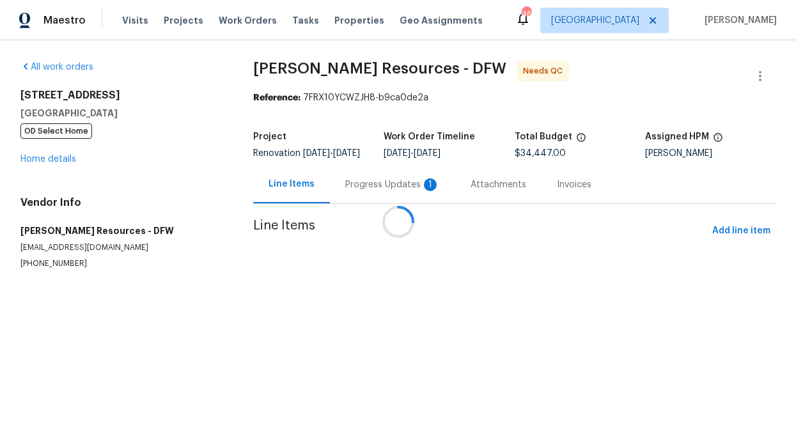
click at [346, 190] on div at bounding box center [398, 221] width 796 height 443
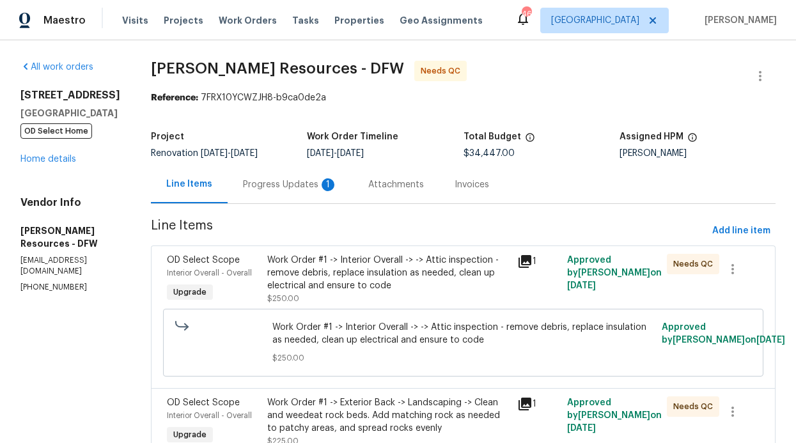
click at [307, 178] on div "Progress Updates 1" at bounding box center [290, 184] width 95 height 13
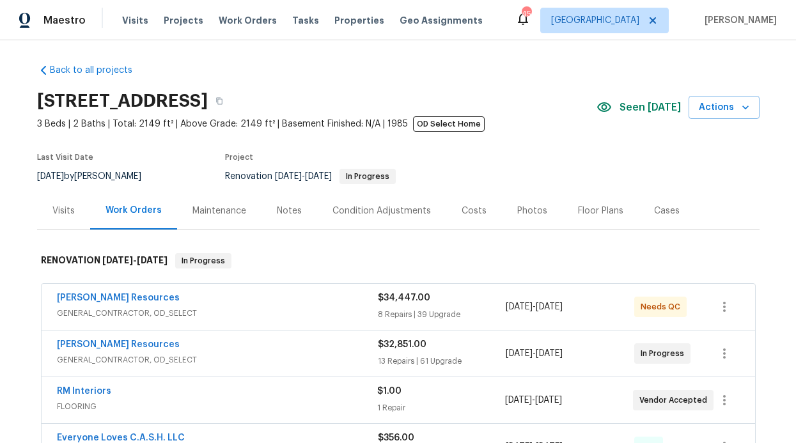
scroll to position [3, 0]
click at [102, 291] on span "[PERSON_NAME] Resources" at bounding box center [118, 297] width 123 height 13
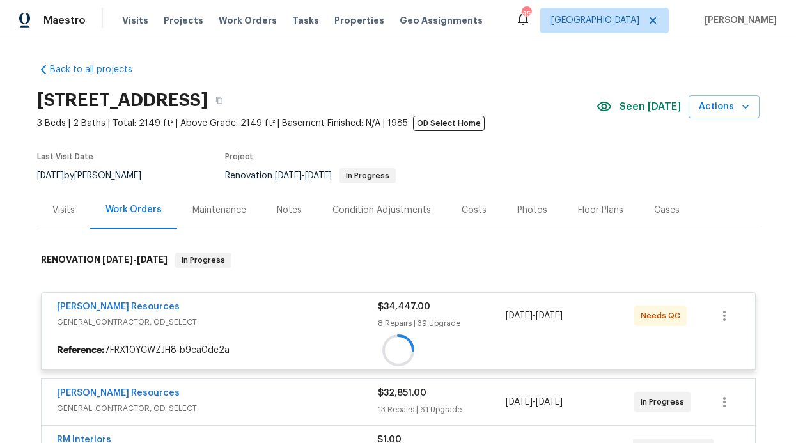
click at [107, 339] on div at bounding box center [398, 350] width 713 height 23
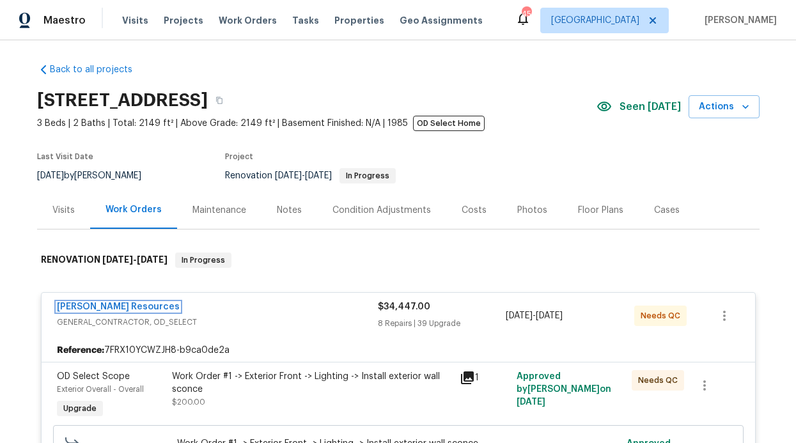
click at [107, 304] on link "[PERSON_NAME] Resources" at bounding box center [118, 306] width 123 height 9
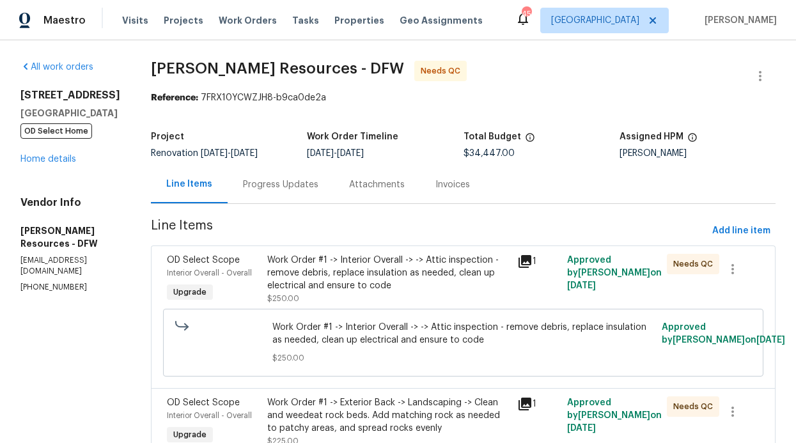
scroll to position [3, 0]
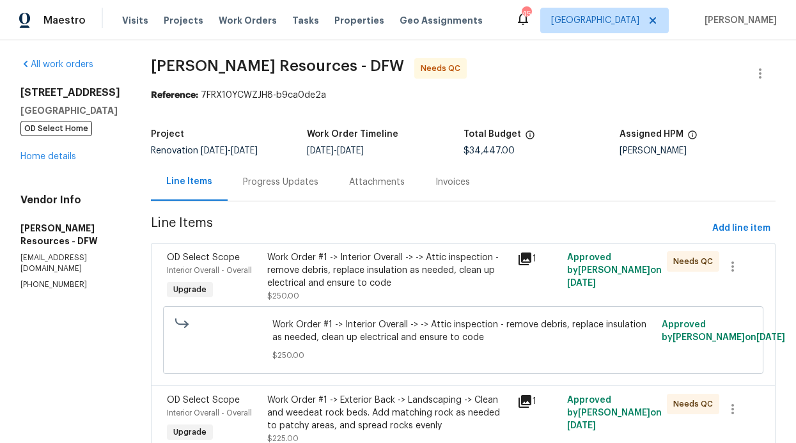
click at [334, 175] on div "Progress Updates" at bounding box center [280, 182] width 106 height 38
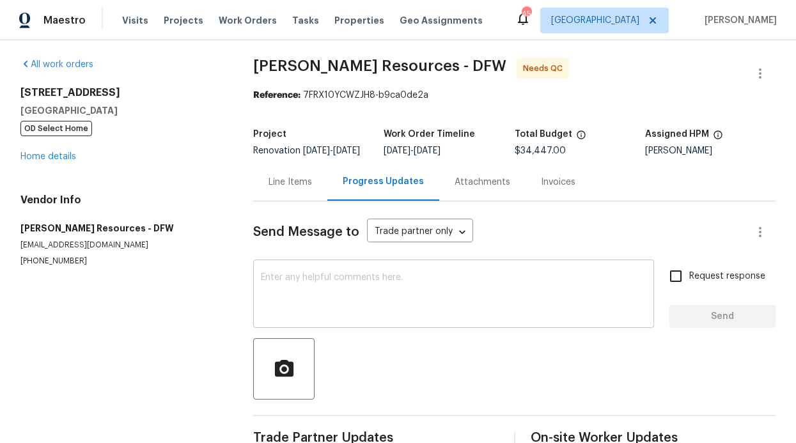
click at [341, 296] on textarea at bounding box center [453, 295] width 385 height 45
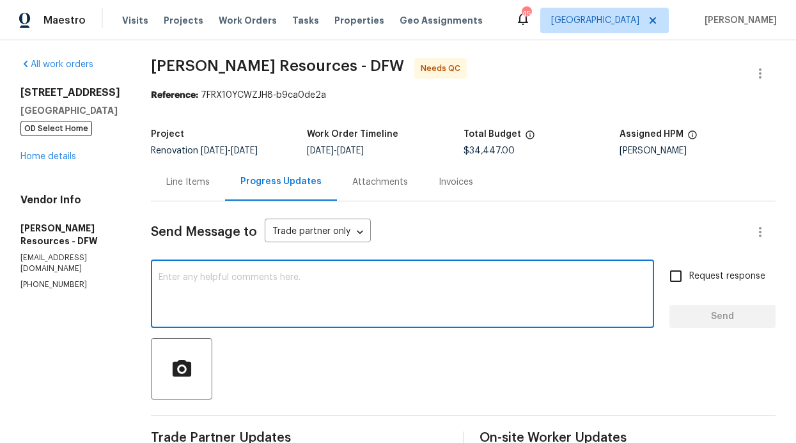
paste textarea "Expected shipping date will be [DATE]."
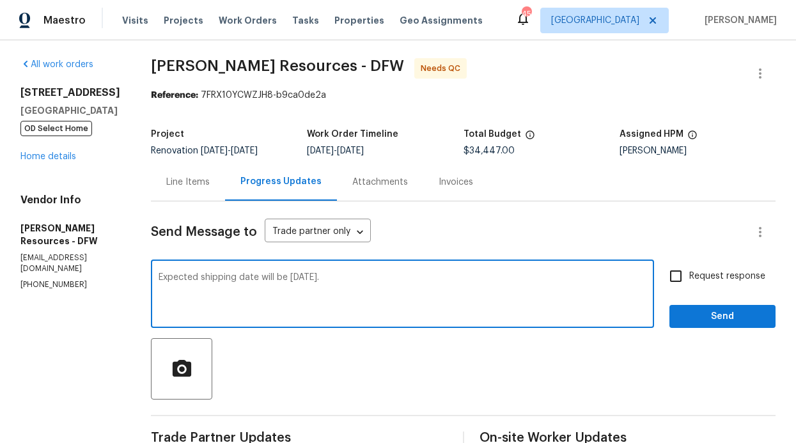
type textarea "Expected shipping date will be [DATE]."
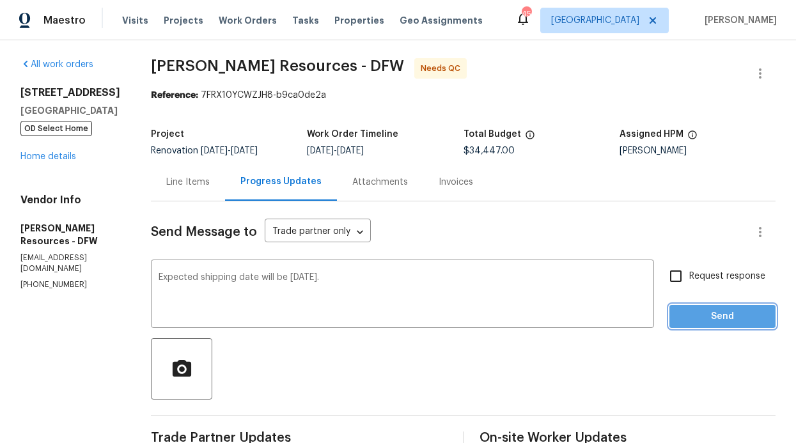
click at [711, 314] on span "Send" at bounding box center [722, 317] width 86 height 16
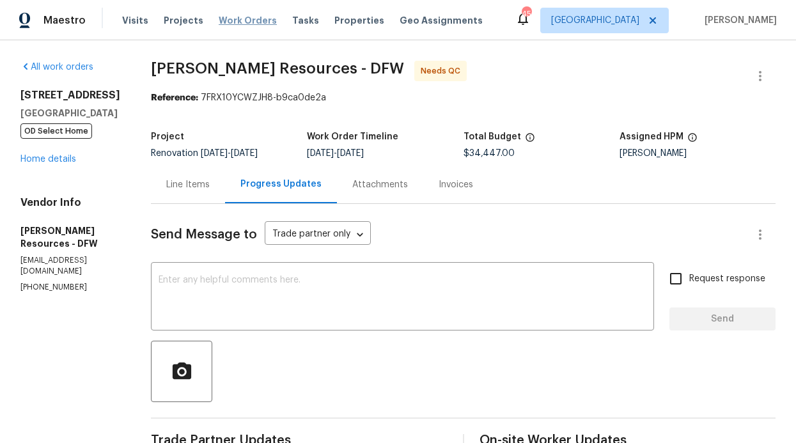
click at [254, 24] on span "Work Orders" at bounding box center [248, 20] width 58 height 13
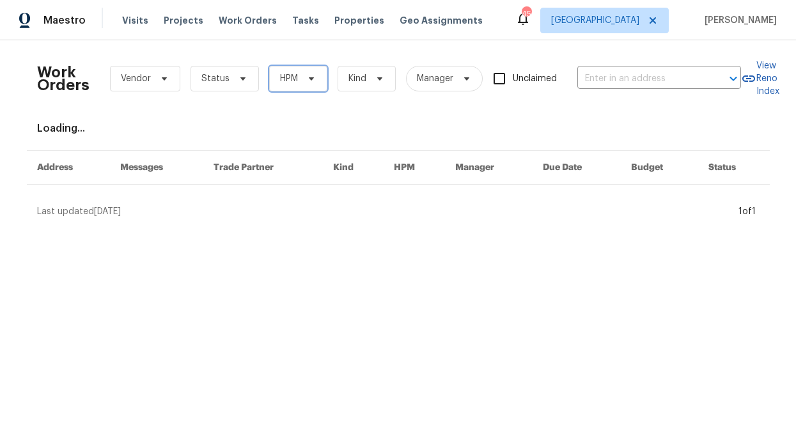
click at [280, 74] on span "HPM" at bounding box center [289, 78] width 18 height 13
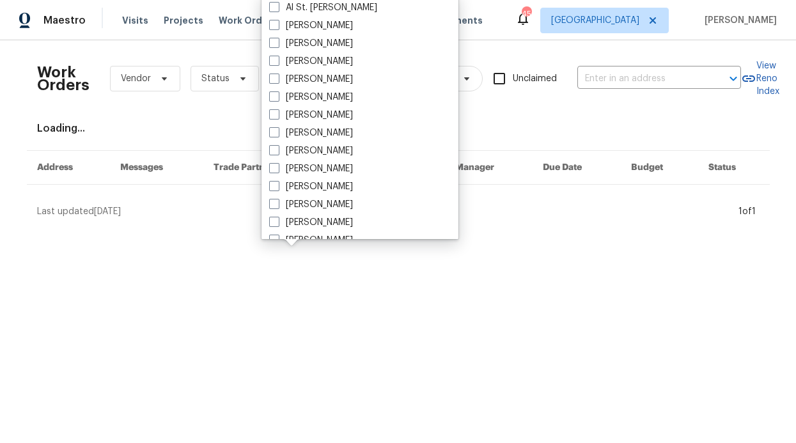
scroll to position [3, 0]
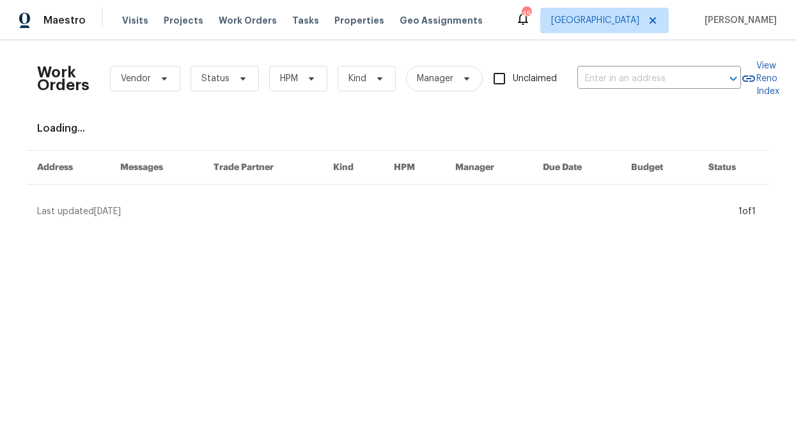
click at [206, 114] on div "Work Orders Vendor Status HPM Kind Manager Unclaimed ​ View Reno Index Loading.…" at bounding box center [398, 133] width 722 height 167
click at [299, 19] on span "Tasks" at bounding box center [305, 20] width 27 height 9
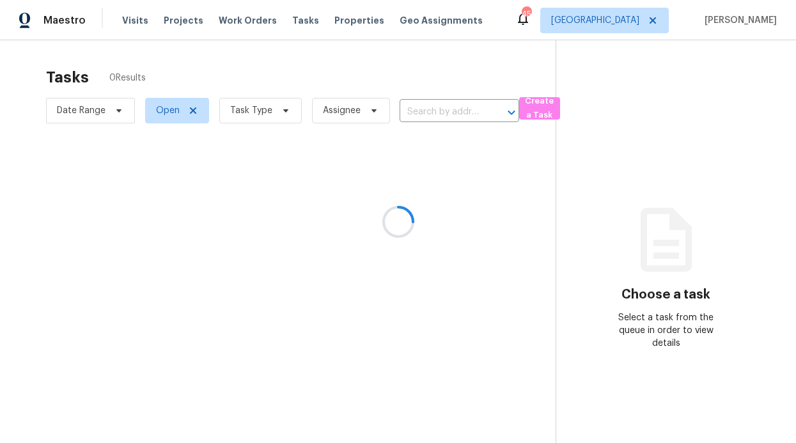
click at [336, 16] on div at bounding box center [398, 221] width 796 height 443
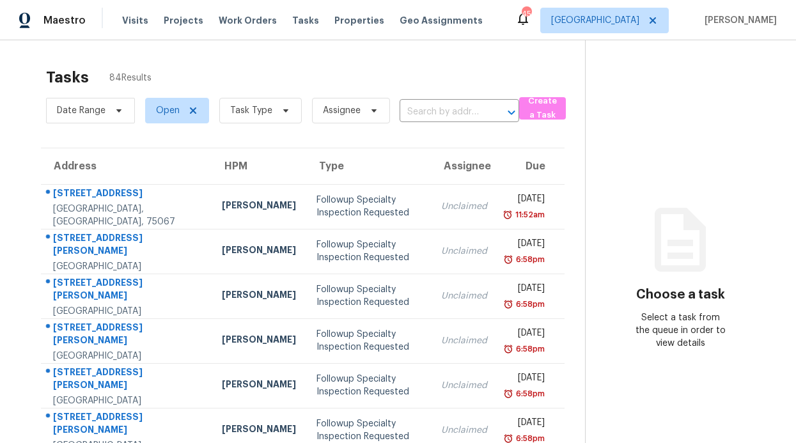
click at [336, 16] on span "Properties" at bounding box center [359, 20] width 50 height 13
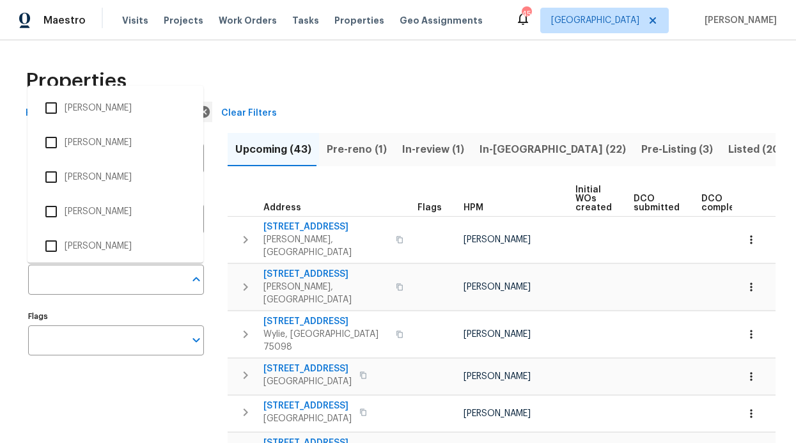
click at [105, 265] on input "Individuals" at bounding box center [106, 280] width 157 height 30
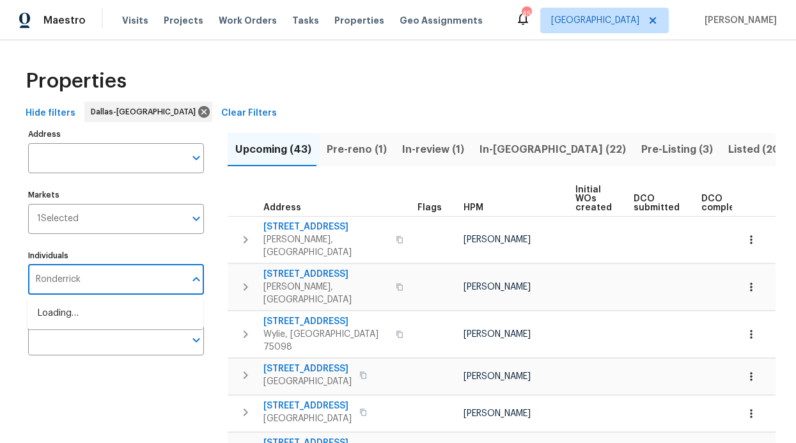
type input "Ronderrick"
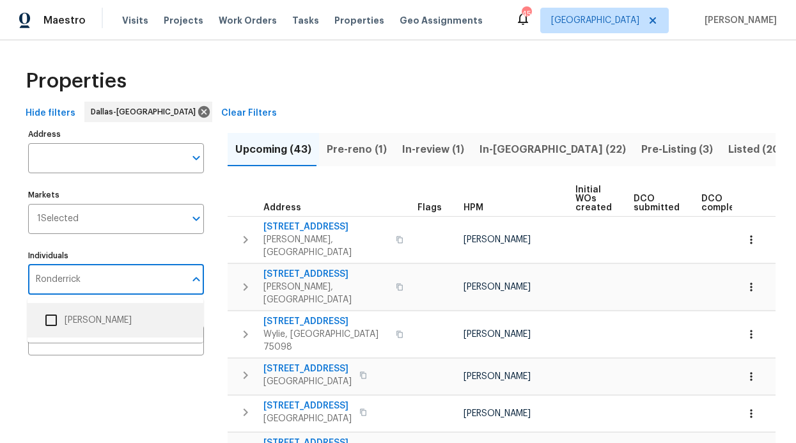
click at [127, 320] on li "[PERSON_NAME]" at bounding box center [115, 320] width 155 height 27
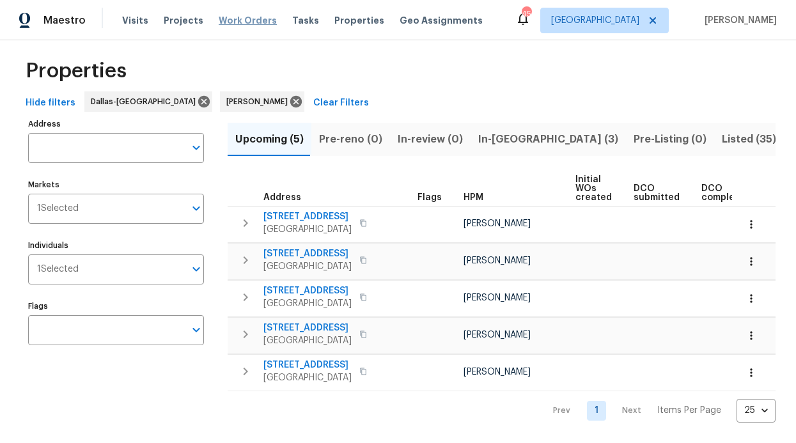
click at [239, 26] on span "Work Orders" at bounding box center [248, 20] width 58 height 13
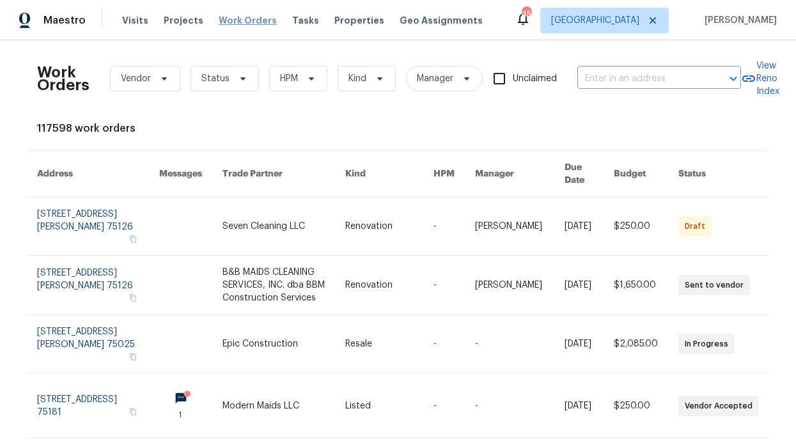
click at [236, 24] on span "Work Orders" at bounding box center [248, 20] width 58 height 13
click at [292, 24] on span "Tasks" at bounding box center [305, 20] width 27 height 9
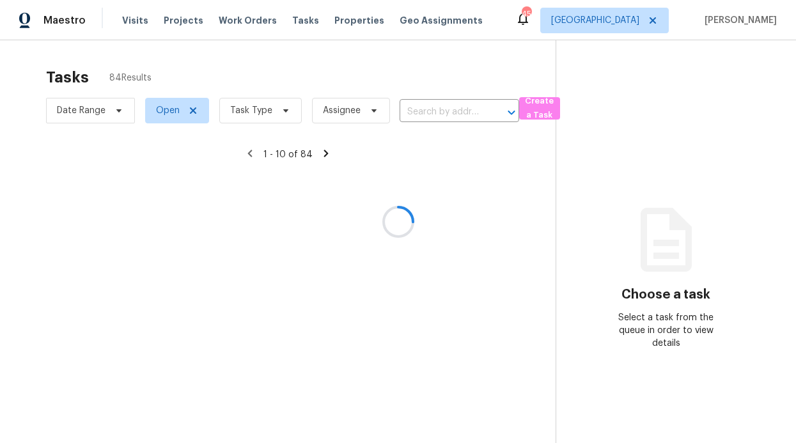
click at [324, 20] on div at bounding box center [398, 221] width 796 height 443
click at [326, 21] on div at bounding box center [398, 221] width 796 height 443
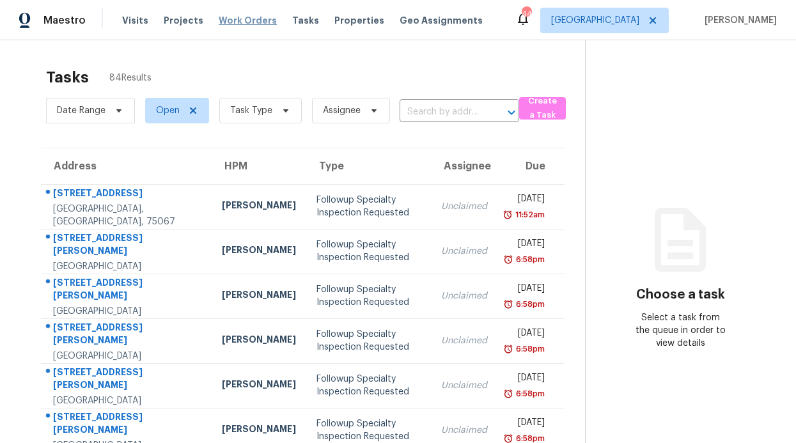
click at [259, 17] on span "Work Orders" at bounding box center [248, 20] width 58 height 13
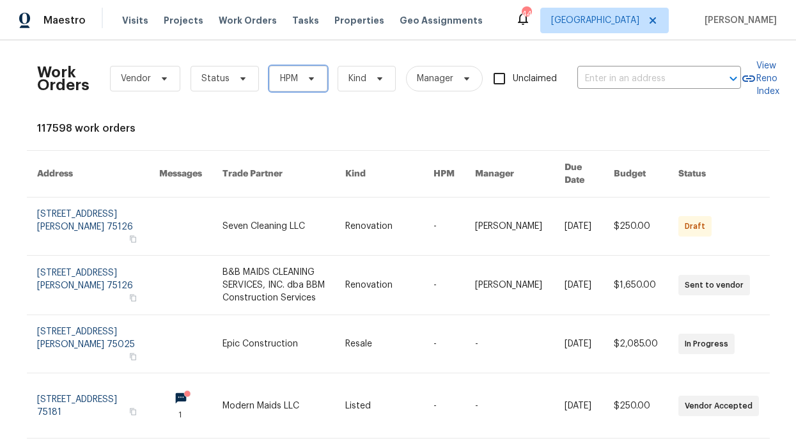
click at [295, 80] on span "HPM" at bounding box center [298, 79] width 58 height 26
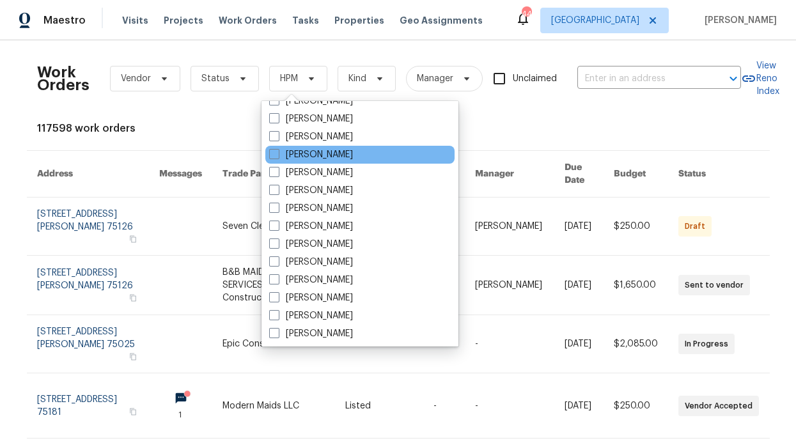
scroll to position [713, 0]
click at [329, 150] on label "[PERSON_NAME]" at bounding box center [311, 153] width 84 height 13
click at [277, 150] on input "[PERSON_NAME]" at bounding box center [273, 151] width 8 height 8
checkbox input "true"
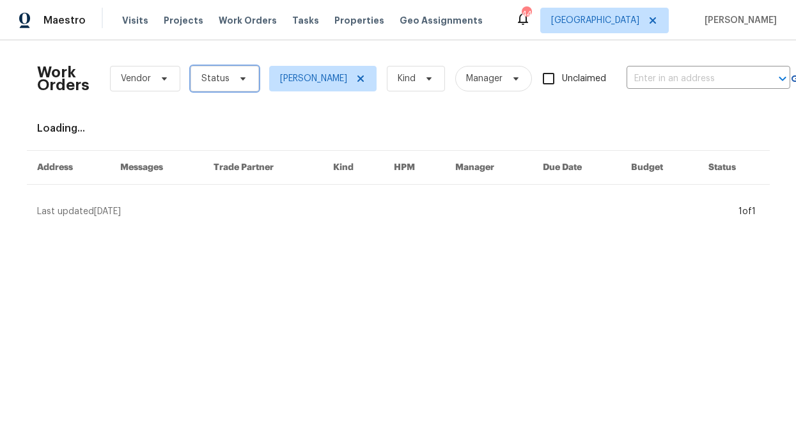
click at [225, 82] on span "Status" at bounding box center [224, 79] width 68 height 26
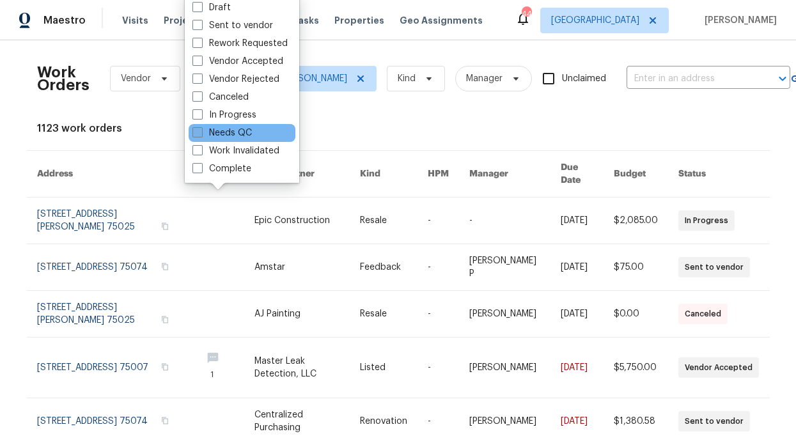
click at [235, 137] on label "Needs QC" at bounding box center [221, 133] width 59 height 13
click at [201, 135] on input "Needs QC" at bounding box center [196, 131] width 8 height 8
checkbox input "true"
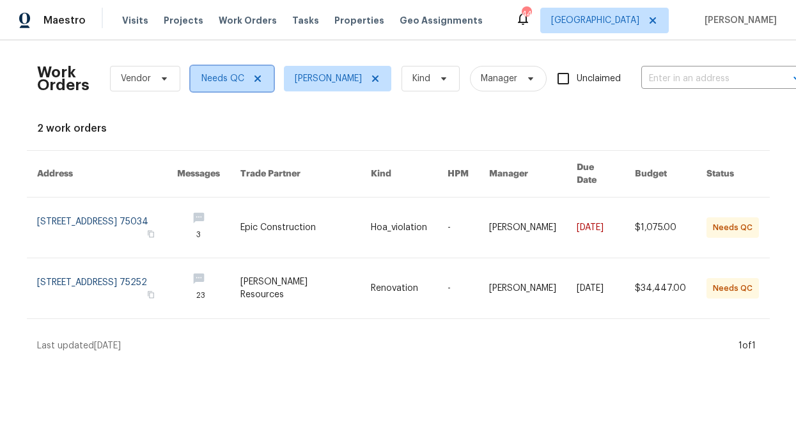
click at [254, 82] on icon at bounding box center [257, 78] width 10 height 10
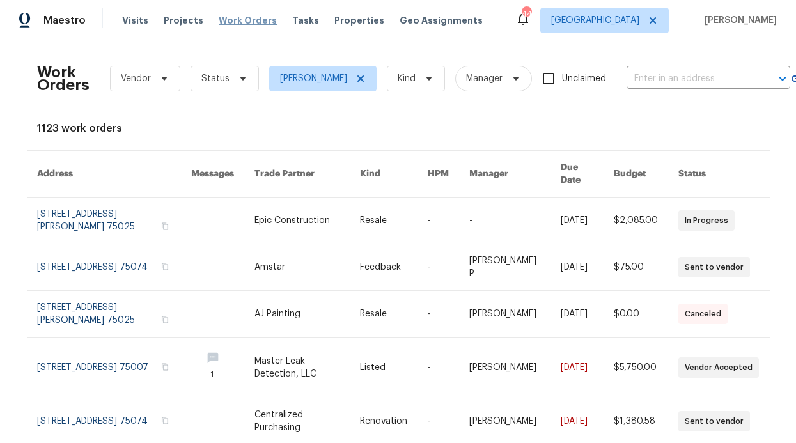
click at [260, 22] on span "Work Orders" at bounding box center [248, 20] width 58 height 13
click at [292, 20] on span "Tasks" at bounding box center [305, 20] width 27 height 9
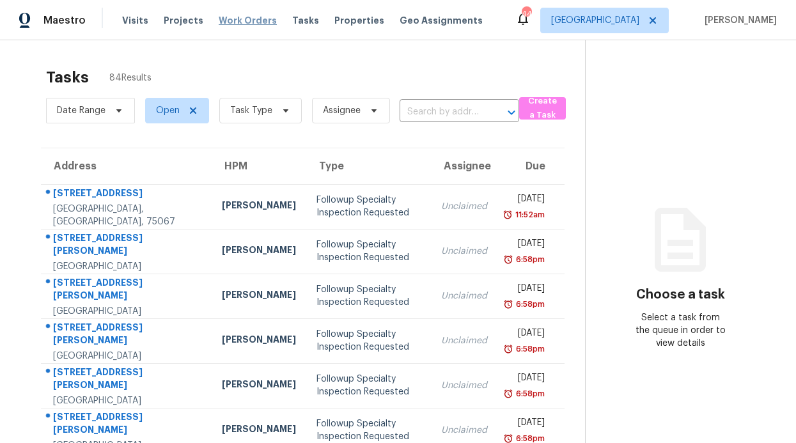
click at [245, 24] on span "Work Orders" at bounding box center [248, 20] width 58 height 13
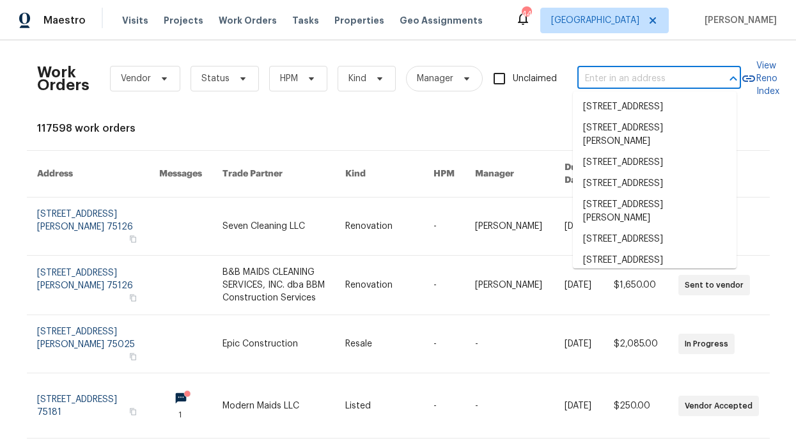
click at [603, 78] on input "text" at bounding box center [641, 79] width 128 height 20
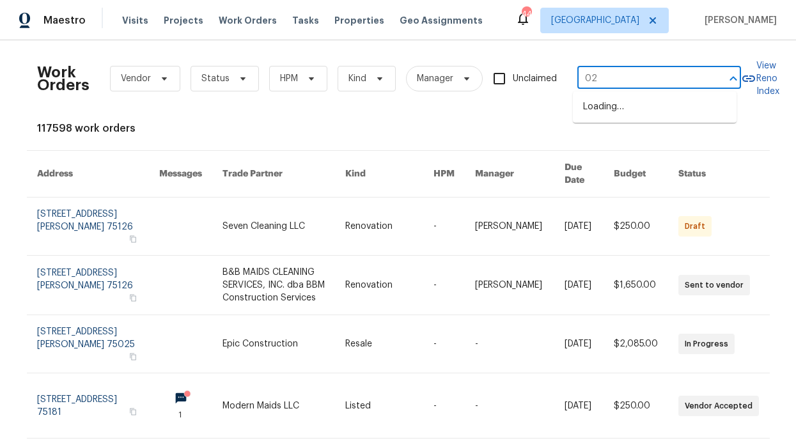
type input "0"
type input "2022 che"
click at [682, 104] on li "[STREET_ADDRESS]" at bounding box center [655, 106] width 164 height 21
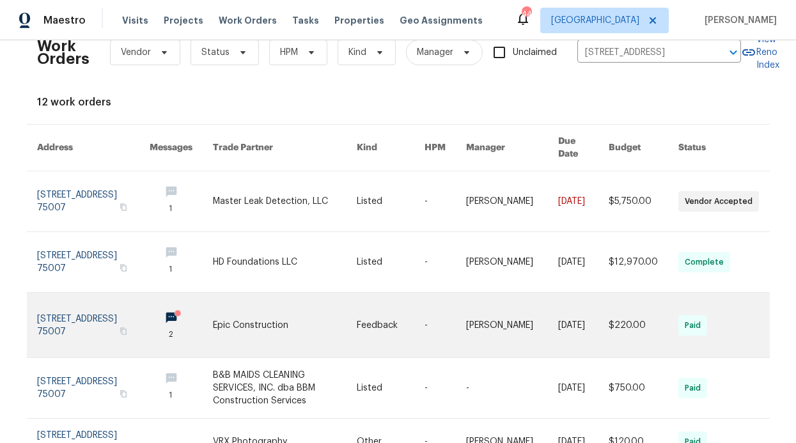
scroll to position [38, 0]
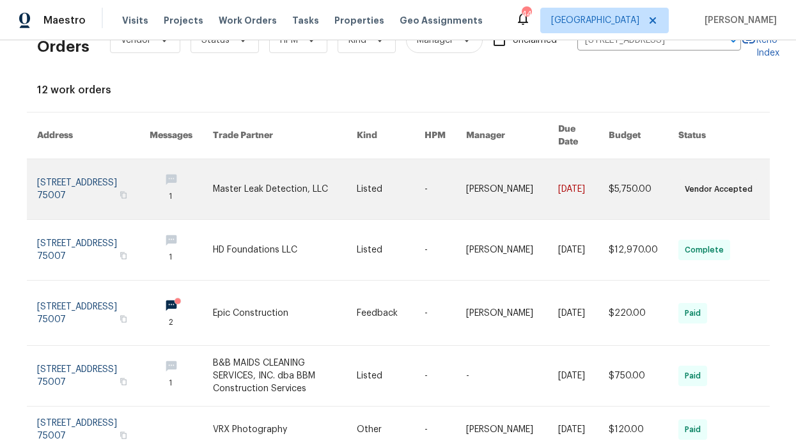
click at [108, 180] on link at bounding box center [93, 189] width 112 height 60
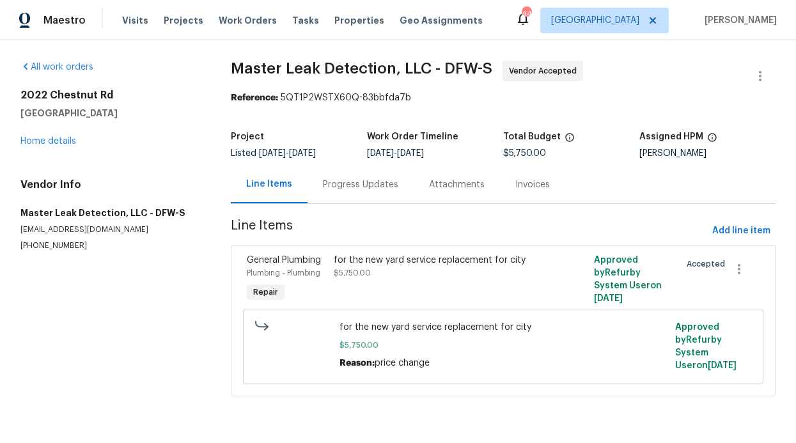
click at [366, 192] on div "Progress Updates" at bounding box center [360, 185] width 106 height 38
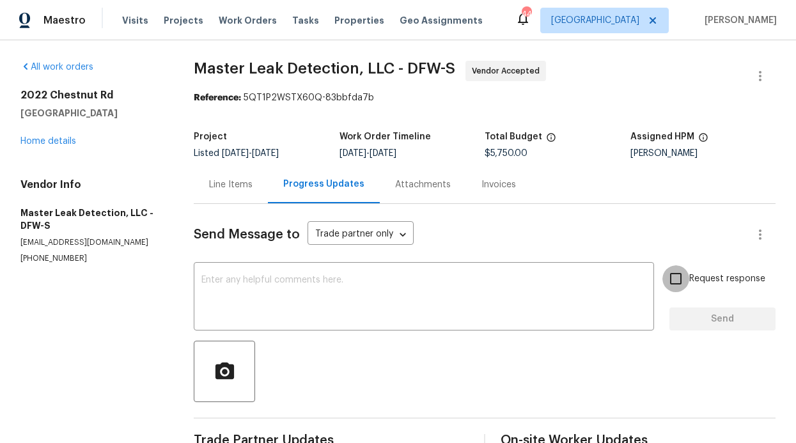
click at [679, 277] on input "Request response" at bounding box center [675, 278] width 27 height 27
checkbox input "true"
click at [550, 282] on textarea at bounding box center [423, 297] width 445 height 45
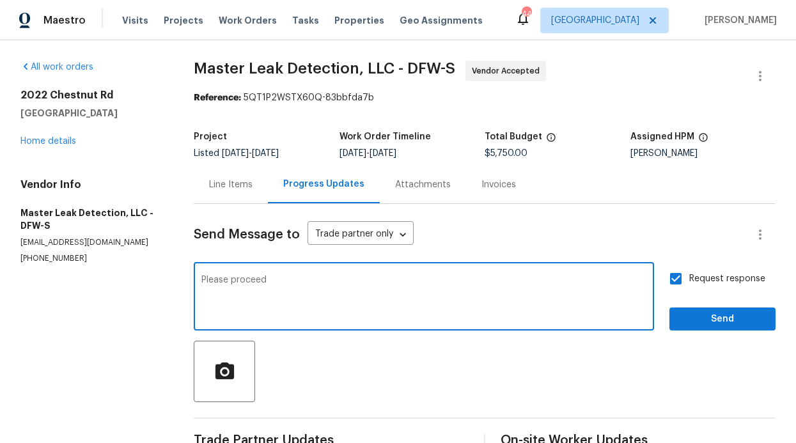
type textarea "Please proceed"
click at [750, 321] on span "Send" at bounding box center [722, 319] width 86 height 16
